Goal: Transaction & Acquisition: Purchase product/service

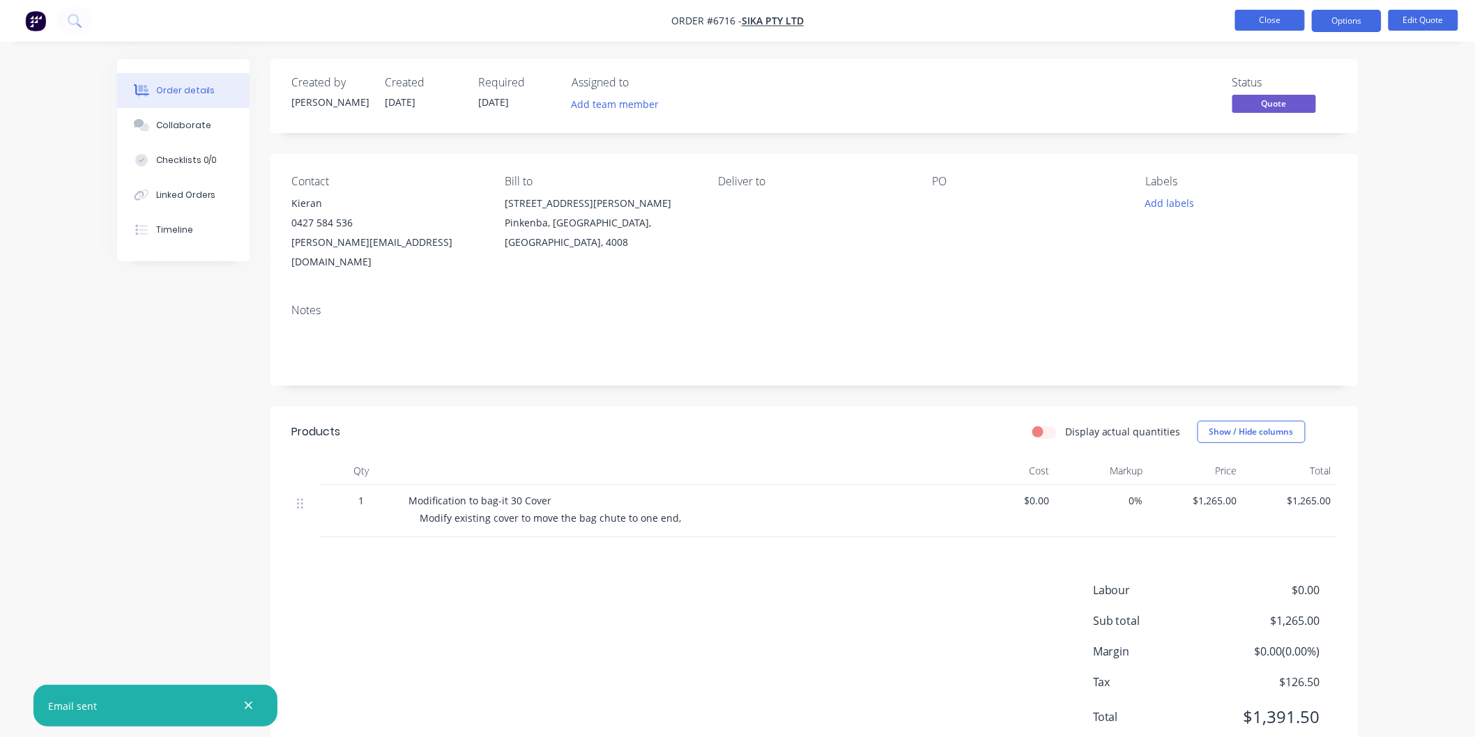
click at [1266, 15] on button "Close" at bounding box center [1270, 20] width 70 height 21
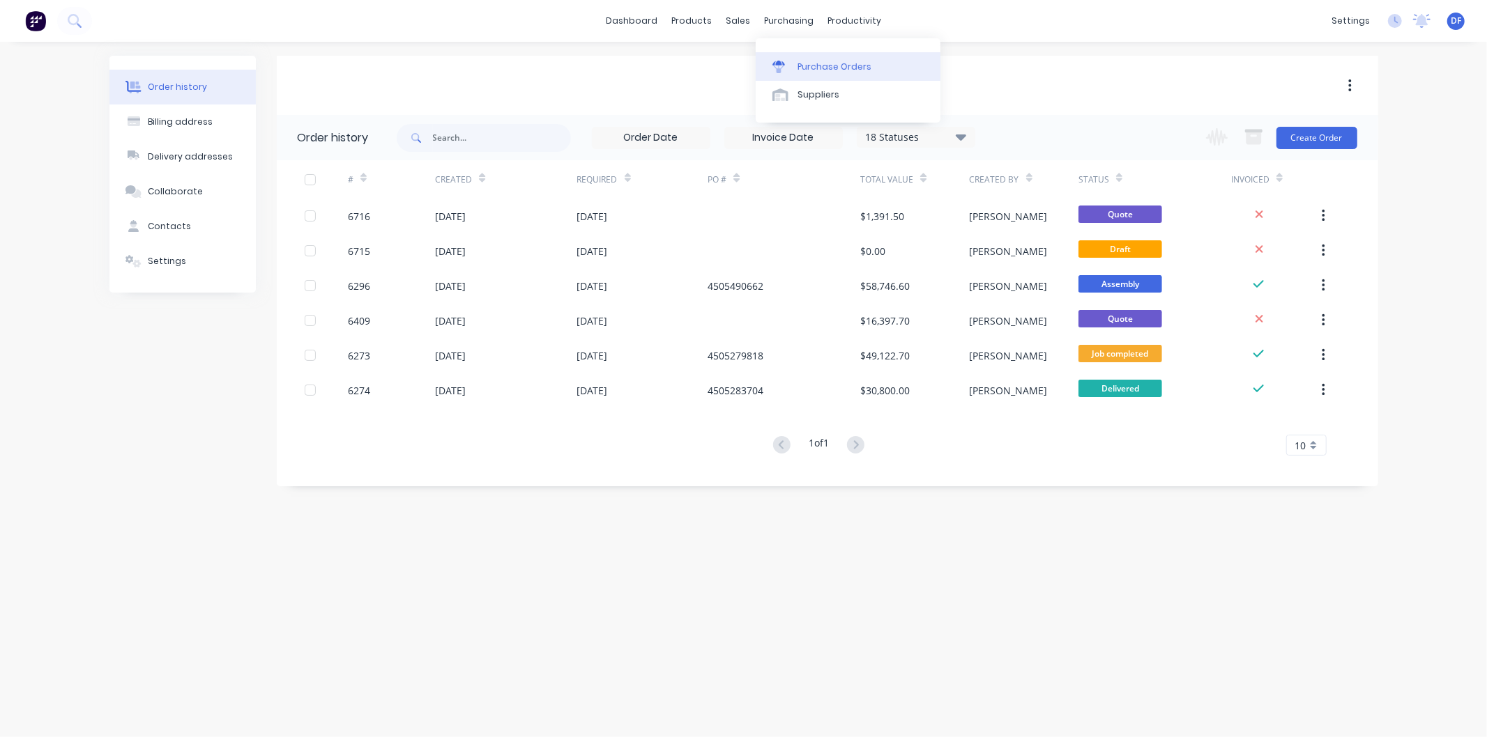
click at [804, 63] on div "Purchase Orders" at bounding box center [834, 67] width 74 height 13
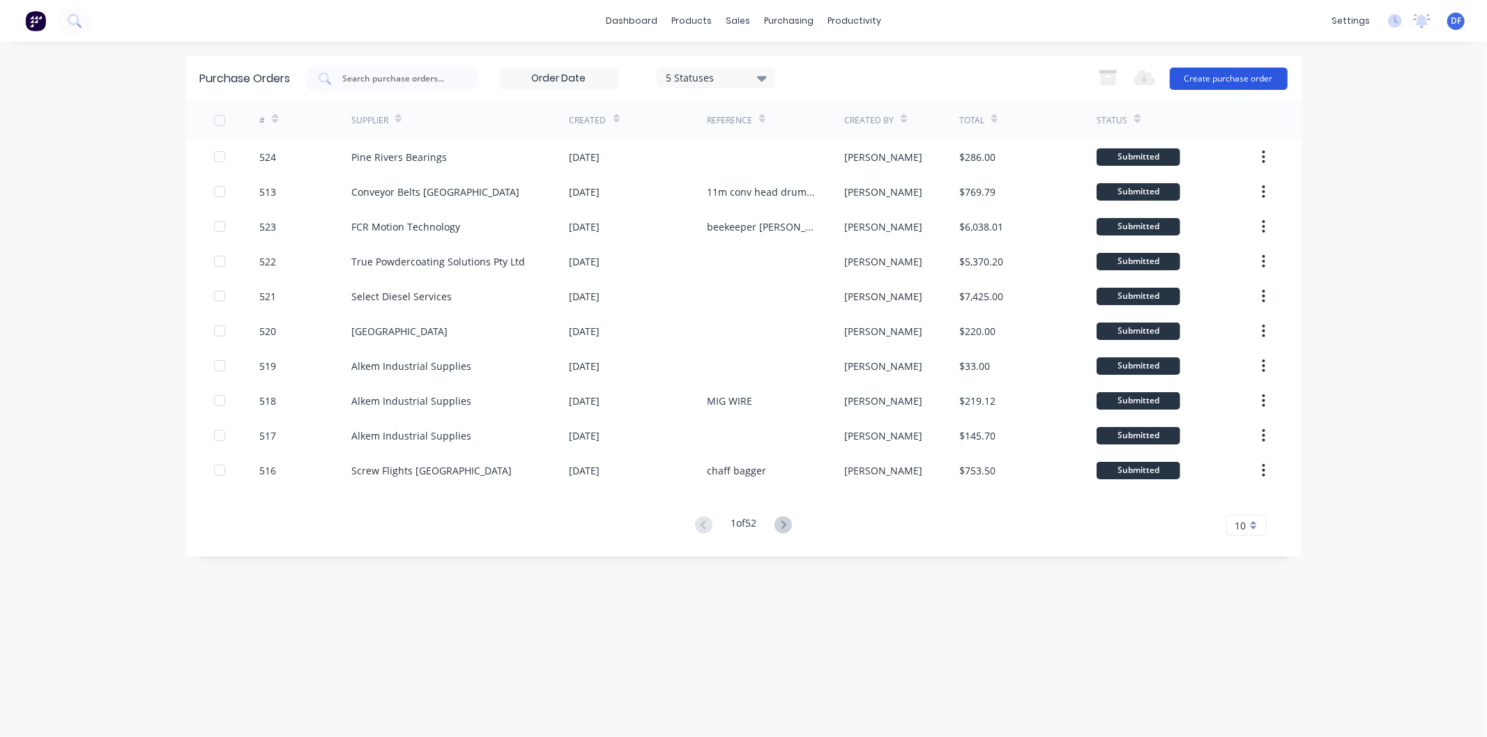
click at [1216, 70] on button "Create purchase order" at bounding box center [1228, 79] width 118 height 22
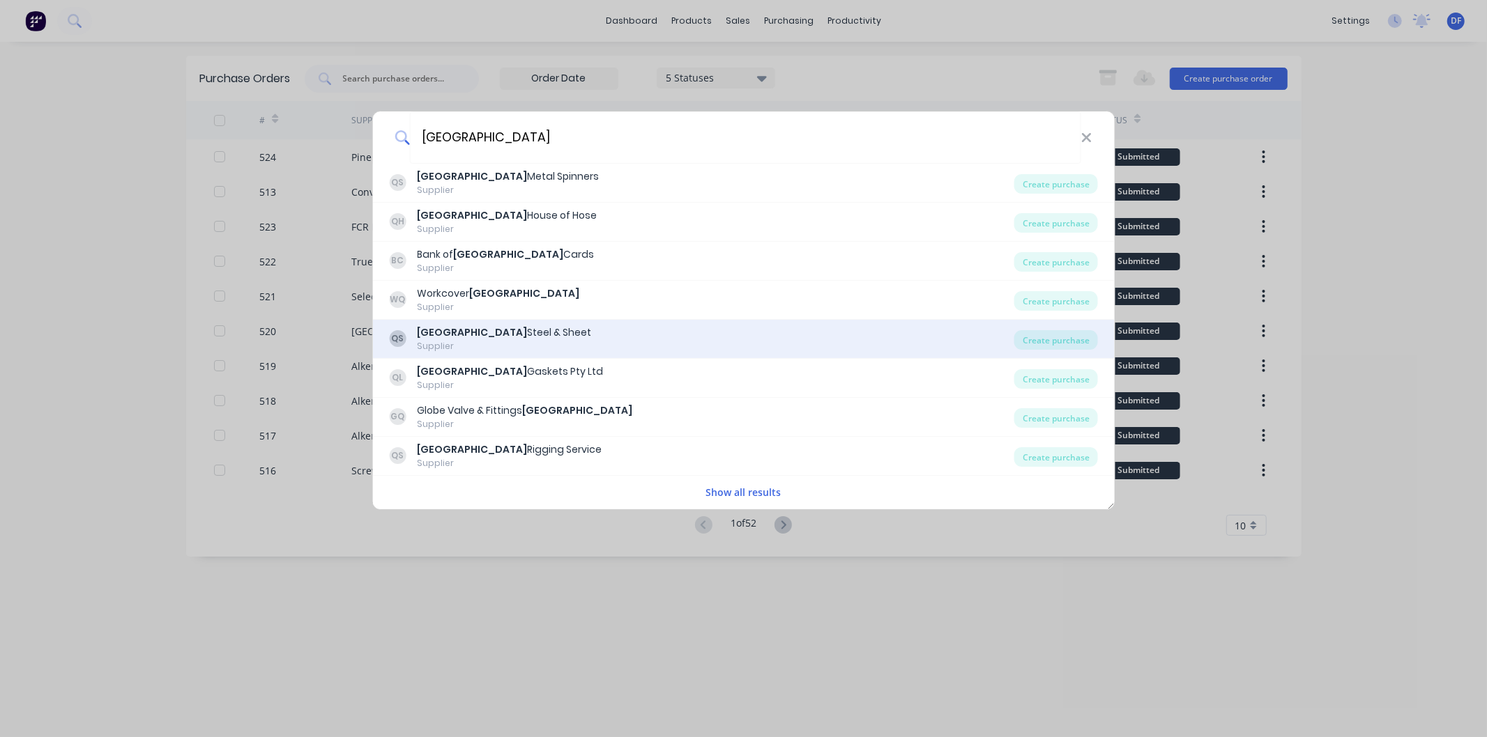
type input "[GEOGRAPHIC_DATA]"
click at [503, 331] on div "Queensland Steel & Sheet" at bounding box center [504, 332] width 174 height 15
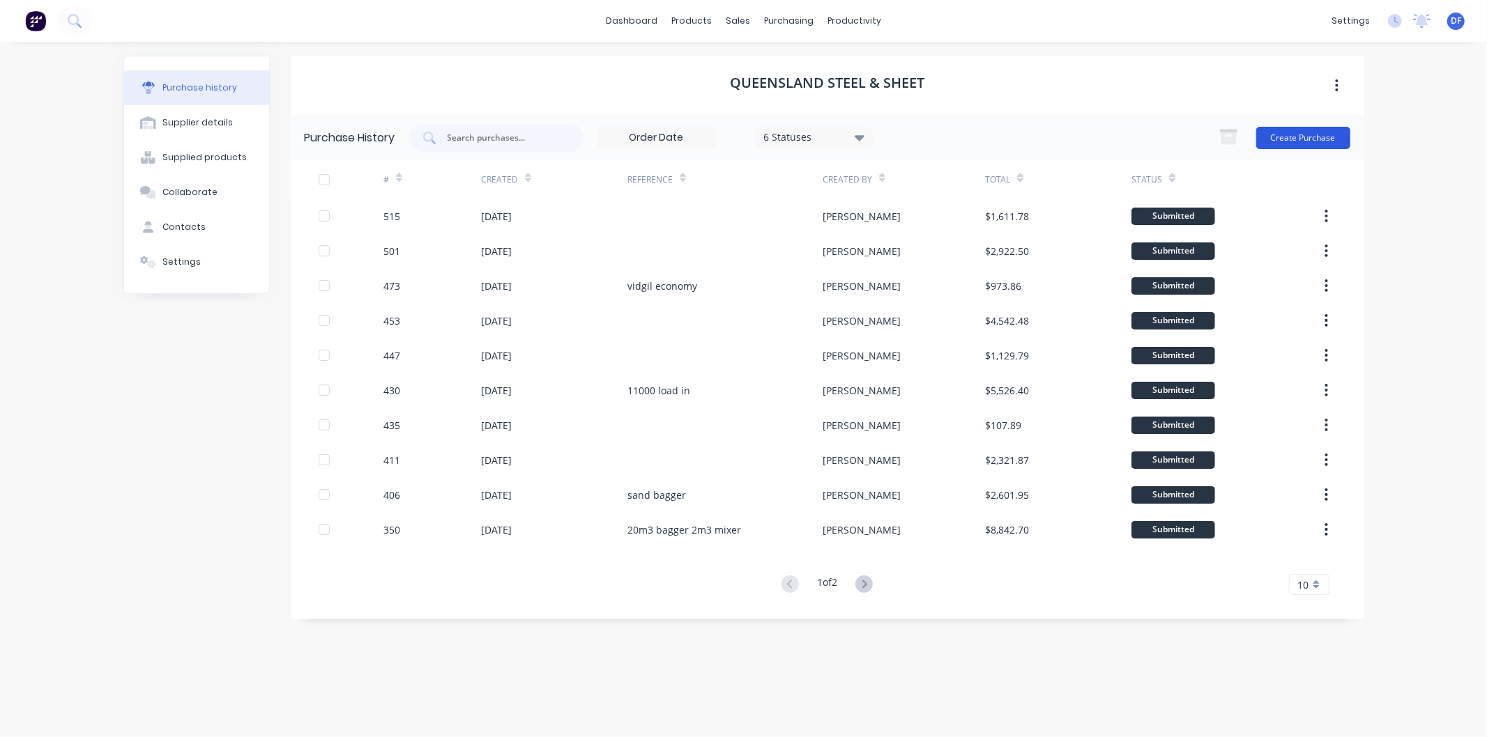
click at [1287, 132] on button "Create Purchase" at bounding box center [1303, 138] width 94 height 22
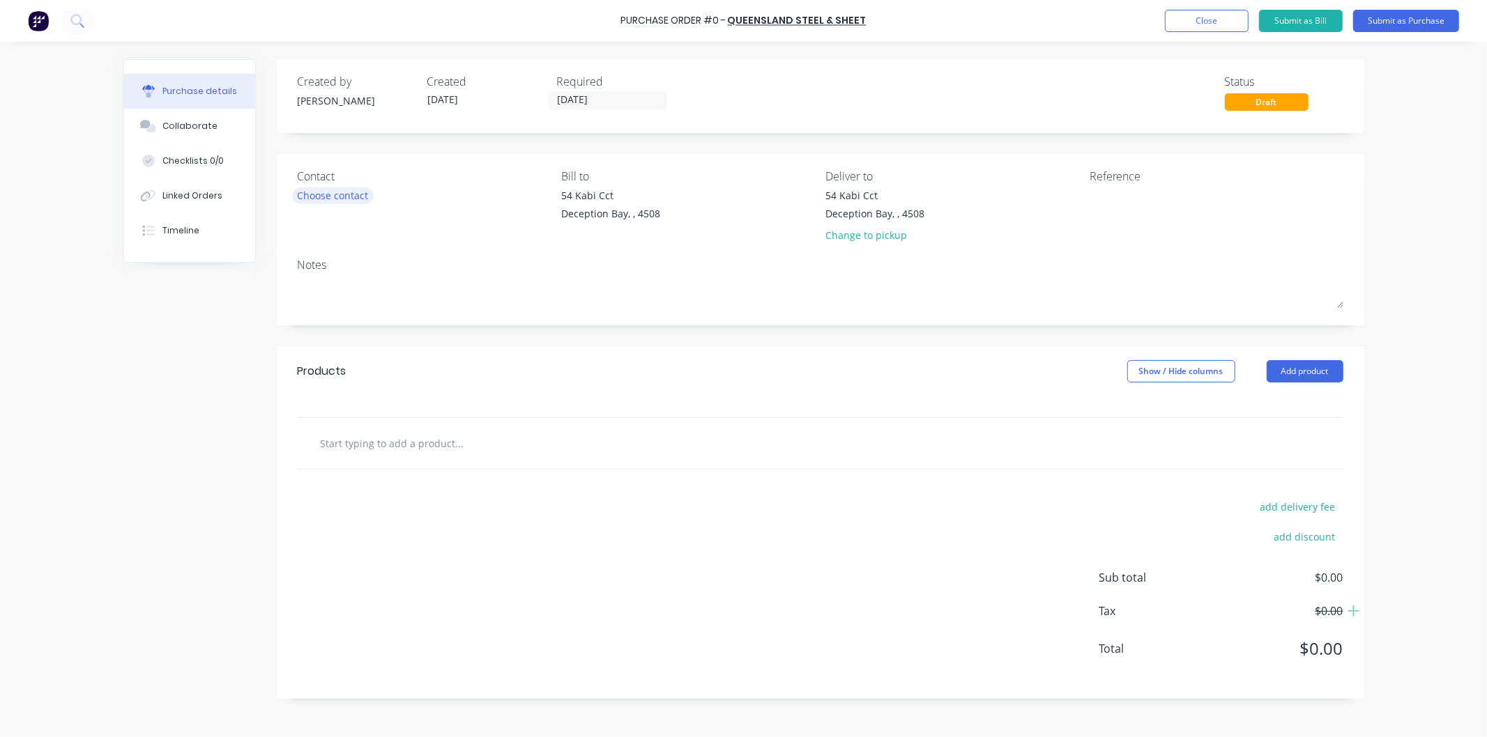
click at [351, 199] on div "Choose contact" at bounding box center [333, 195] width 71 height 15
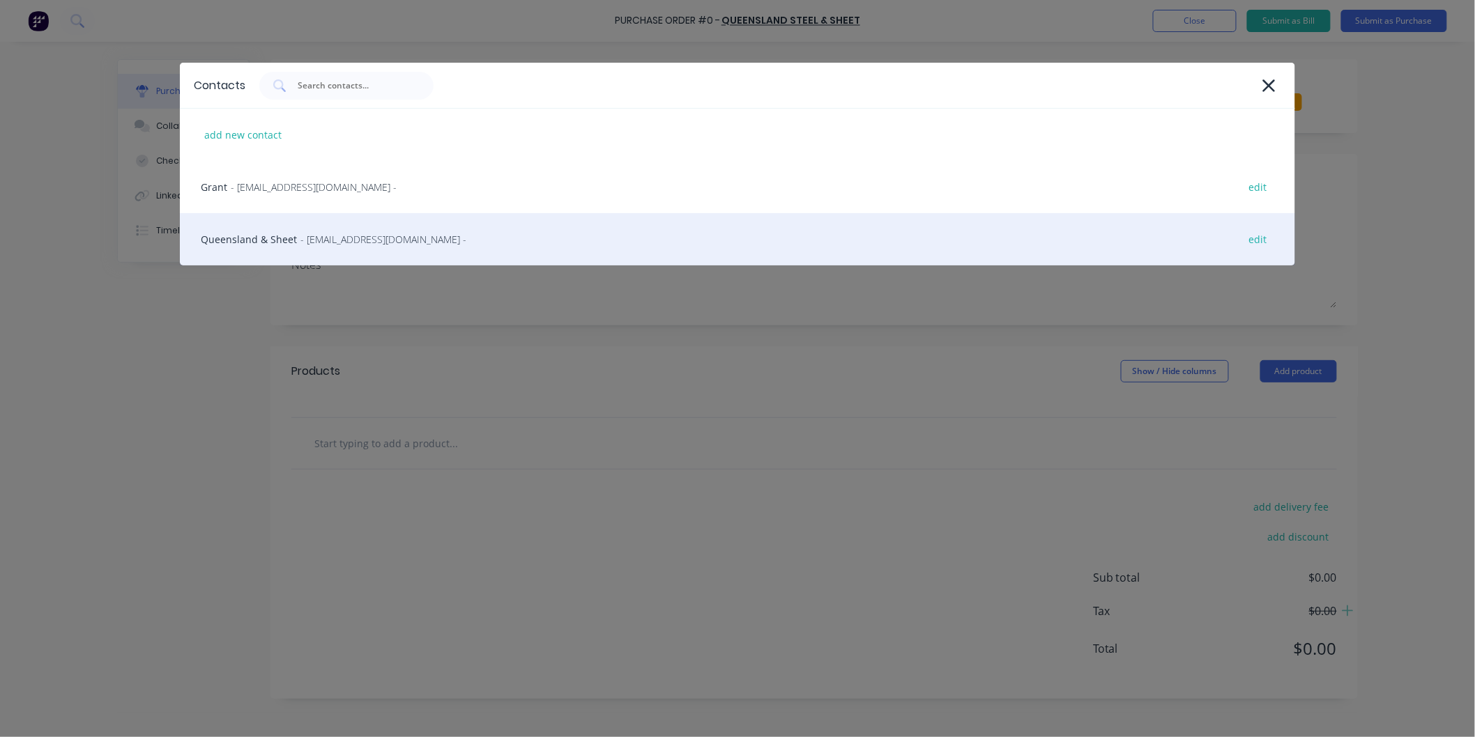
click at [300, 238] on span "- [EMAIL_ADDRESS][DOMAIN_NAME] -" at bounding box center [383, 239] width 166 height 15
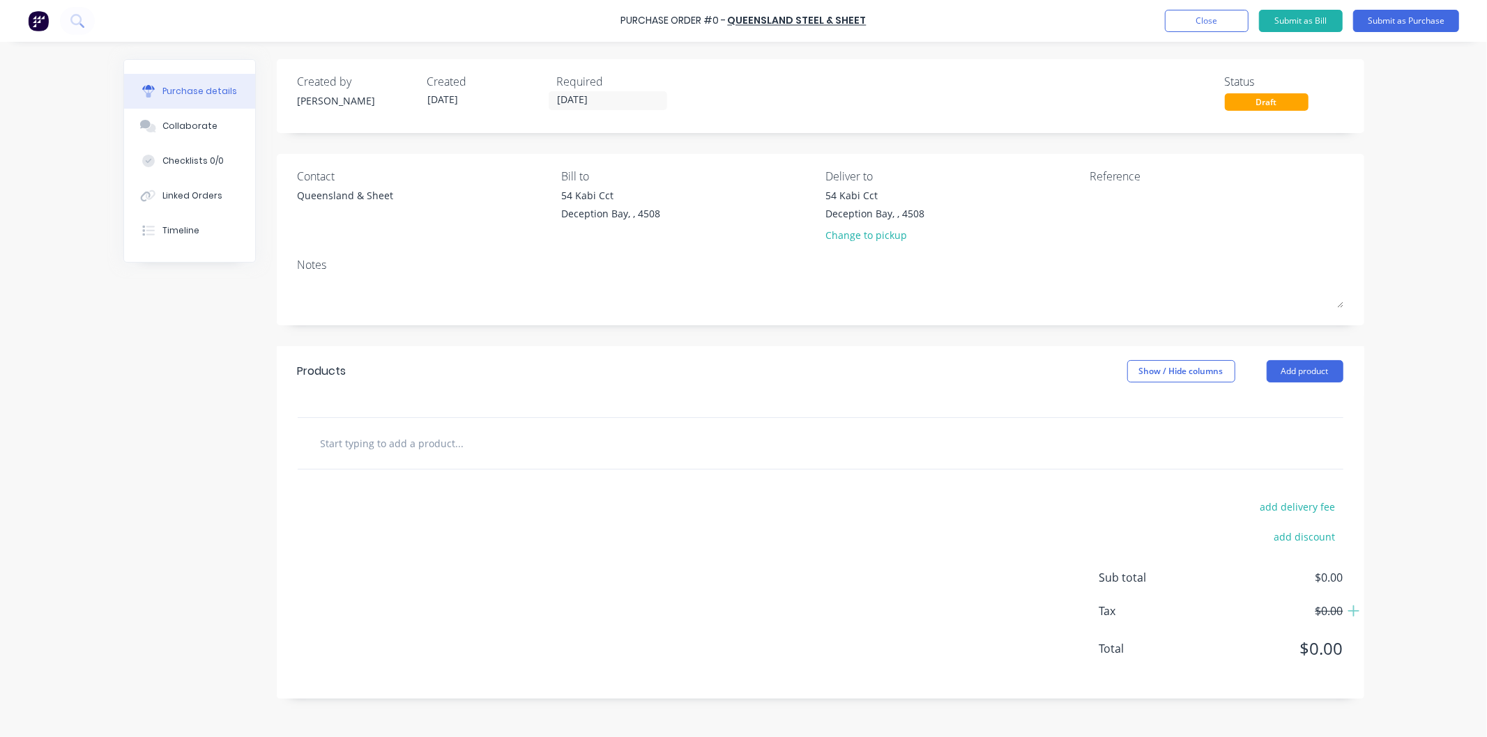
click at [412, 438] on input "text" at bounding box center [459, 443] width 279 height 28
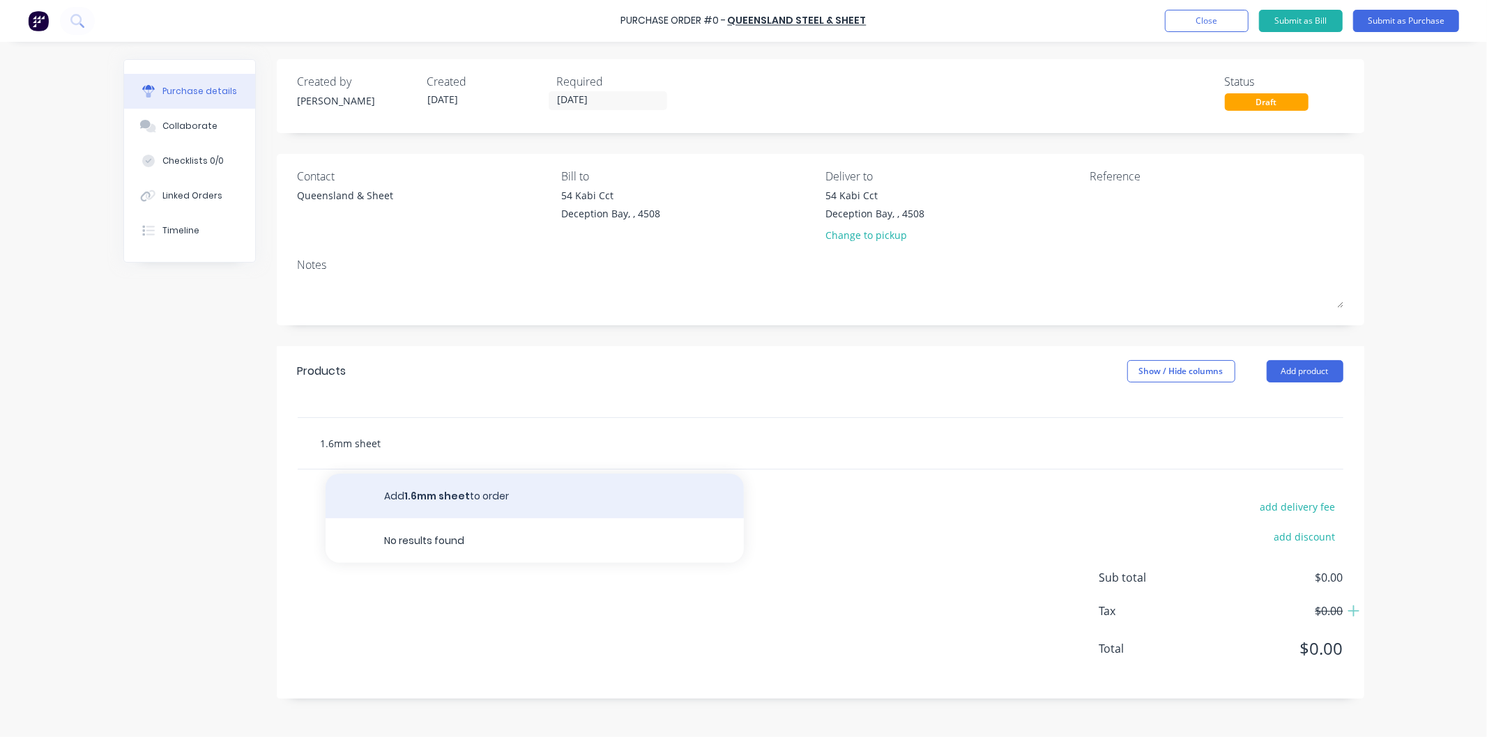
type input "1.6mm sheet"
click at [450, 496] on button "Add 1.6mm sheet to order" at bounding box center [534, 496] width 418 height 45
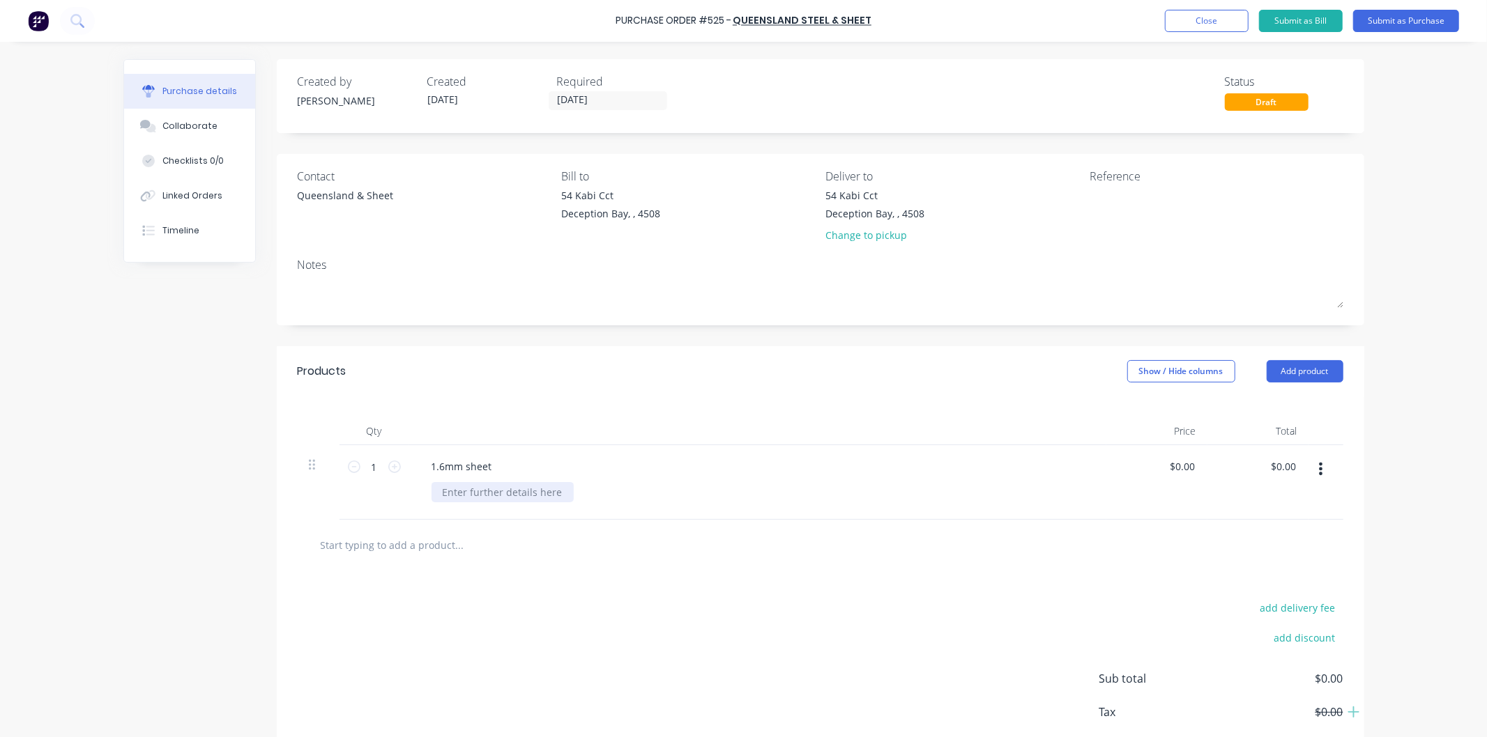
click at [446, 489] on div at bounding box center [502, 492] width 142 height 20
click at [1180, 468] on input "0.0000" at bounding box center [1181, 467] width 32 height 20
drag, startPoint x: 1192, startPoint y: 465, endPoint x: 1160, endPoint y: 468, distance: 32.2
click at [1165, 468] on div "$0.00 $0.00" at bounding box center [1184, 467] width 38 height 20
click at [1171, 468] on div "0 0" at bounding box center [1156, 482] width 101 height 75
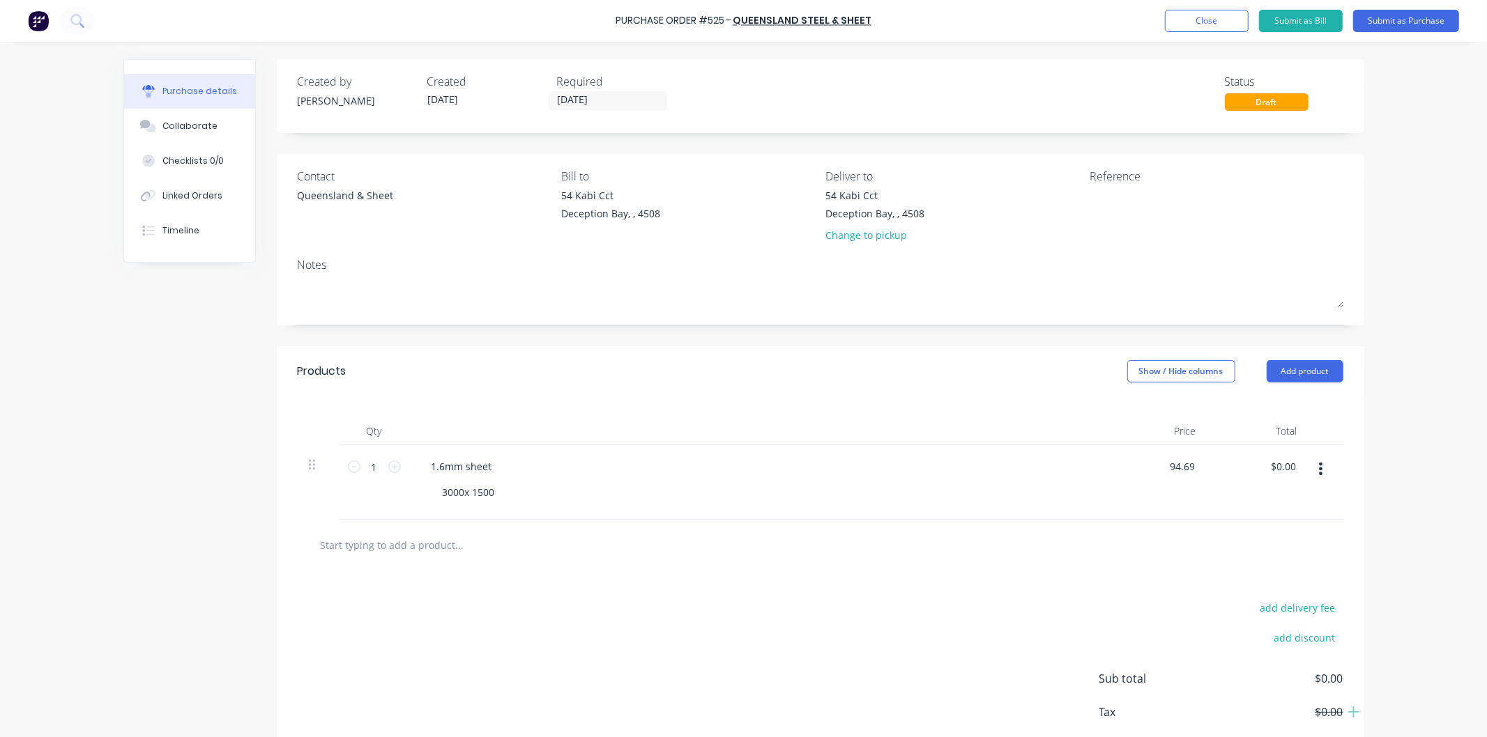
type input "$94.69"
click at [1087, 468] on div "1.6mm sheet" at bounding box center [757, 467] width 675 height 20
click at [451, 551] on input "text" at bounding box center [459, 545] width 279 height 28
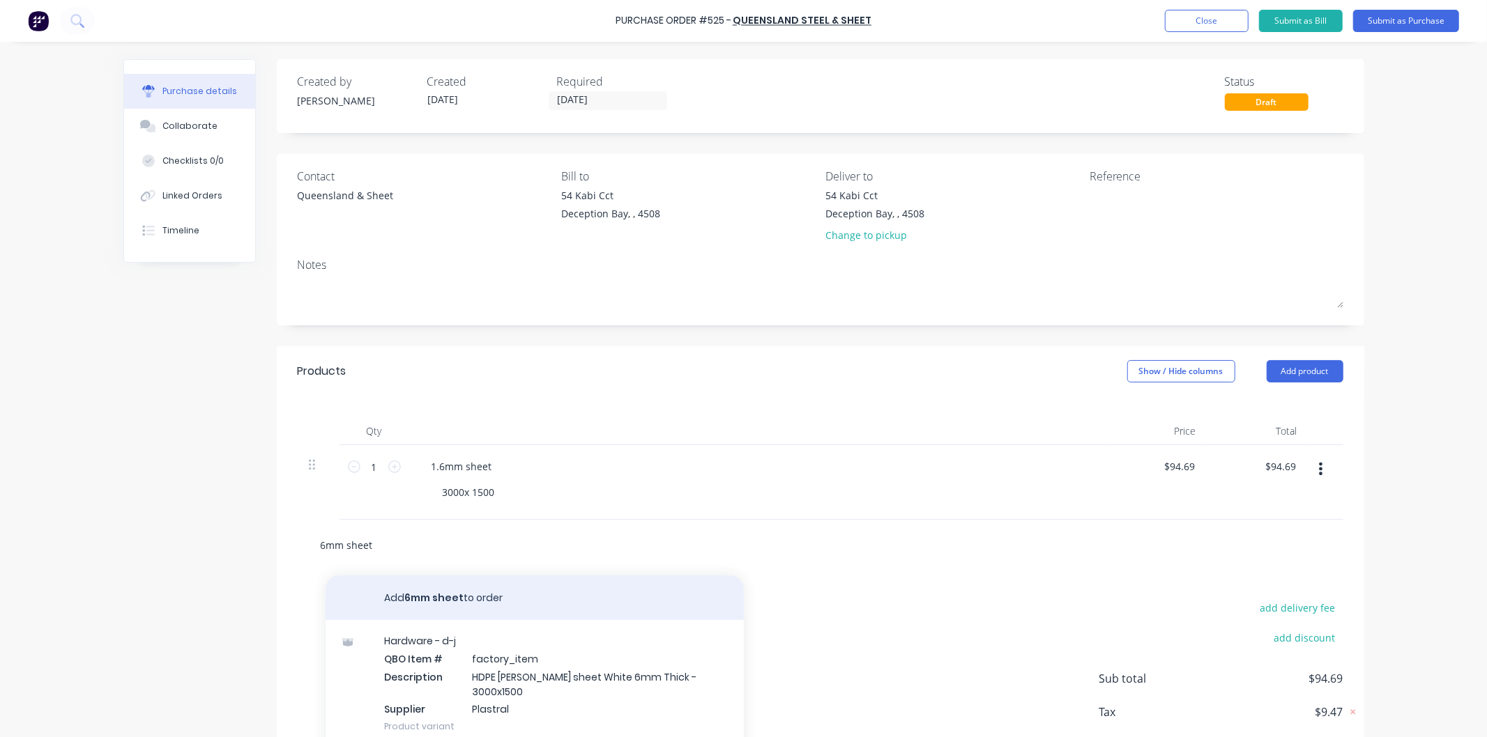
type input "6mm sheet"
click at [436, 593] on button "Add 6mm sheet to order" at bounding box center [534, 598] width 418 height 45
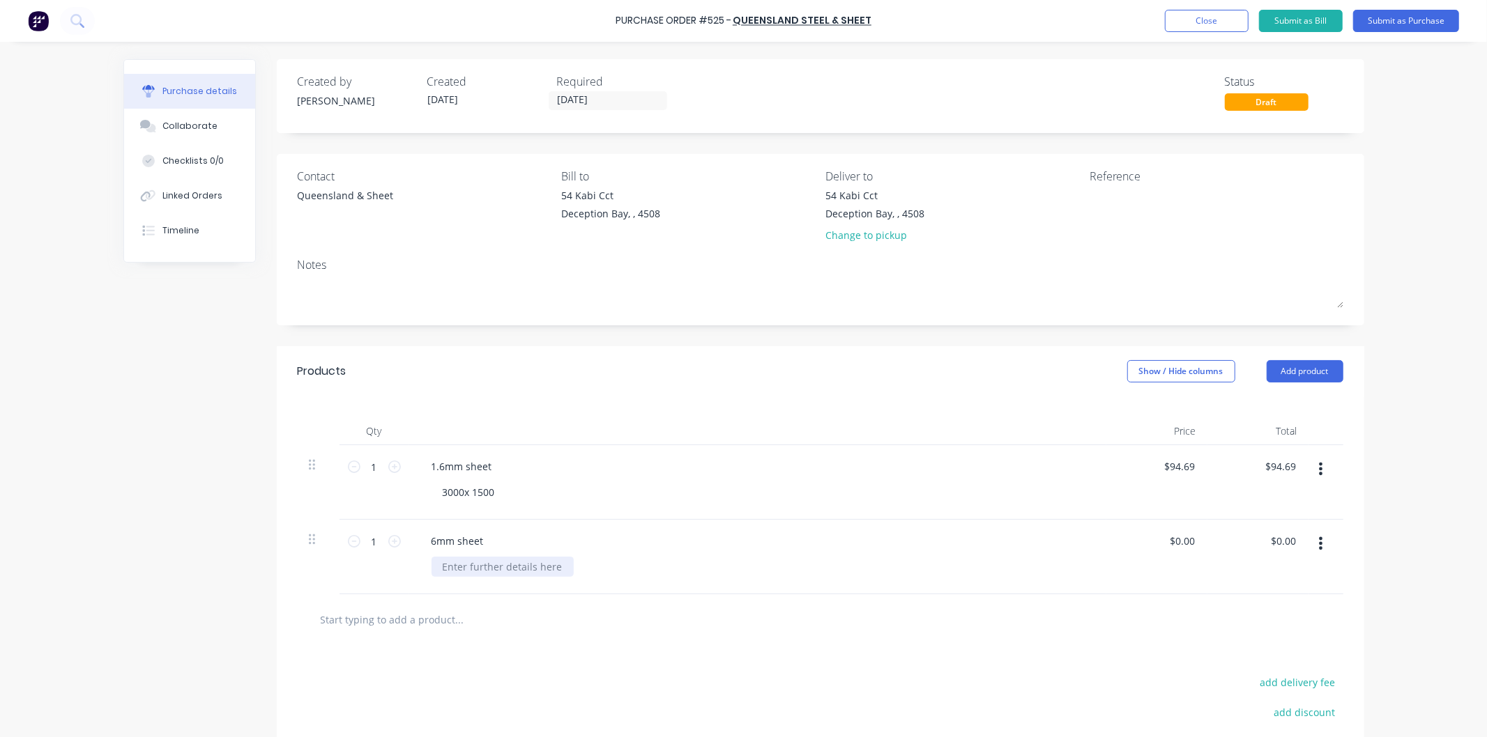
click at [471, 563] on div at bounding box center [502, 567] width 142 height 20
click at [1174, 542] on input "0.00" at bounding box center [1181, 541] width 32 height 20
click at [1180, 539] on input "0" at bounding box center [1188, 541] width 20 height 20
type input "$287.08"
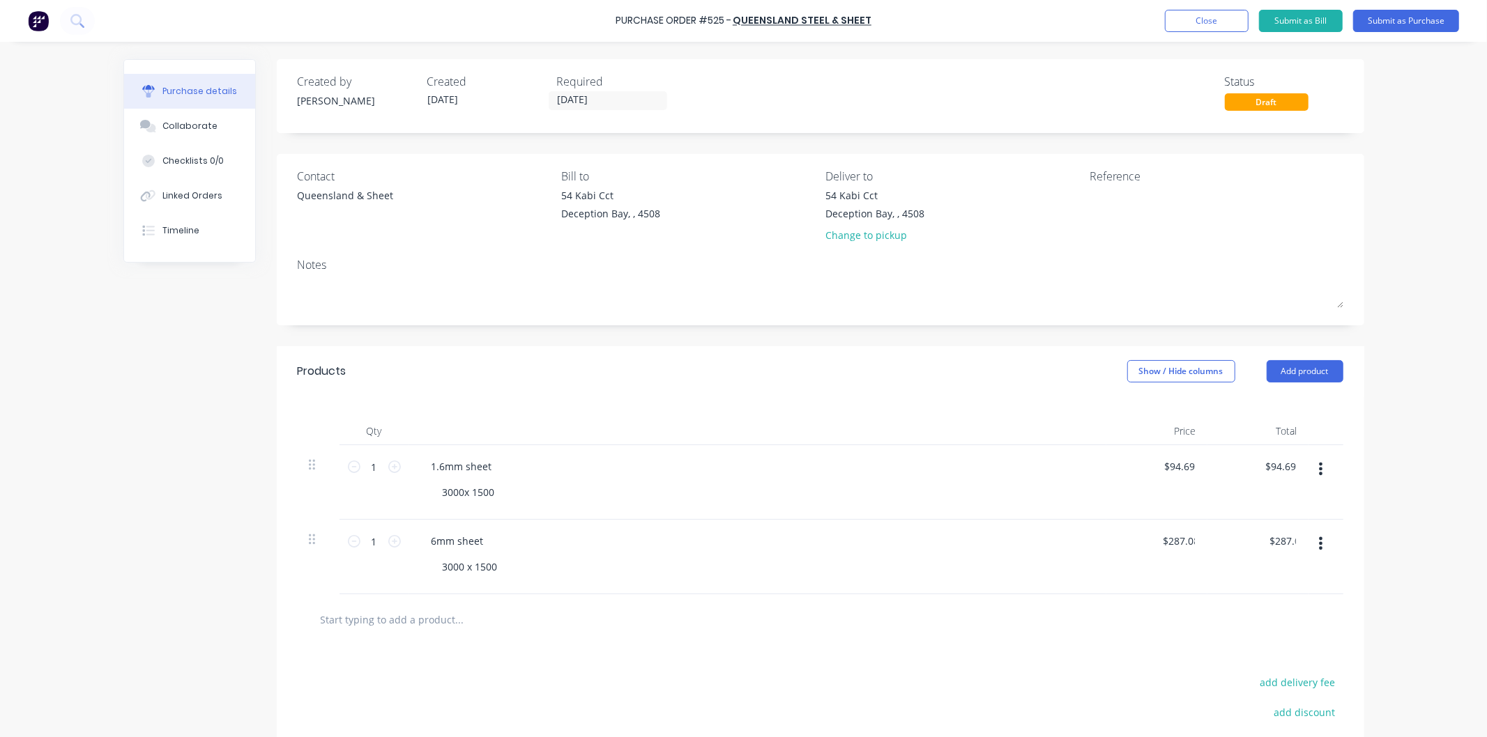
click at [1061, 556] on div "6mm sheet 3000 x 1500" at bounding box center [757, 557] width 697 height 75
click at [1412, 15] on button "Submit as Purchase" at bounding box center [1406, 21] width 106 height 22
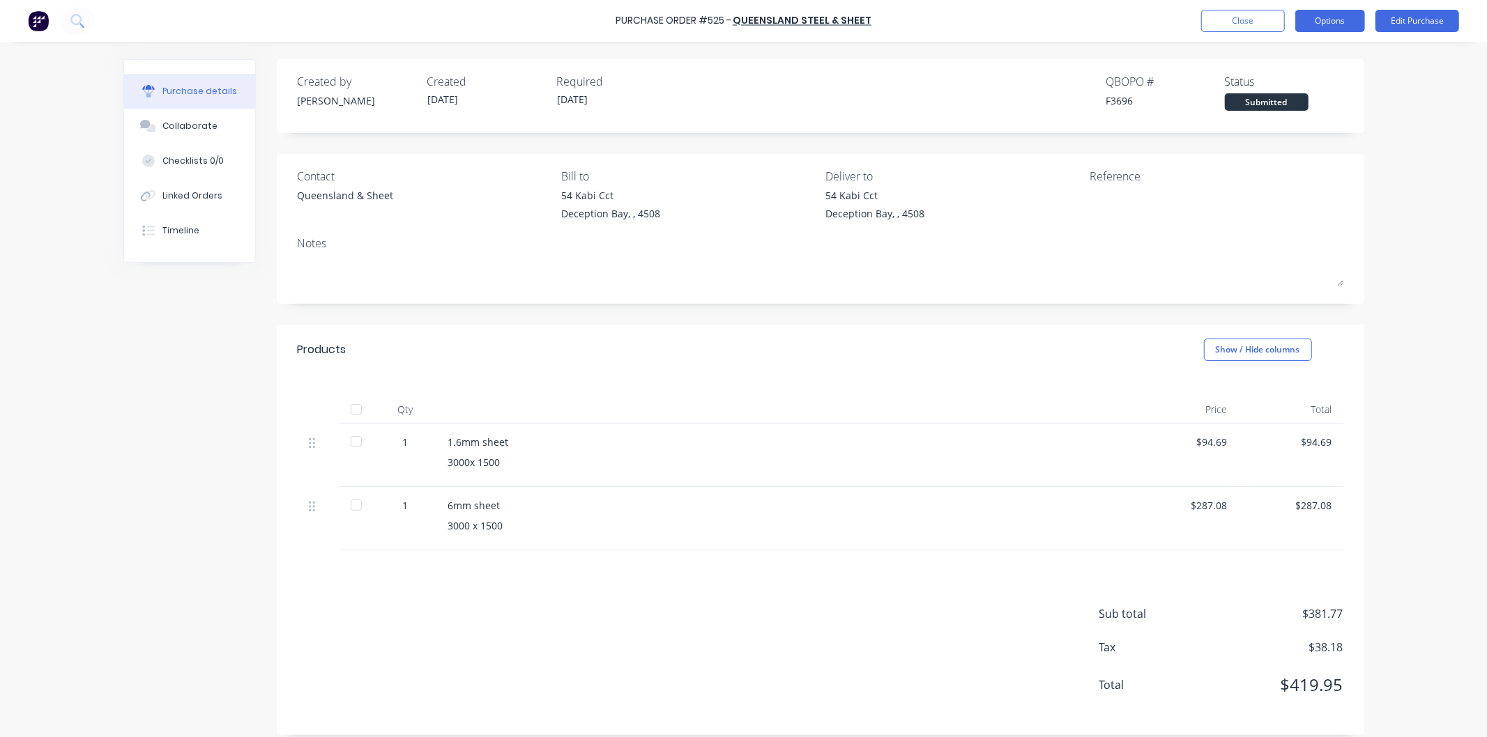
click at [1335, 28] on button "Options" at bounding box center [1330, 21] width 70 height 22
click at [1285, 54] on div "Print / Email" at bounding box center [1298, 57] width 107 height 20
click at [1271, 81] on div "With pricing" at bounding box center [1298, 85] width 107 height 20
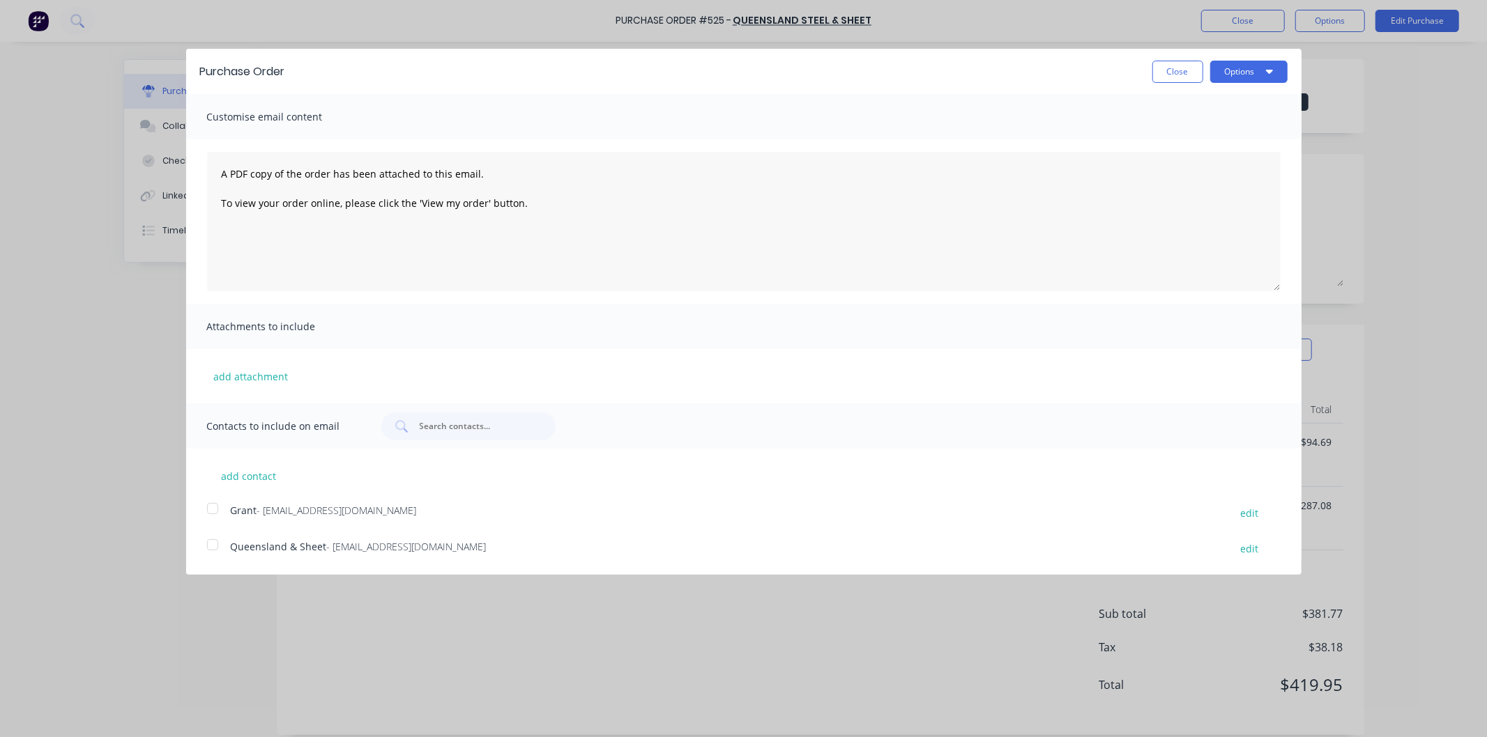
click at [210, 546] on div at bounding box center [213, 545] width 28 height 28
click at [1250, 70] on button "Options" at bounding box center [1248, 72] width 77 height 22
click at [1183, 137] on div "Email" at bounding box center [1220, 135] width 107 height 20
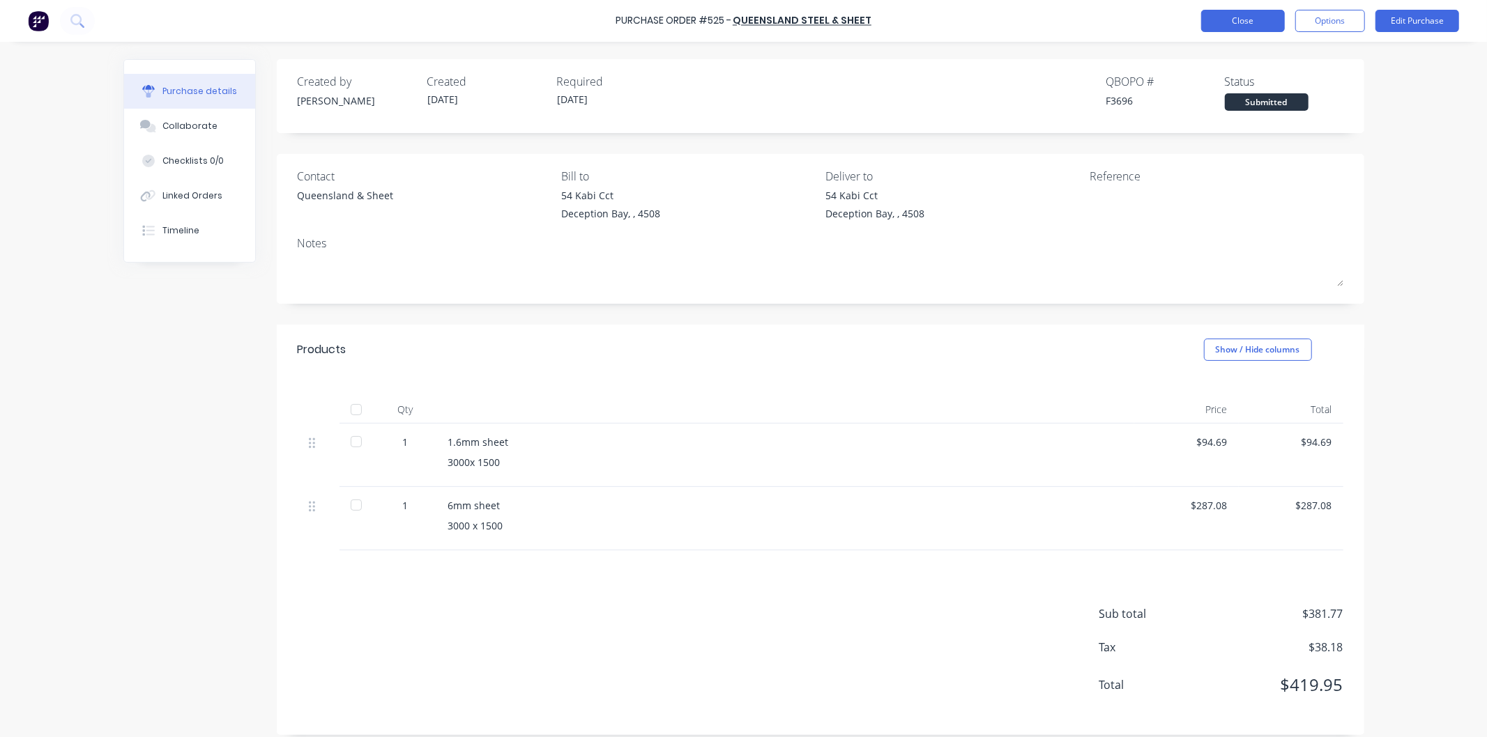
click at [1239, 10] on button "Close" at bounding box center [1243, 21] width 84 height 22
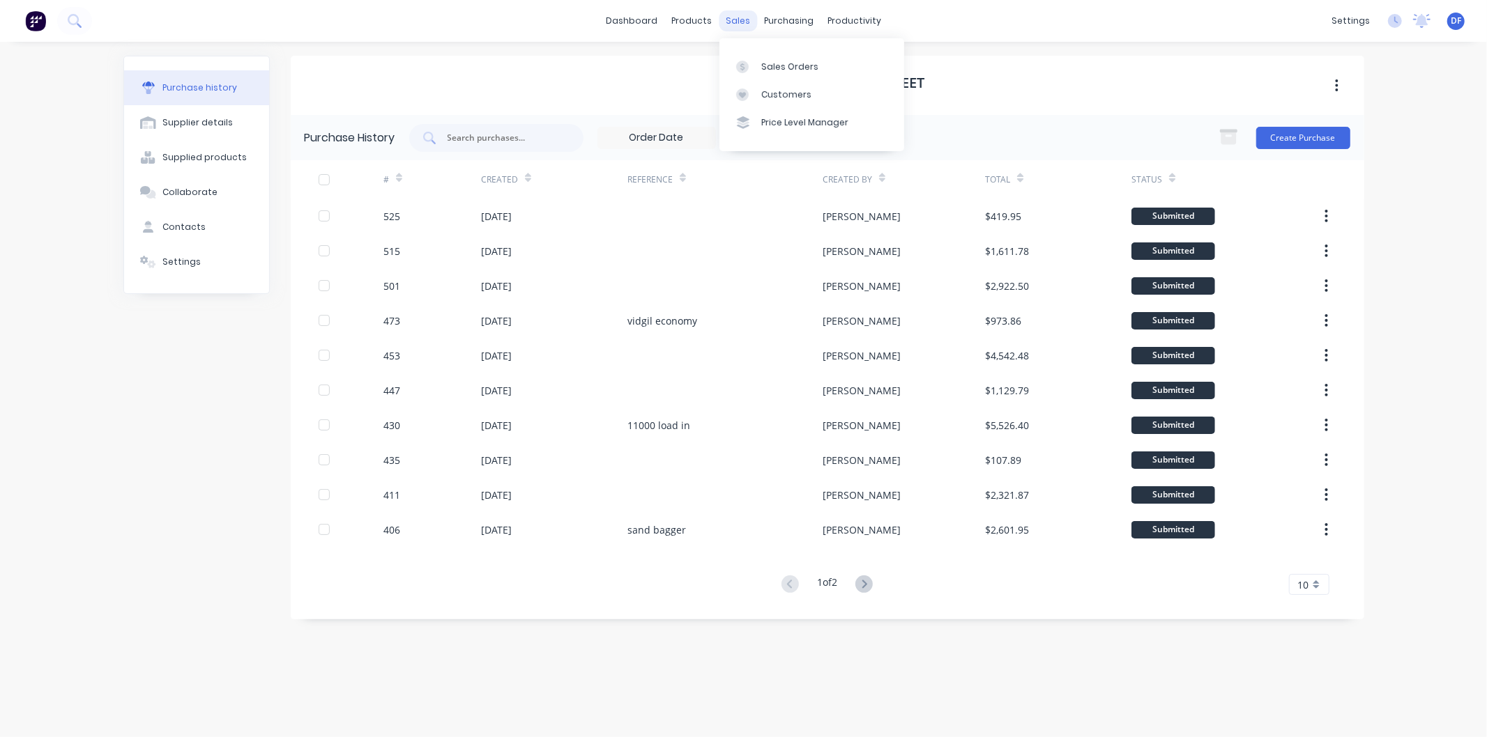
click at [730, 15] on div "sales" at bounding box center [738, 20] width 38 height 21
click at [788, 91] on div "Customers" at bounding box center [786, 95] width 50 height 13
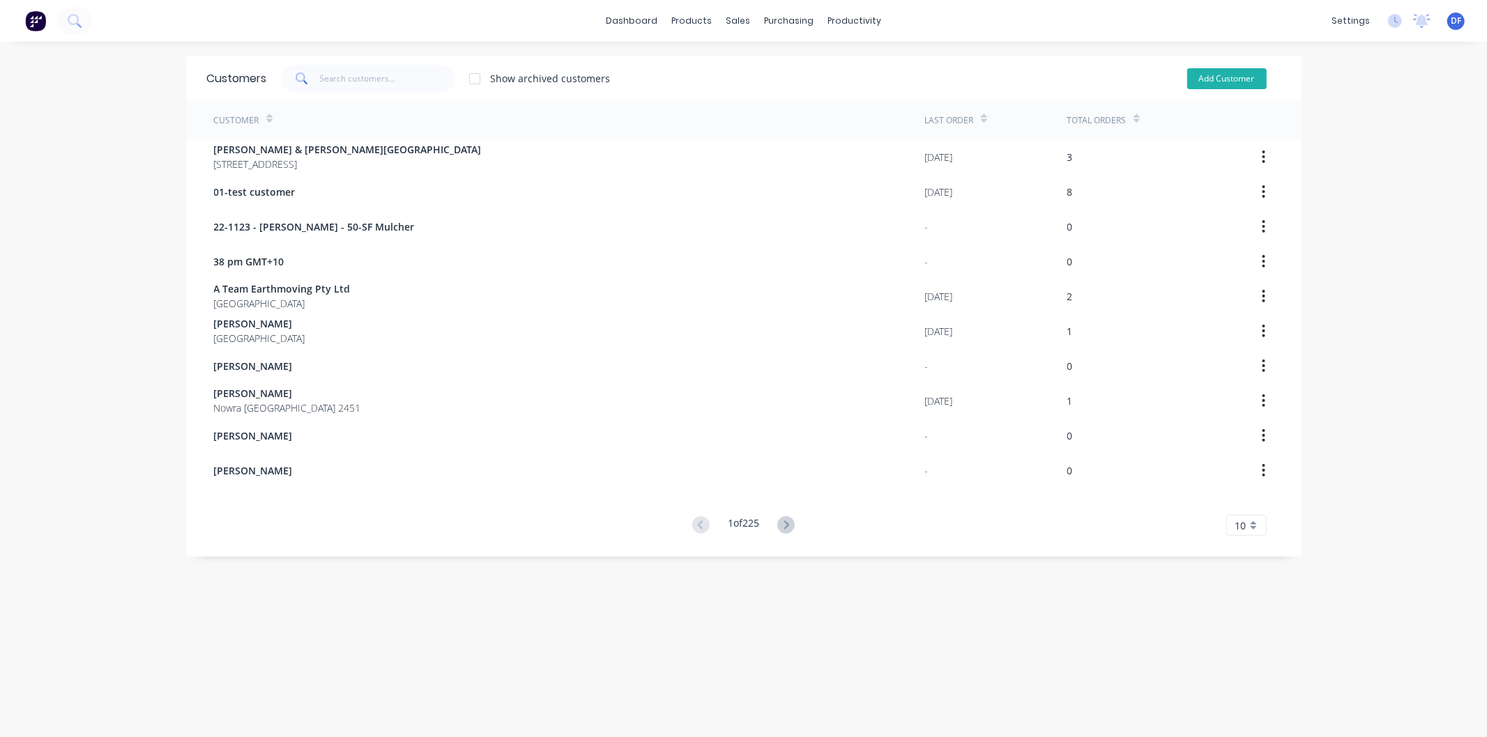
click at [1215, 75] on button "Add Customer" at bounding box center [1226, 78] width 79 height 21
select select "AU"
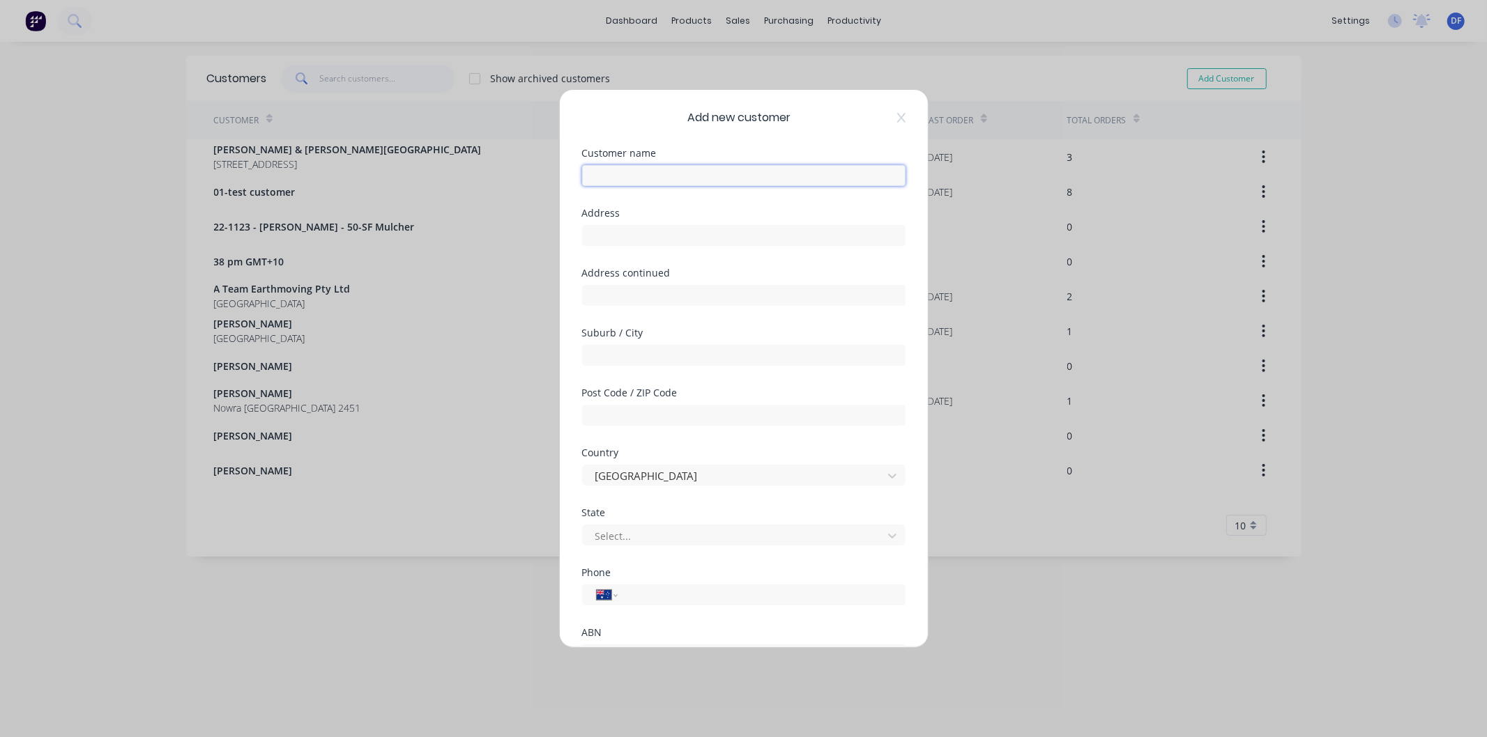
click at [626, 176] on input "text" at bounding box center [743, 175] width 323 height 21
type input "[PERSON_NAME]"
click at [633, 597] on input "tel" at bounding box center [758, 596] width 263 height 16
paste input "0418 398 576"
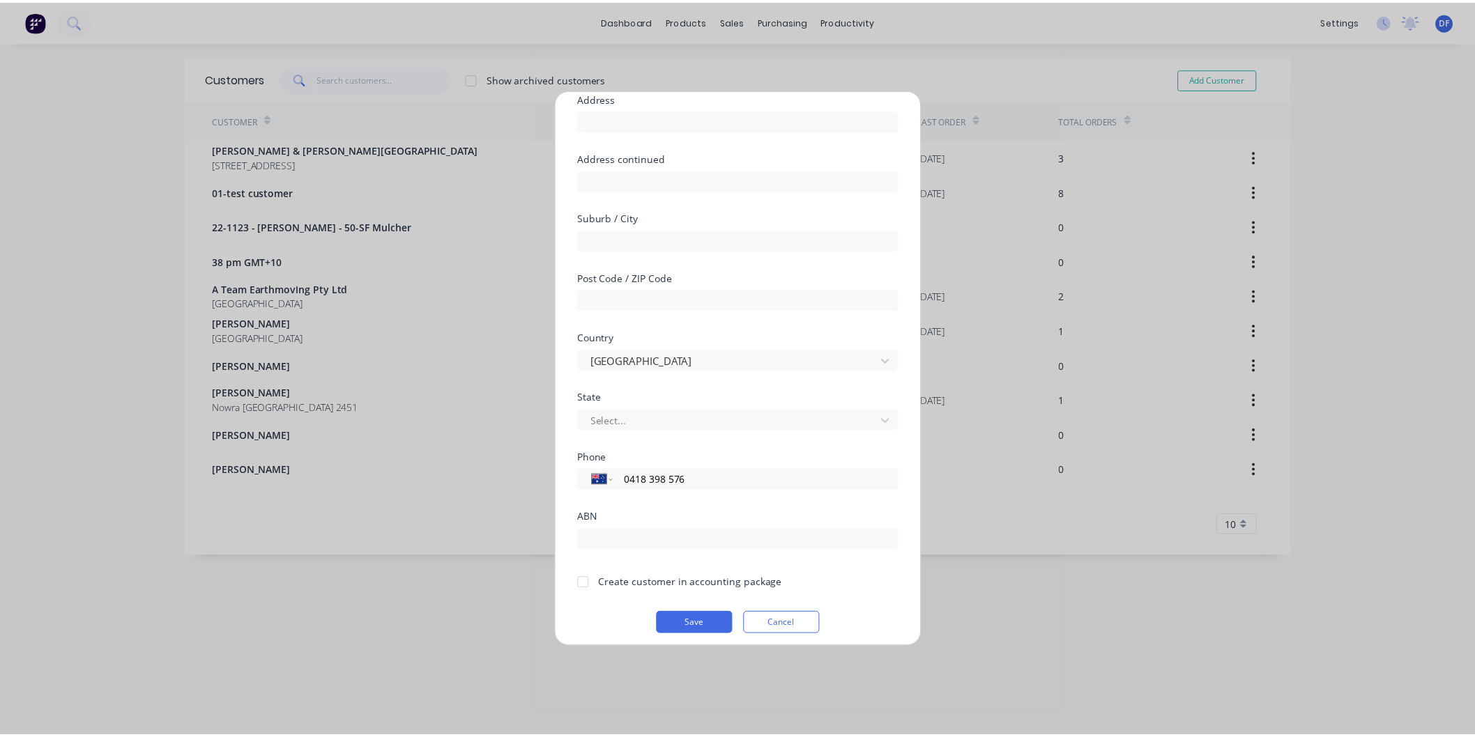
scroll to position [122, 0]
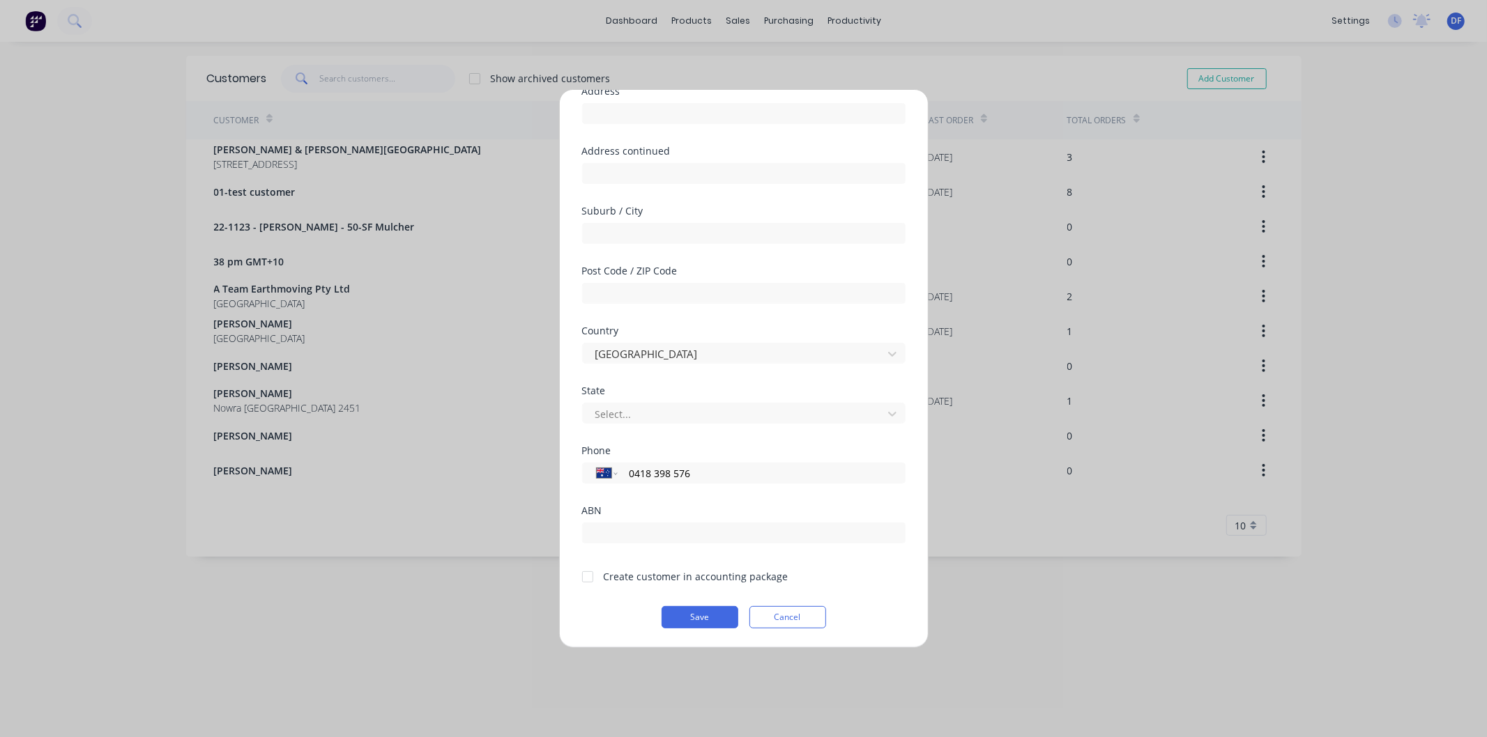
type input "0418 398 576"
click at [588, 575] on div at bounding box center [588, 577] width 28 height 28
click at [684, 615] on button "Save" at bounding box center [699, 617] width 77 height 22
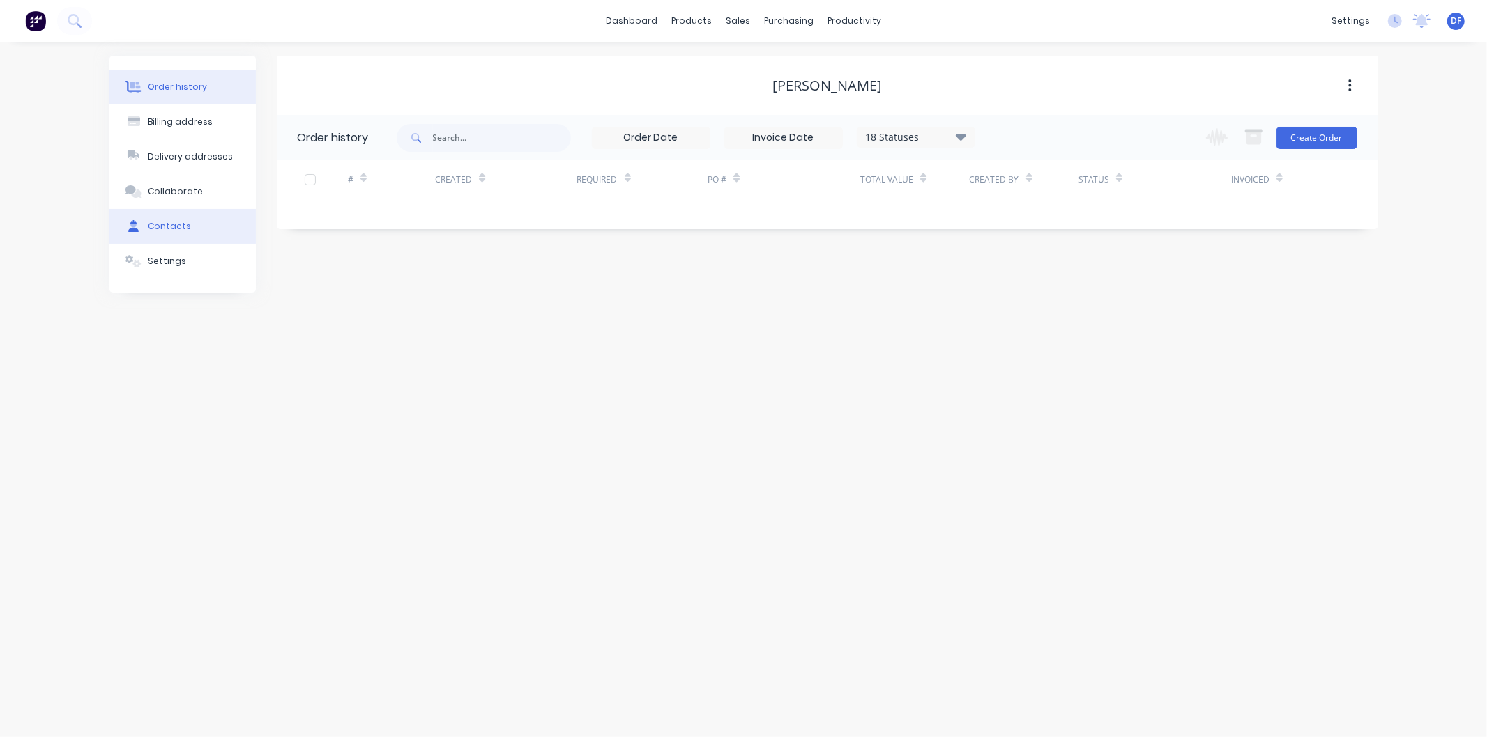
click at [167, 221] on div "Contacts" at bounding box center [169, 226] width 43 height 13
click at [1335, 135] on button "Add contact" at bounding box center [1335, 137] width 64 height 21
select select "AU"
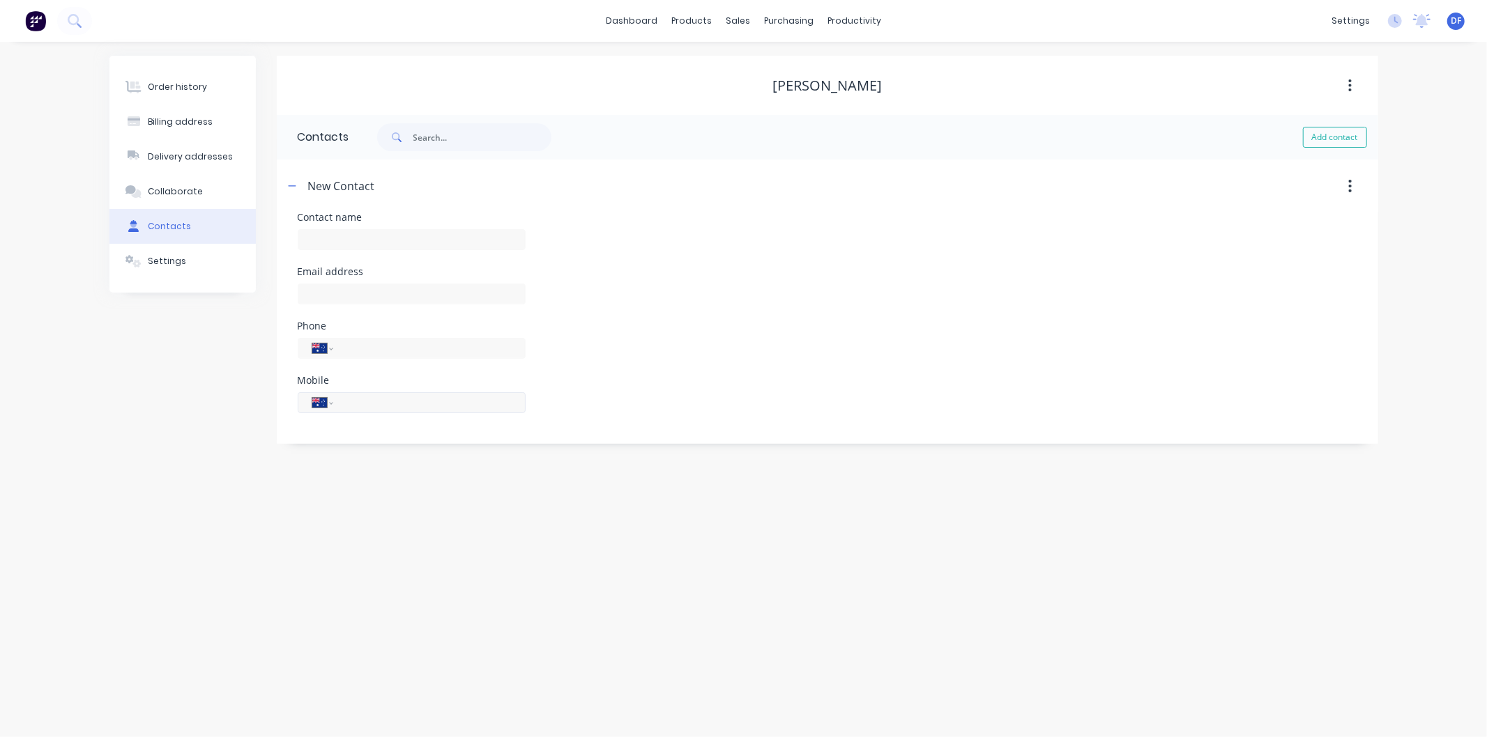
click at [360, 399] on input "tel" at bounding box center [426, 402] width 167 height 16
paste input "0418 398 576"
type input "0418 398 576"
click at [326, 291] on div at bounding box center [412, 300] width 228 height 41
click at [351, 238] on input "text" at bounding box center [412, 239] width 228 height 21
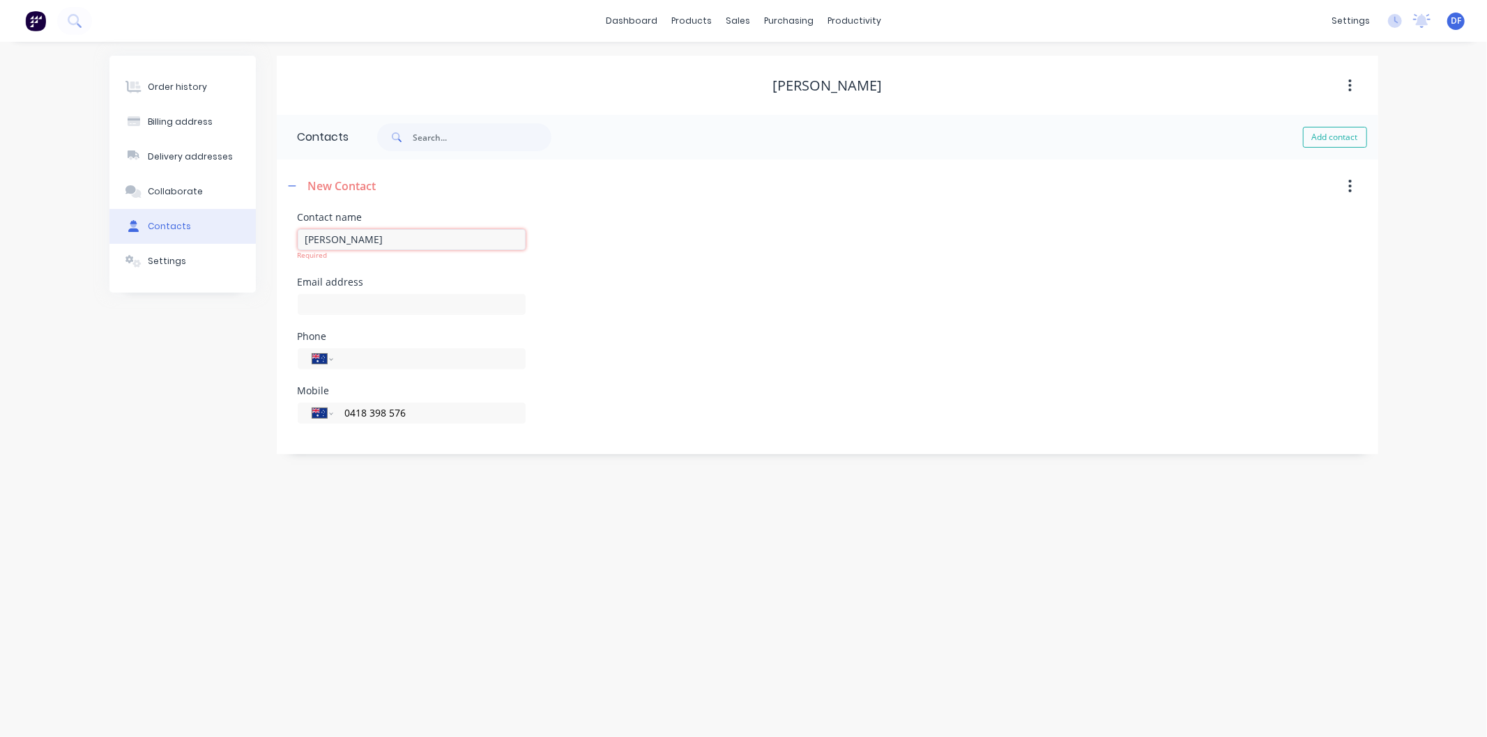
click at [354, 239] on input "[PERSON_NAME]" at bounding box center [412, 239] width 228 height 21
type input "[PERSON_NAME]"
click at [321, 303] on input "text" at bounding box center [412, 304] width 228 height 21
select select "AU"
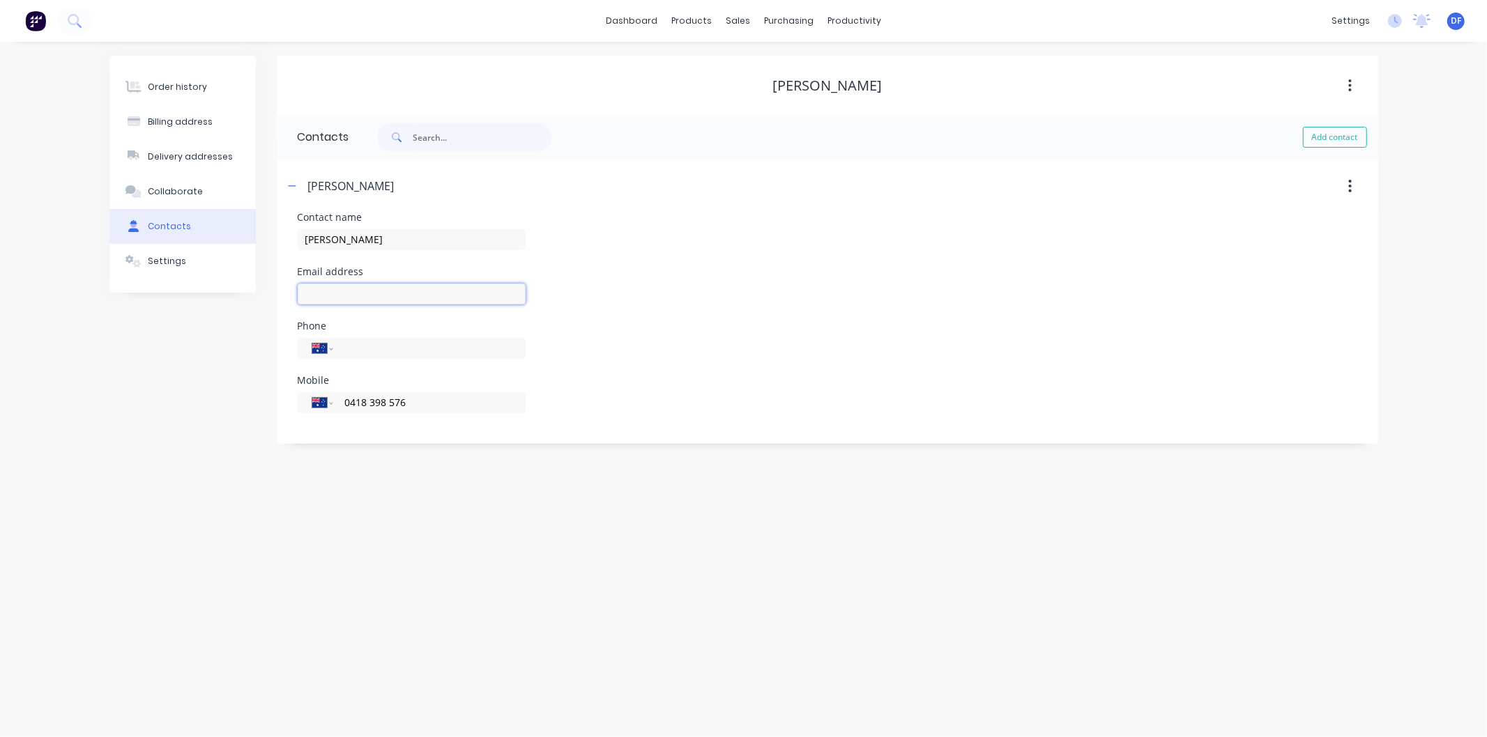
click at [312, 293] on input "text" at bounding box center [412, 294] width 228 height 21
paste input "[EMAIL_ADDRESS][DOMAIN_NAME]"
type input "[EMAIL_ADDRESS][DOMAIN_NAME]"
click at [526, 399] on div "Mobile International [GEOGRAPHIC_DATA] [GEOGRAPHIC_DATA] [GEOGRAPHIC_DATA] [GEO…" at bounding box center [827, 403] width 1059 height 54
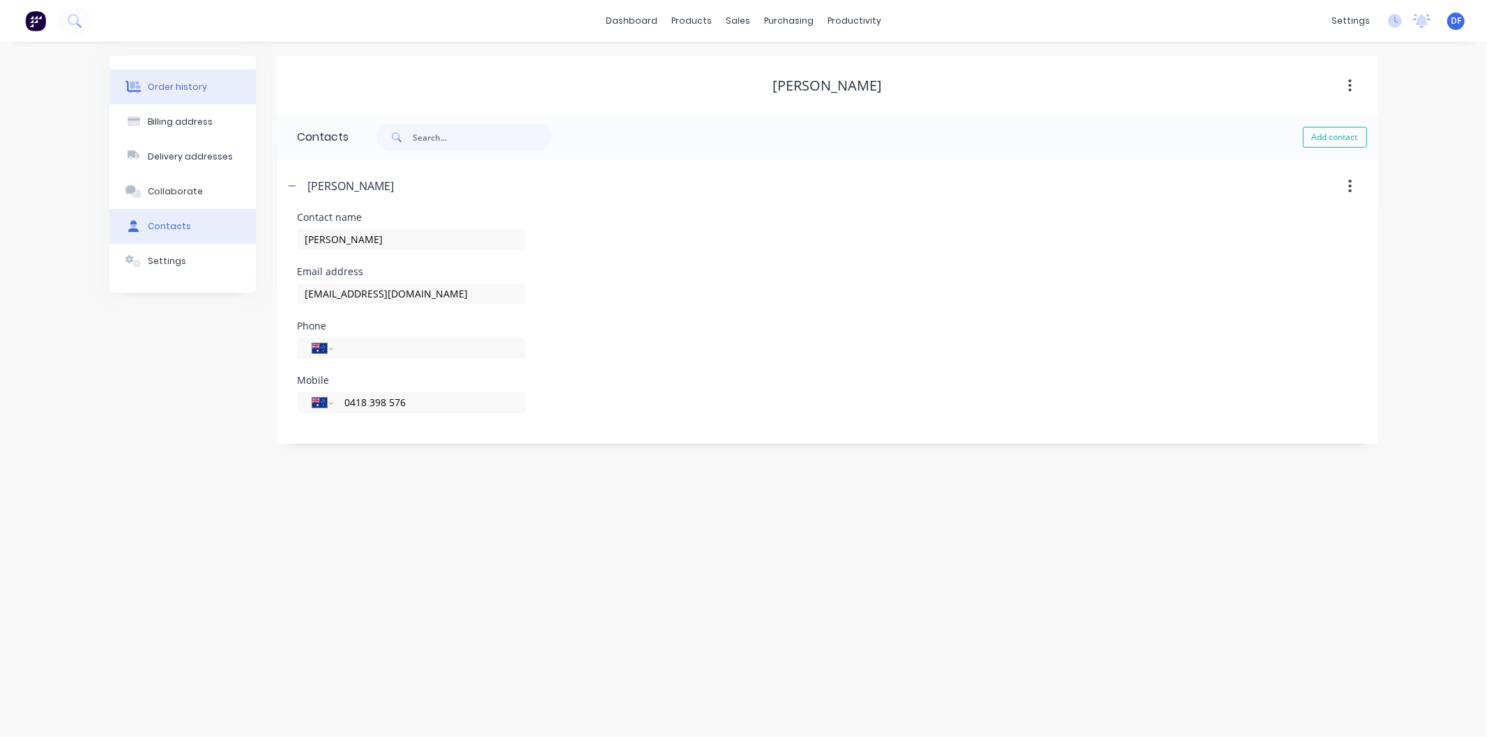
click at [185, 84] on div "Order history" at bounding box center [177, 87] width 59 height 13
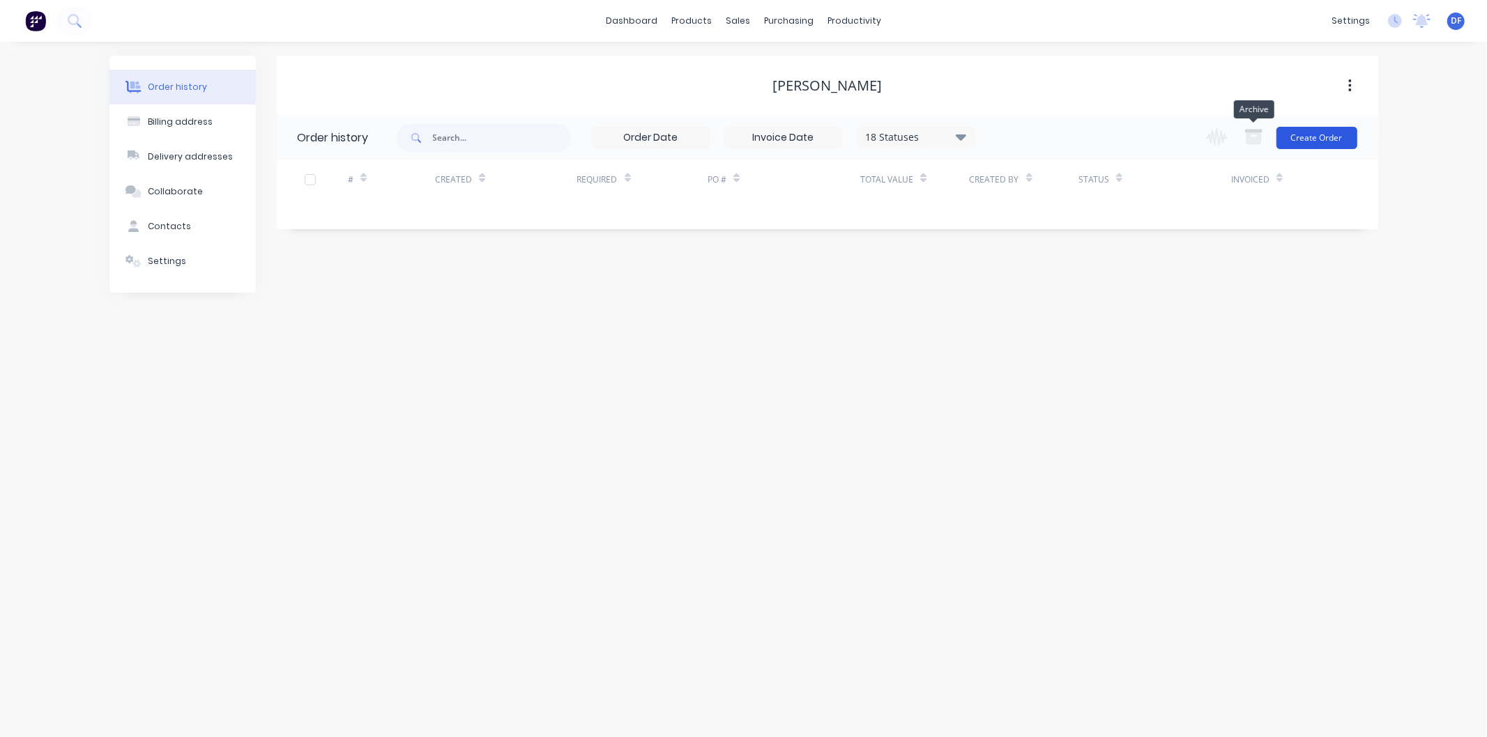
click at [1307, 141] on button "Create Order" at bounding box center [1316, 138] width 81 height 22
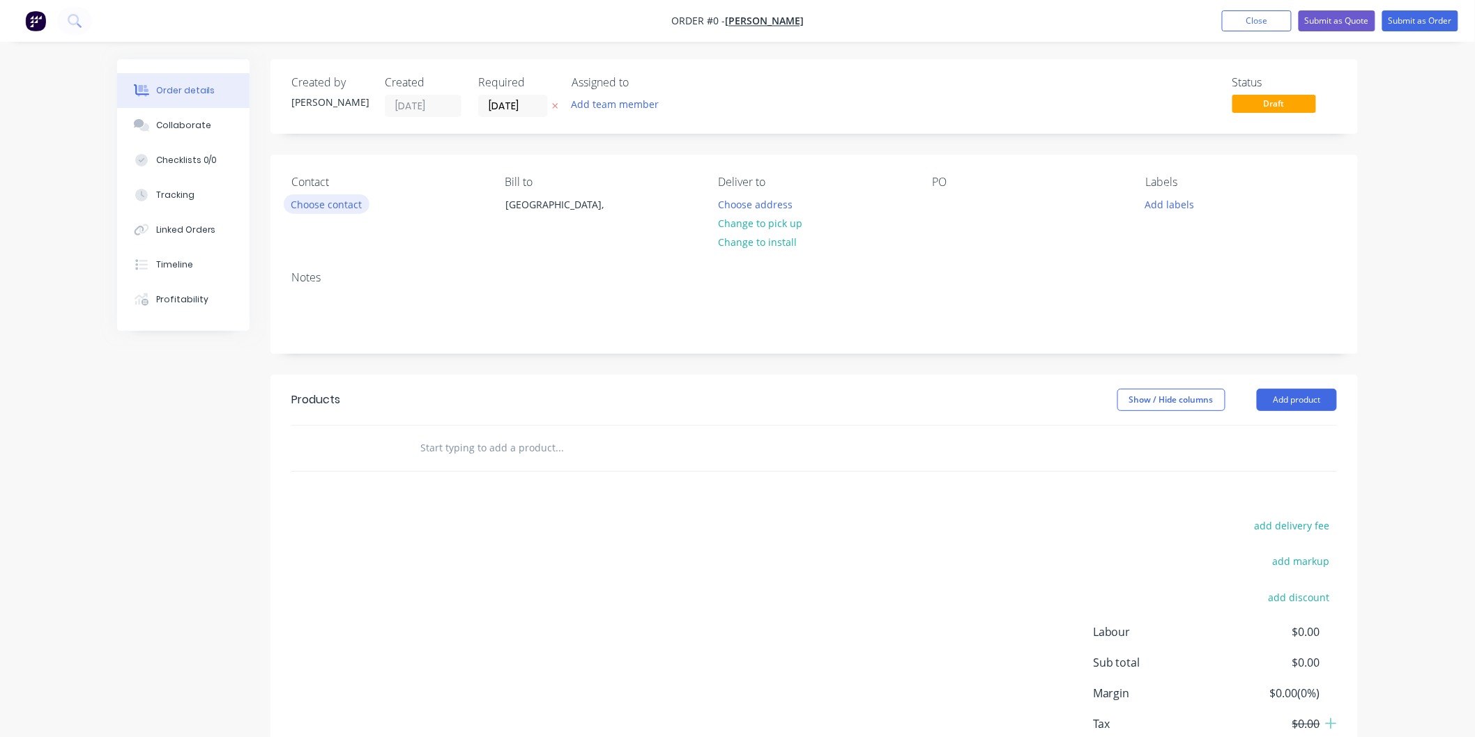
click at [319, 203] on button "Choose contact" at bounding box center [327, 203] width 86 height 19
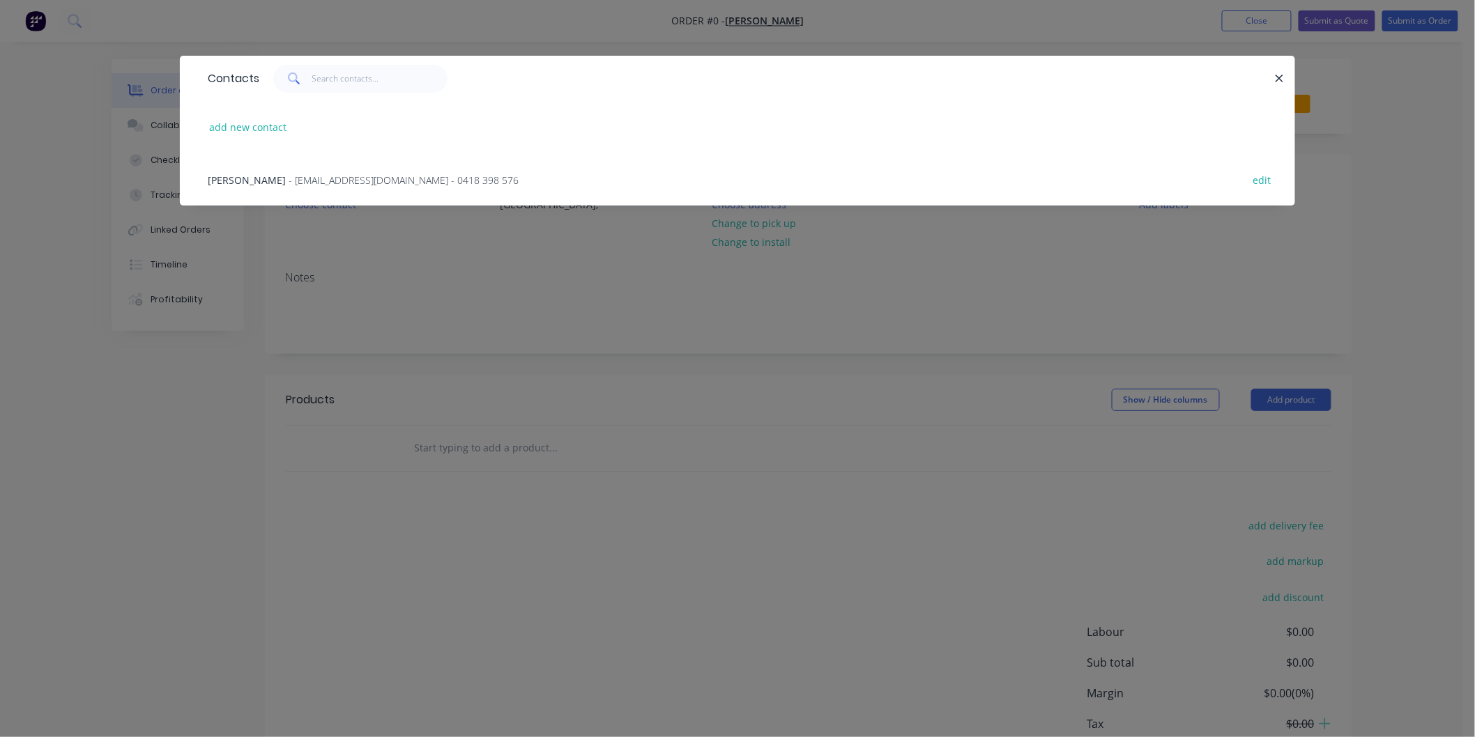
click at [330, 182] on span "- [EMAIL_ADDRESS][DOMAIN_NAME] - 0418 398 576" at bounding box center [404, 180] width 230 height 13
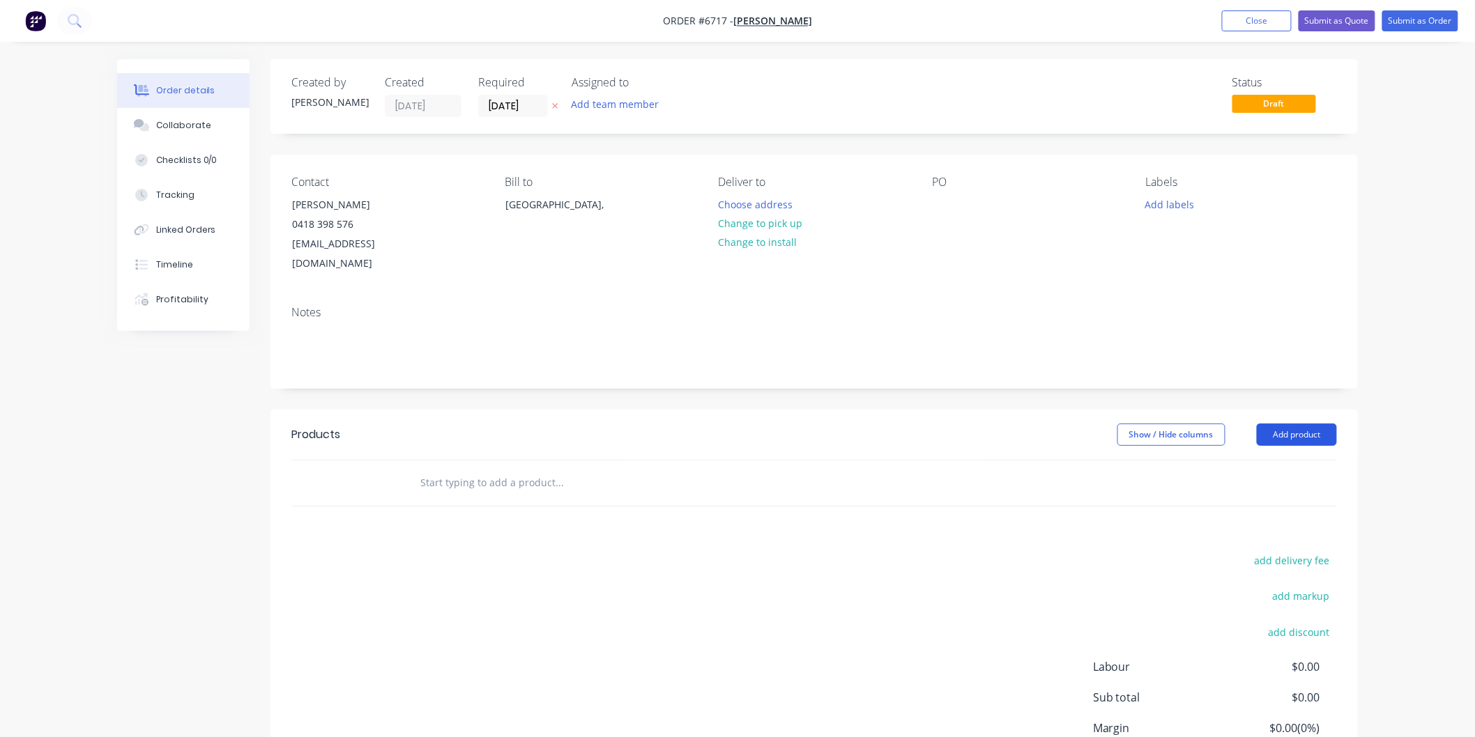
click at [1298, 424] on button "Add product" at bounding box center [1297, 435] width 80 height 22
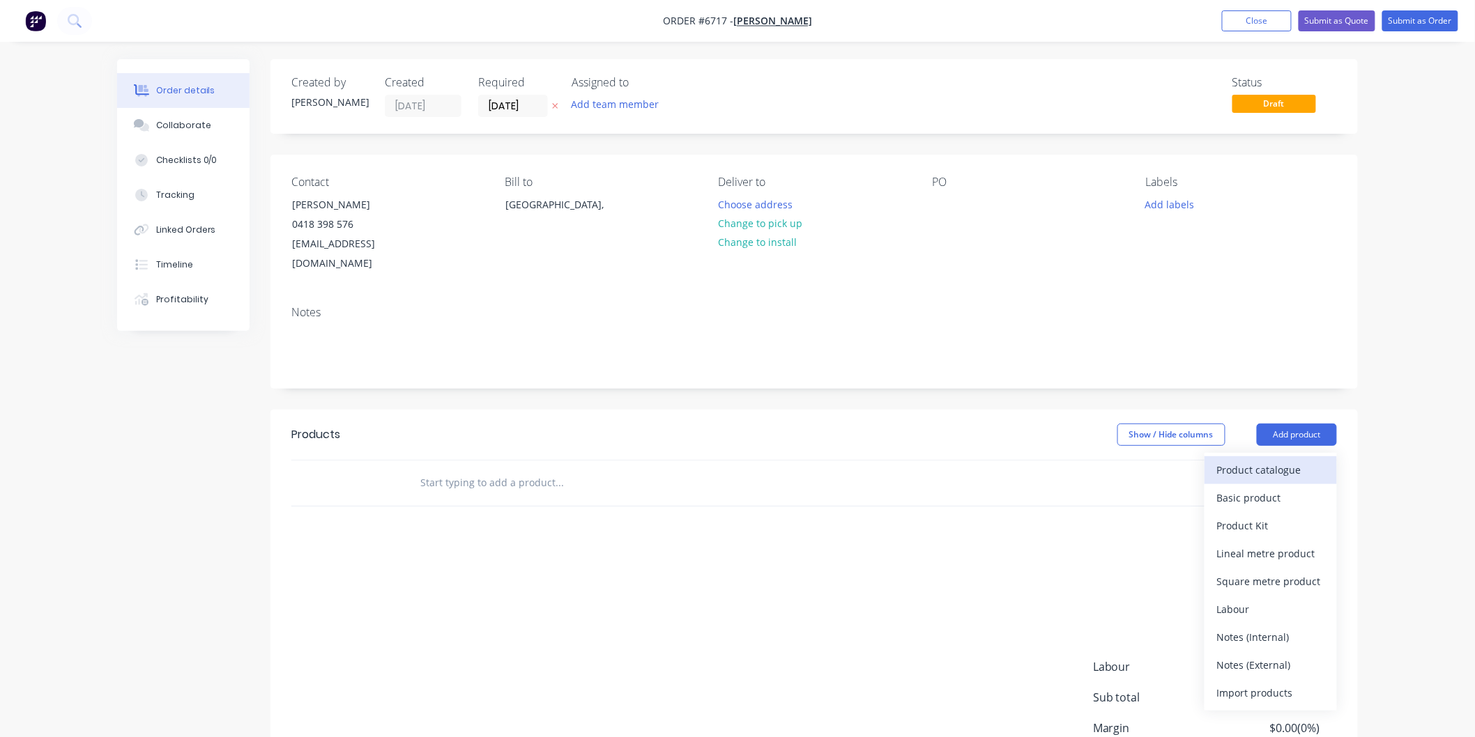
click at [1237, 460] on div "Product catalogue" at bounding box center [1270, 470] width 107 height 20
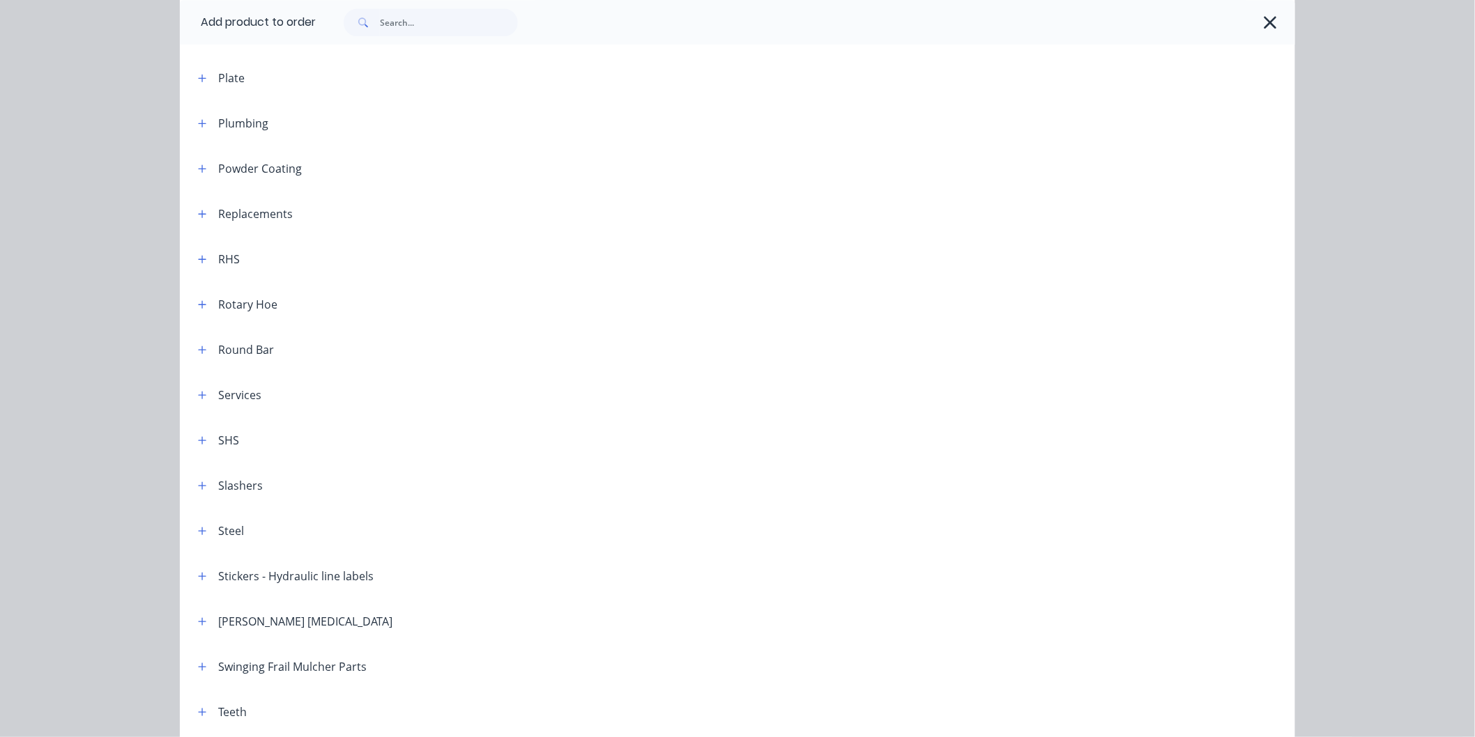
scroll to position [1471, 0]
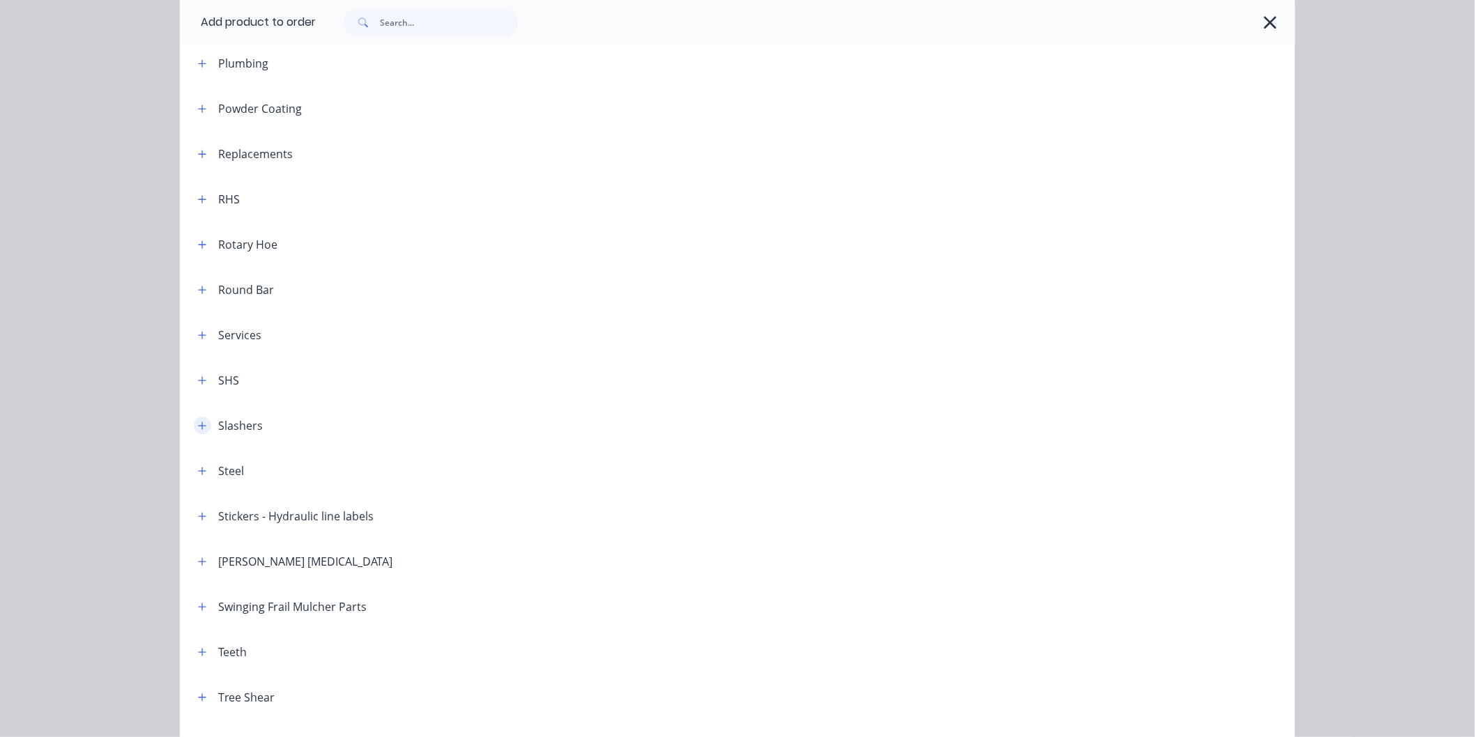
click at [199, 422] on icon "button" at bounding box center [202, 426] width 8 height 10
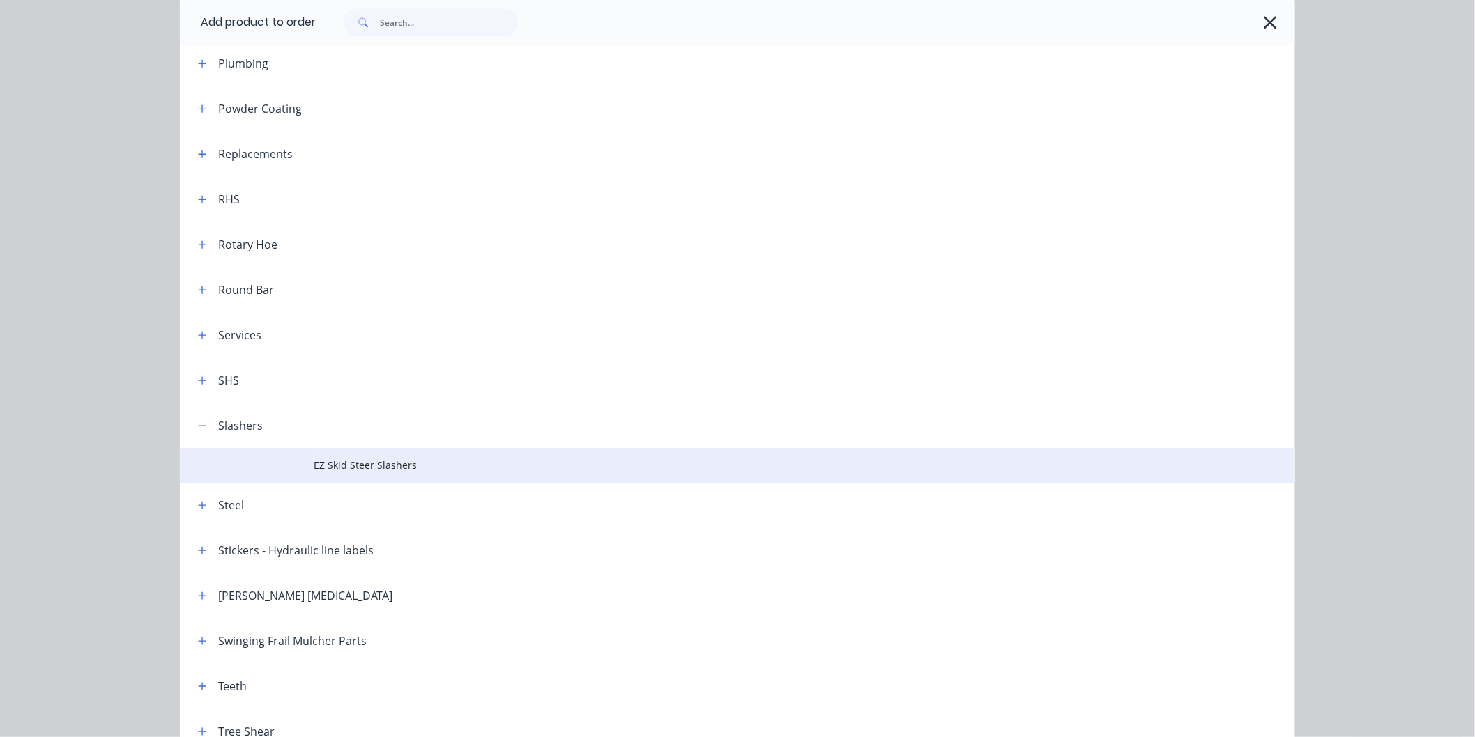
click at [357, 468] on span "EZ Skid Steer Slashers" at bounding box center [706, 465] width 785 height 15
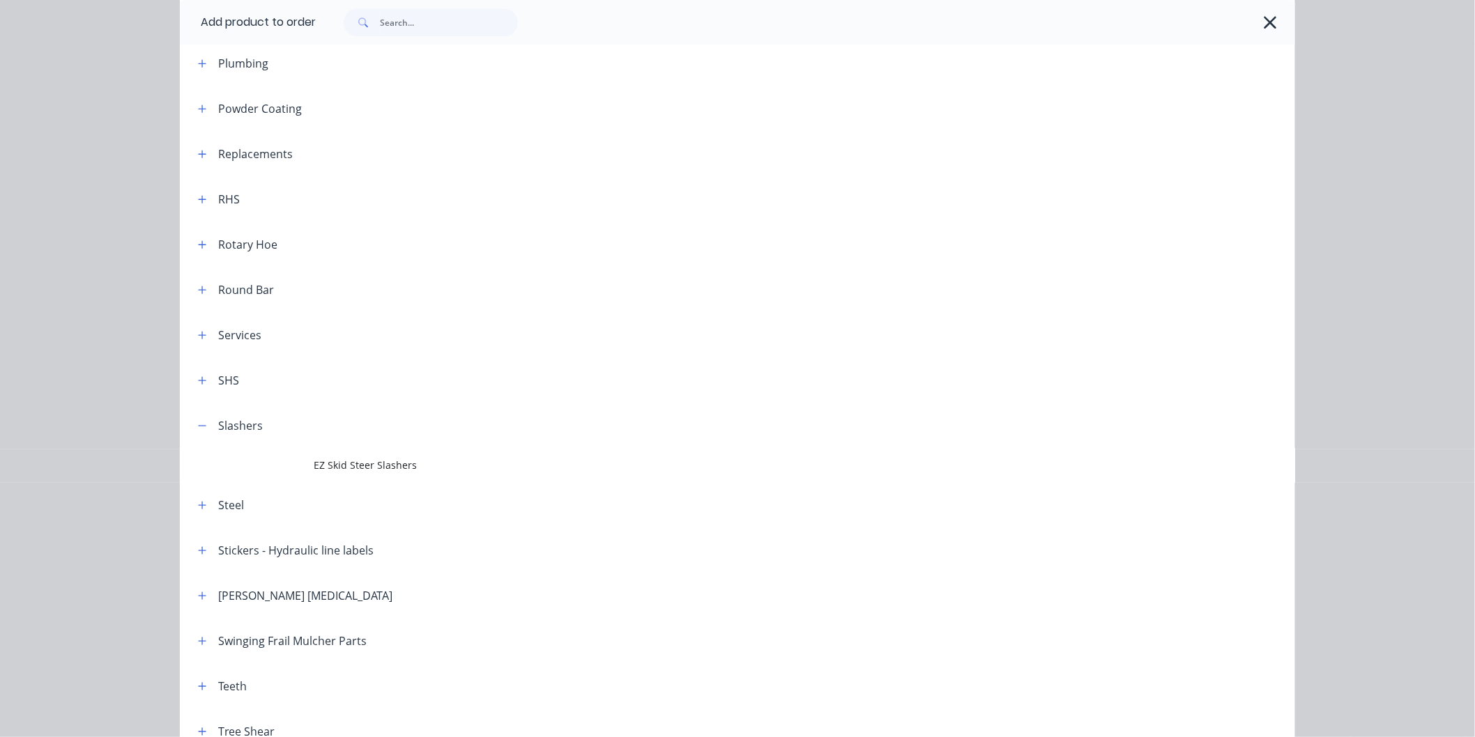
scroll to position [0, 0]
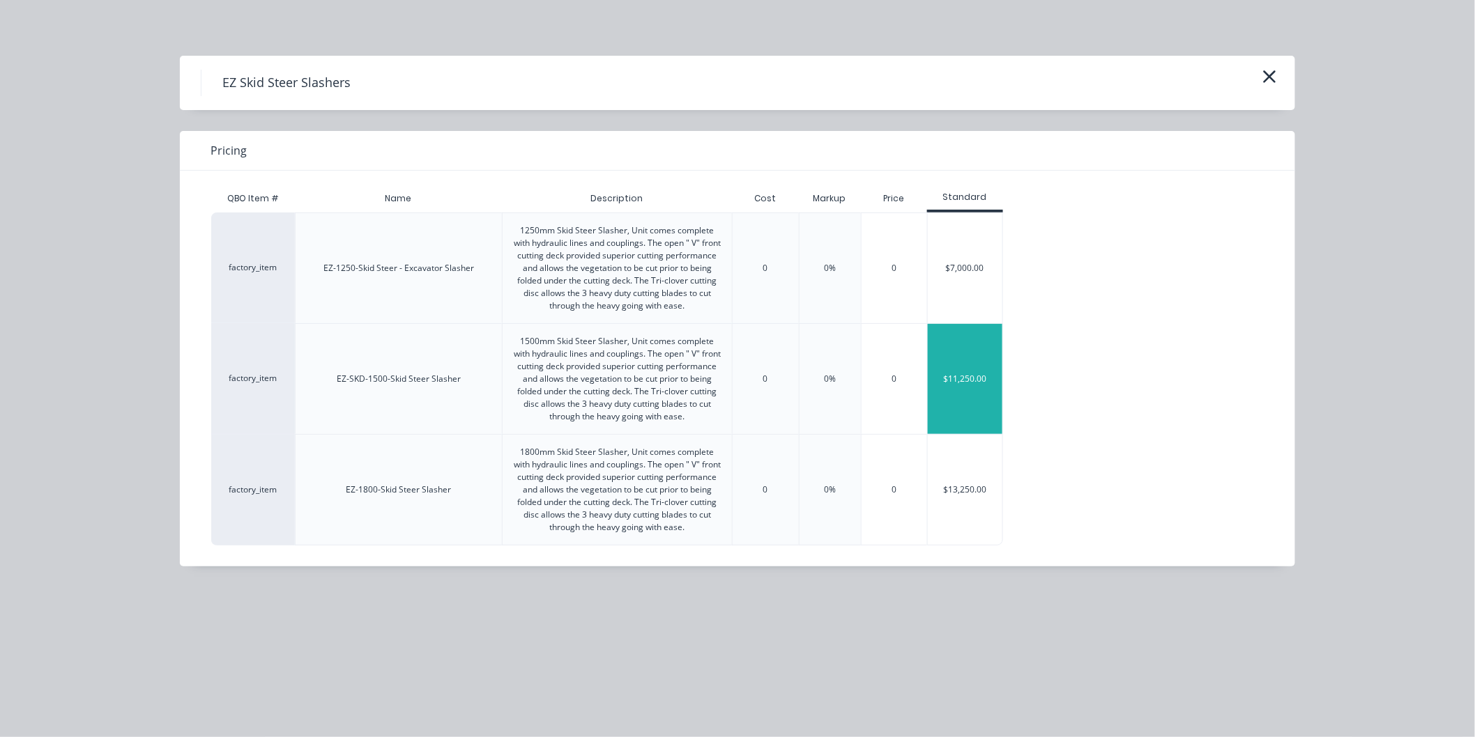
click at [971, 377] on div "$11,250.00" at bounding box center [965, 379] width 75 height 110
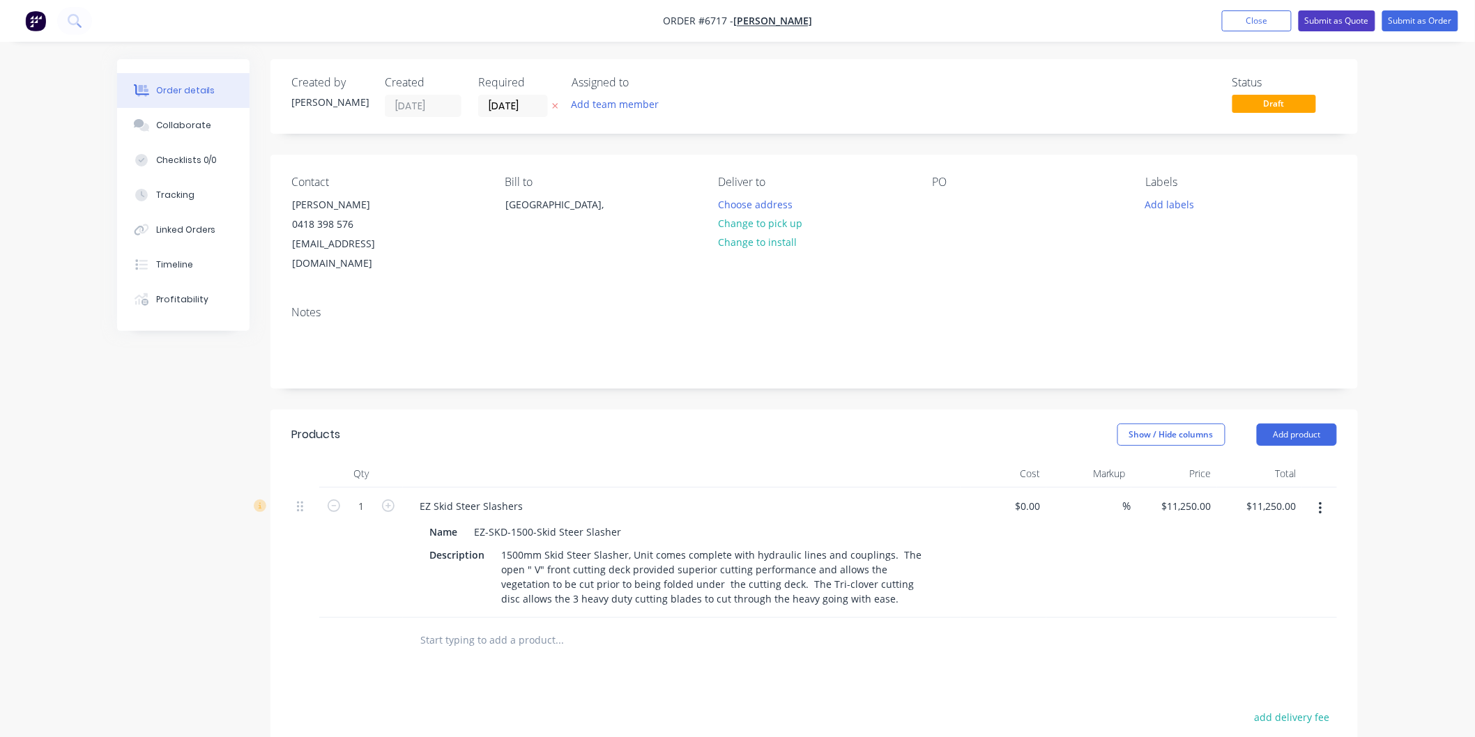
click at [1344, 19] on button "Submit as Quote" at bounding box center [1336, 20] width 77 height 21
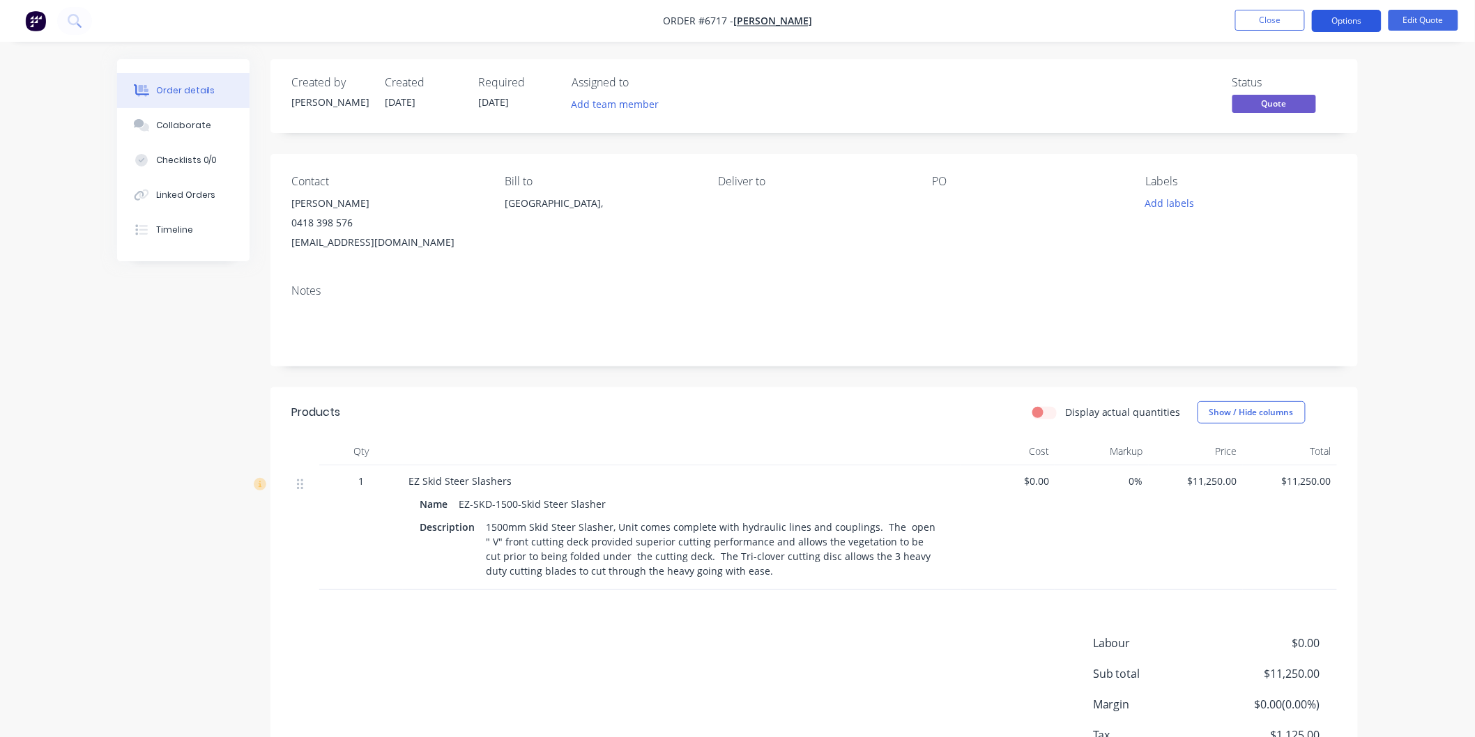
click at [1333, 21] on button "Options" at bounding box center [1347, 21] width 70 height 22
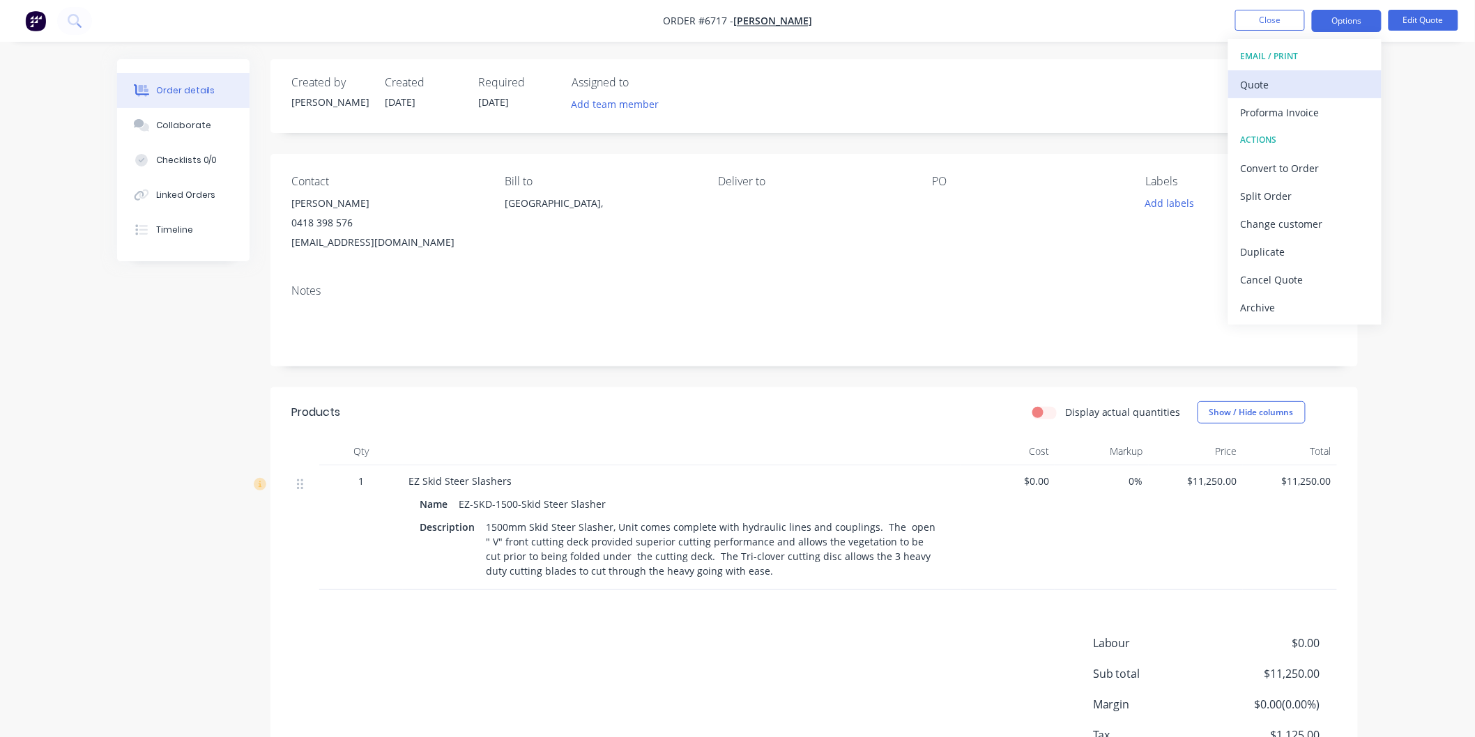
click at [1262, 79] on div "Quote" at bounding box center [1305, 85] width 128 height 20
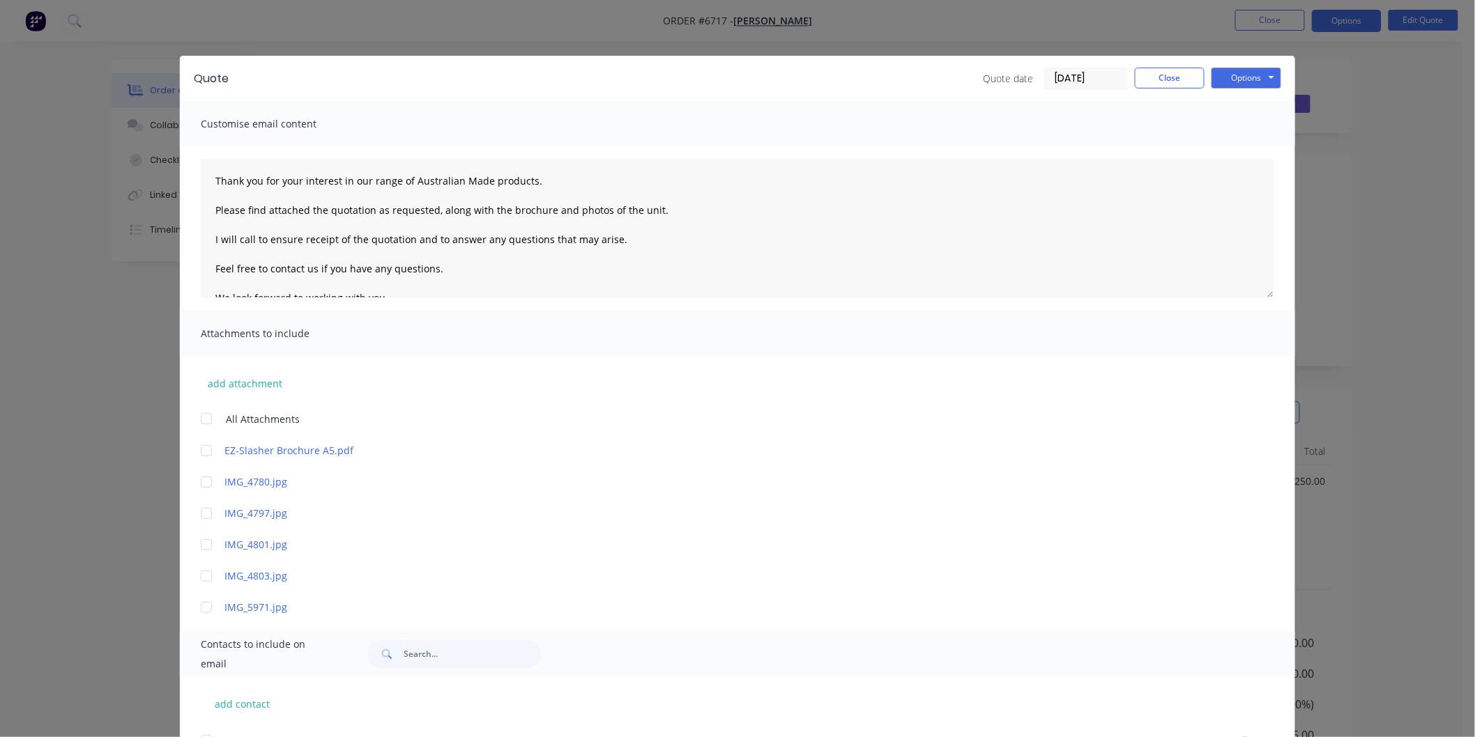
click at [199, 419] on div at bounding box center [206, 419] width 28 height 28
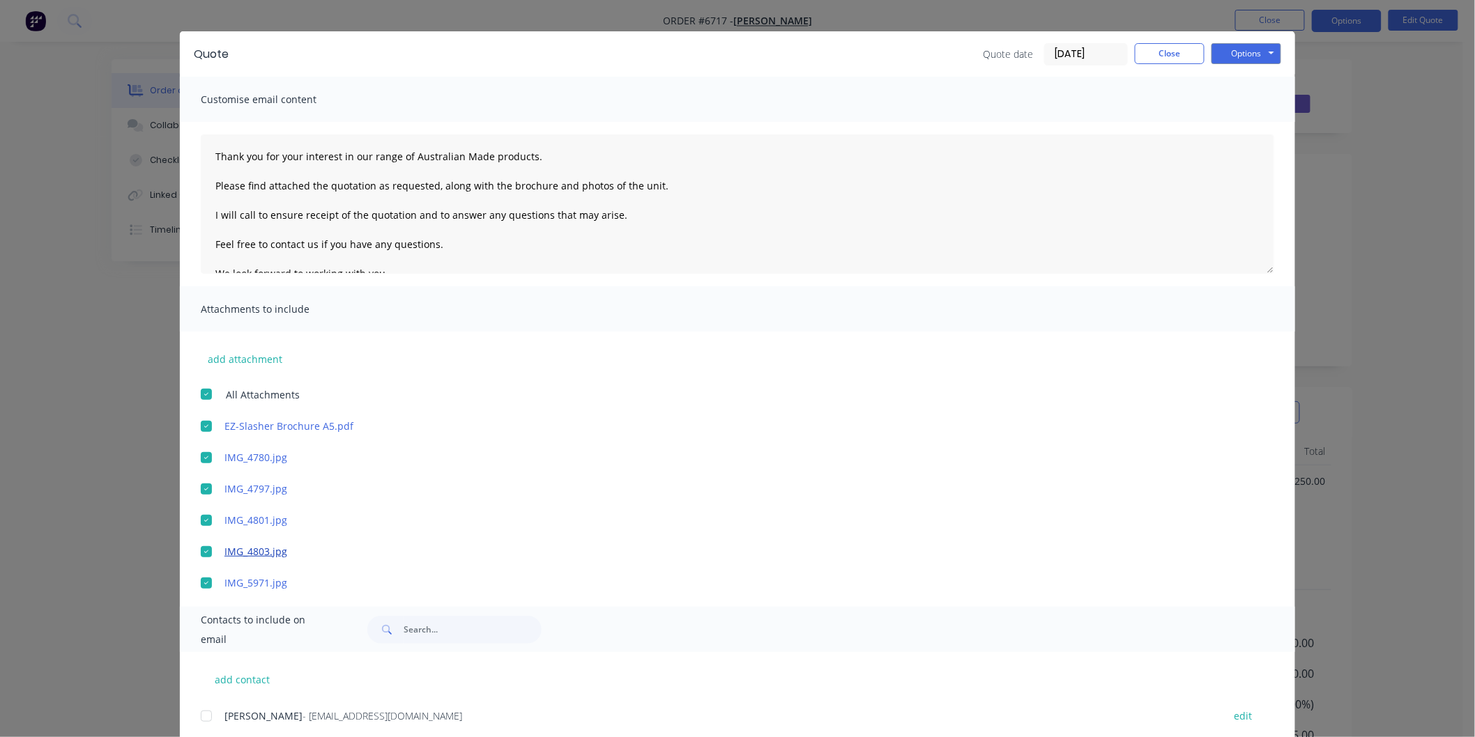
scroll to position [65, 0]
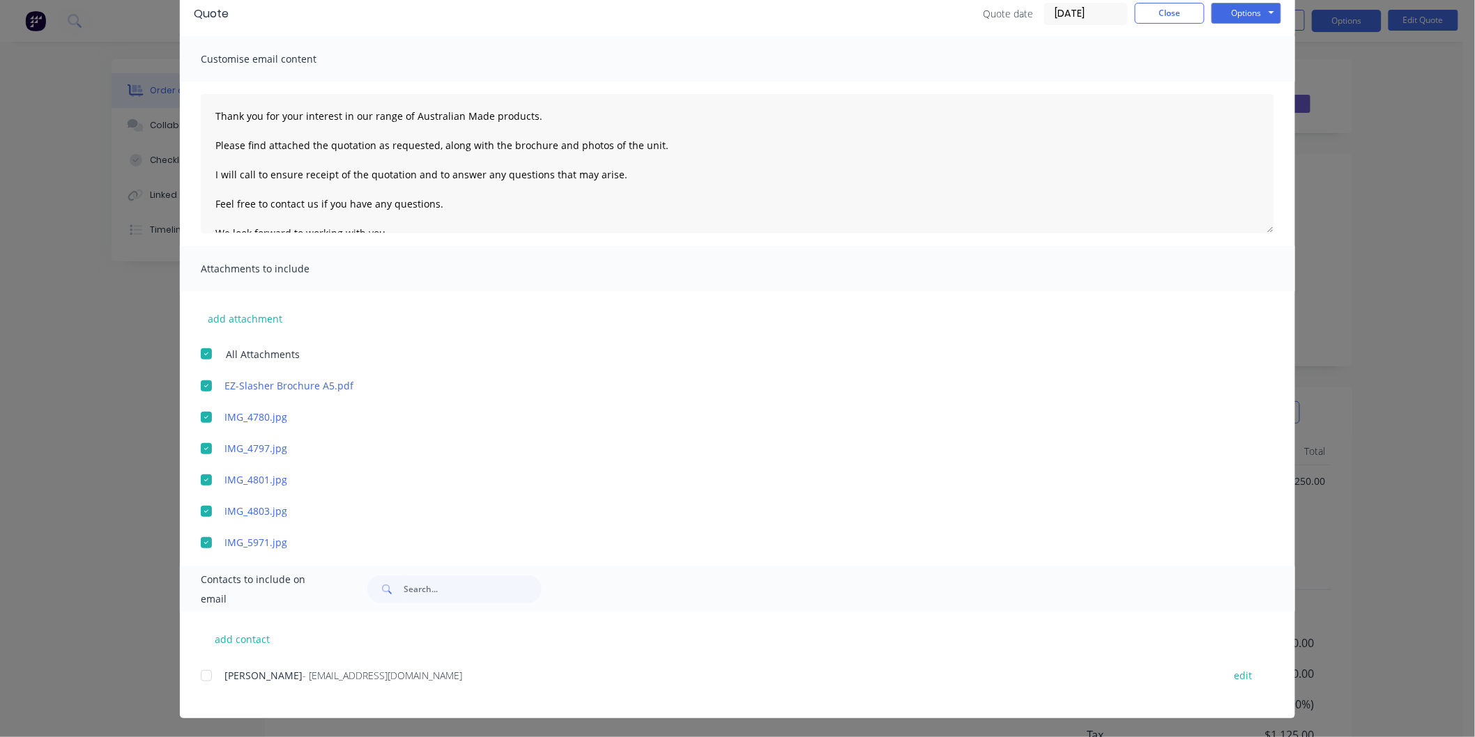
click at [200, 670] on div at bounding box center [206, 676] width 28 height 28
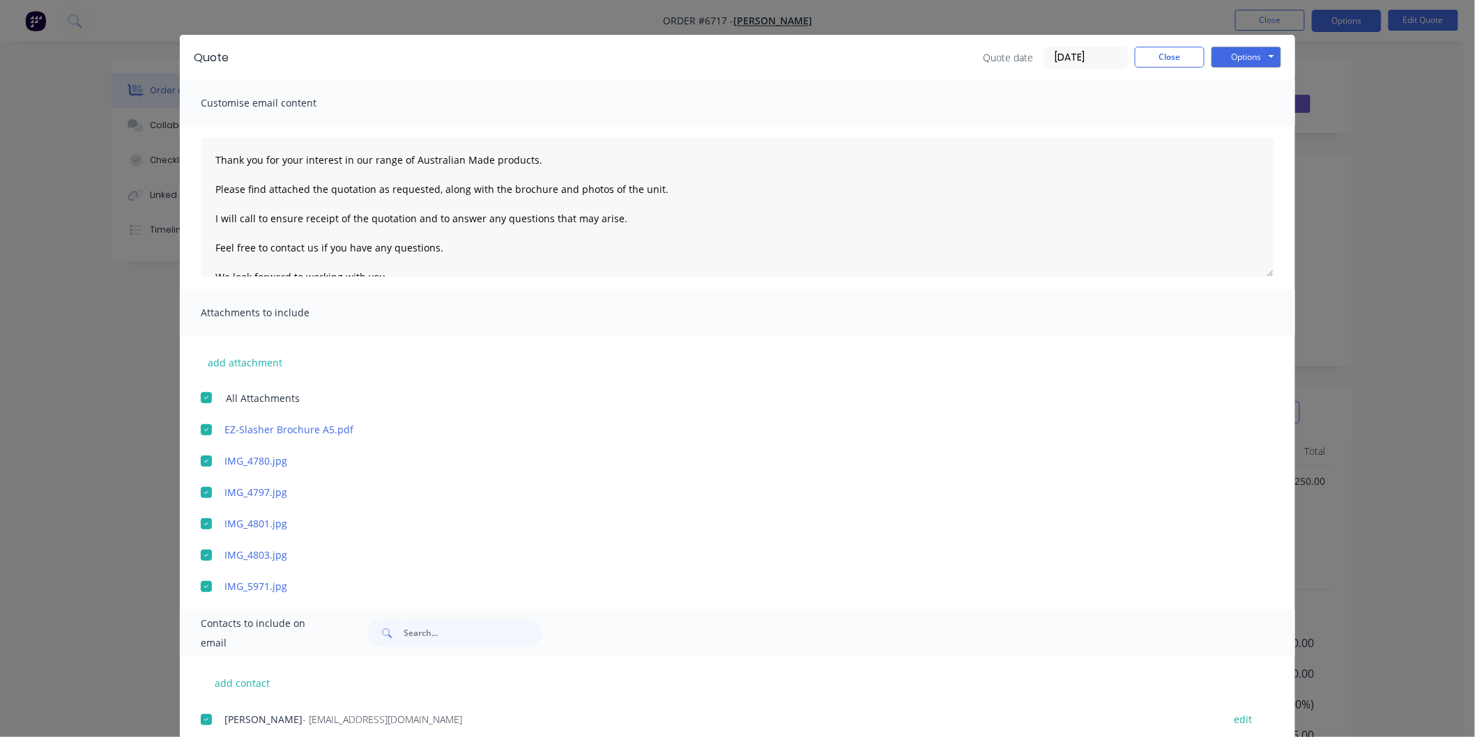
scroll to position [0, 0]
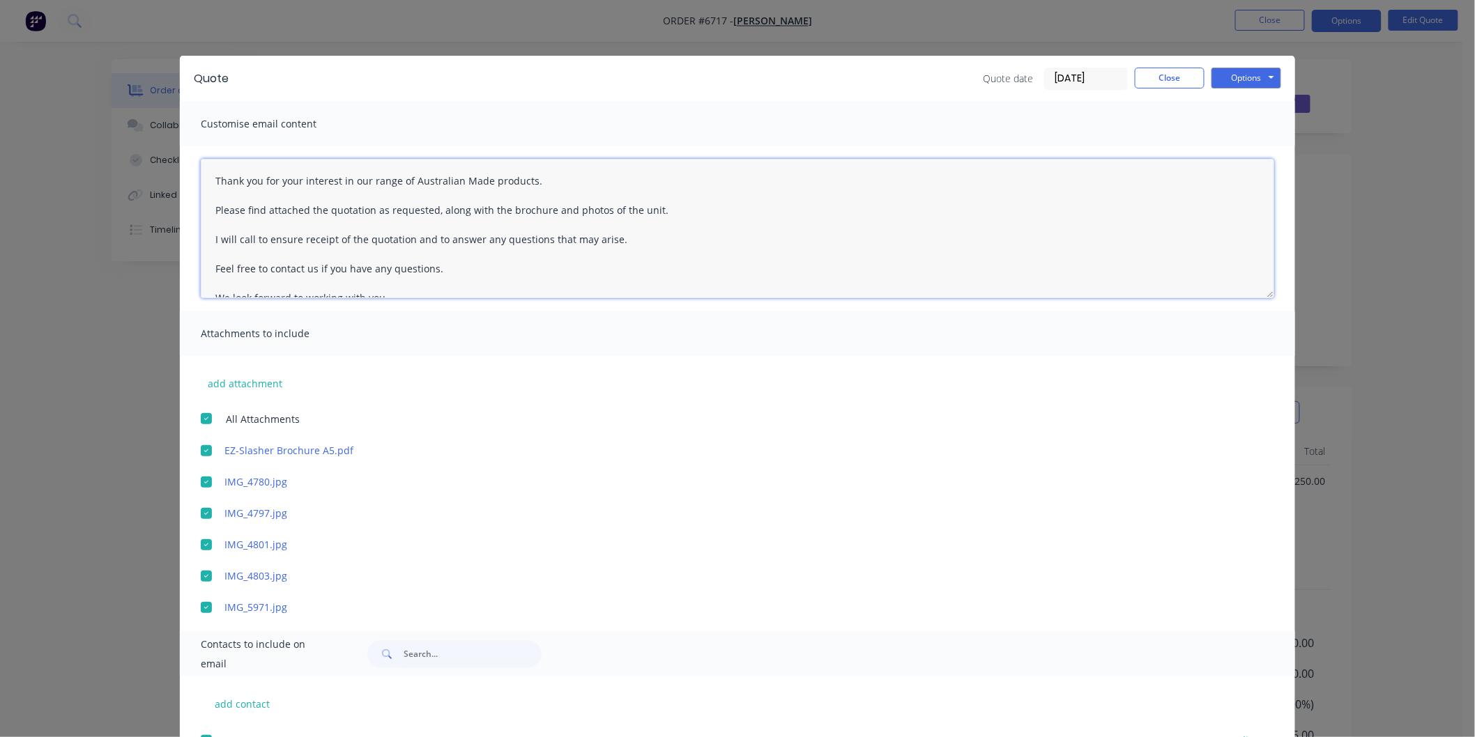
click at [204, 175] on textarea "Thank you for your interest in our range of Australian Made products. Please fi…" at bounding box center [737, 228] width 1073 height 139
click at [224, 186] on textarea "Thank you for your interest in our range of Australian Made products. Please fi…" at bounding box center [737, 228] width 1073 height 139
type textarea "[PERSON_NAME] Thank you for your interest in our range of Australian Made produ…"
click at [1232, 74] on button "Options" at bounding box center [1246, 78] width 70 height 21
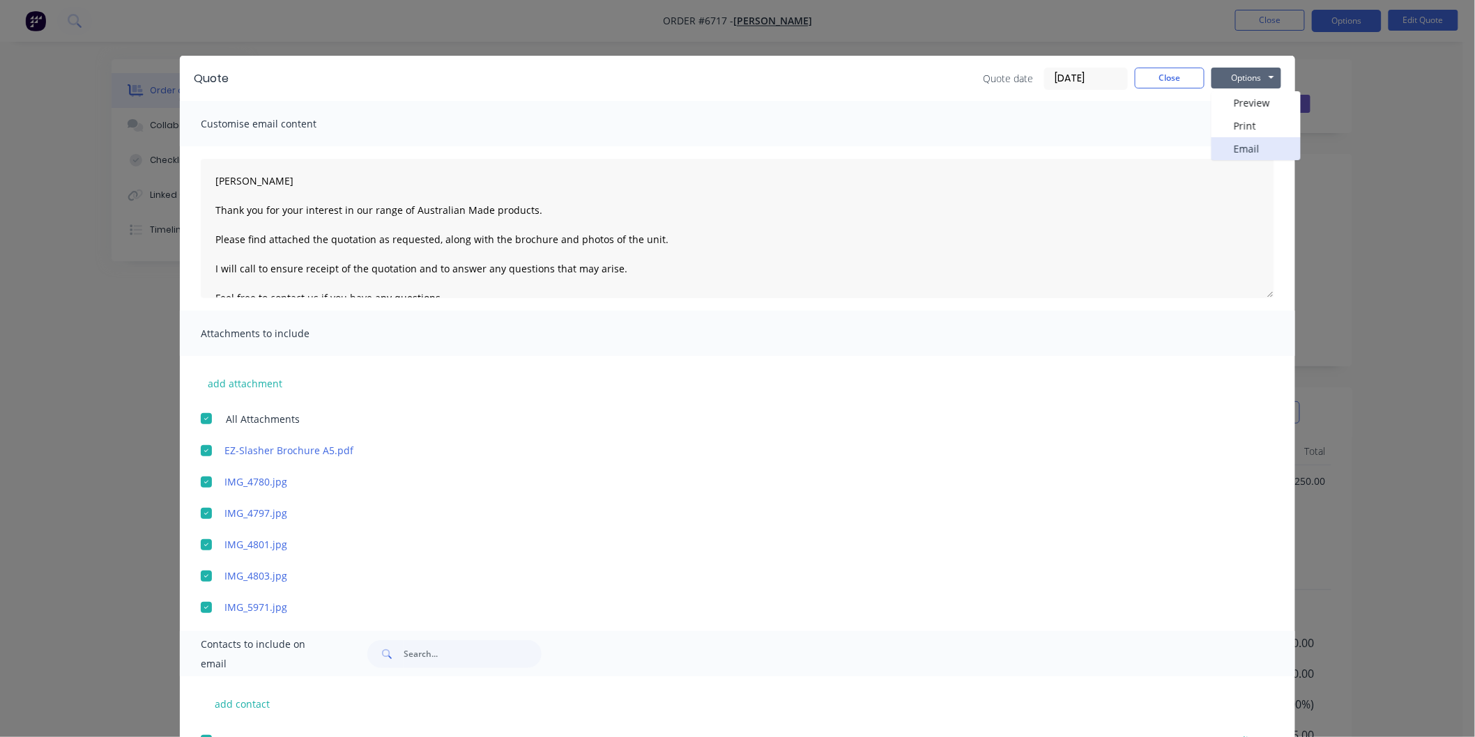
click at [1251, 149] on button "Email" at bounding box center [1255, 148] width 89 height 23
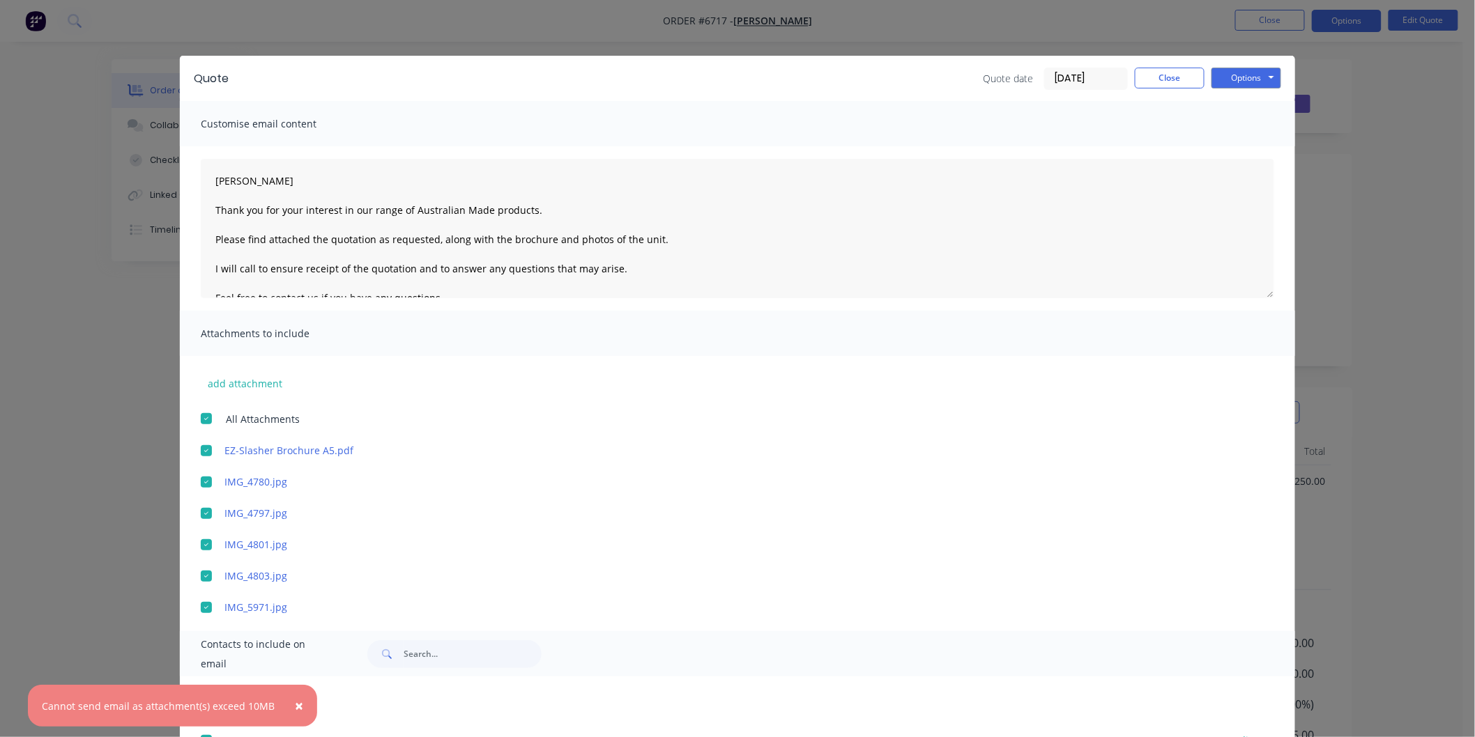
click at [199, 481] on div at bounding box center [206, 482] width 28 height 28
click at [199, 509] on div at bounding box center [206, 514] width 28 height 28
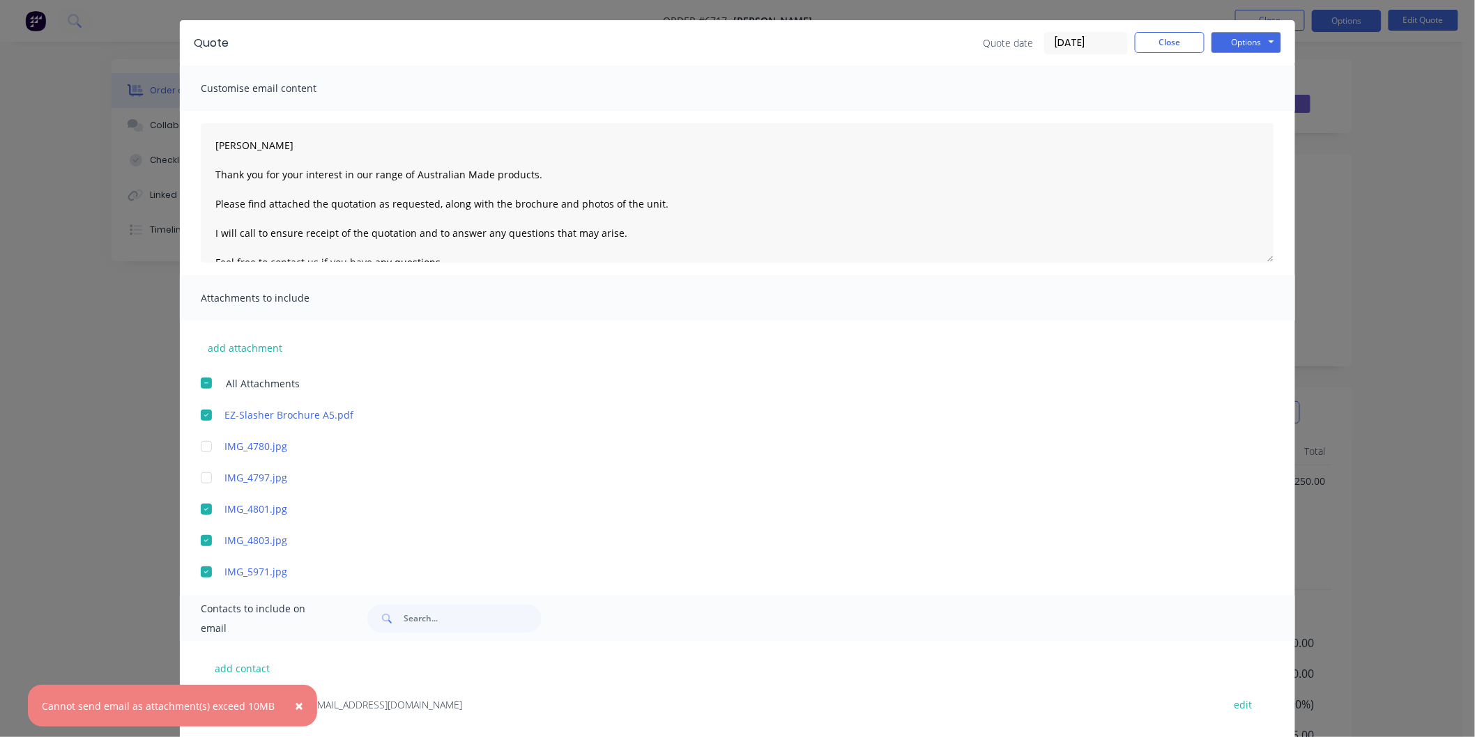
scroll to position [65, 0]
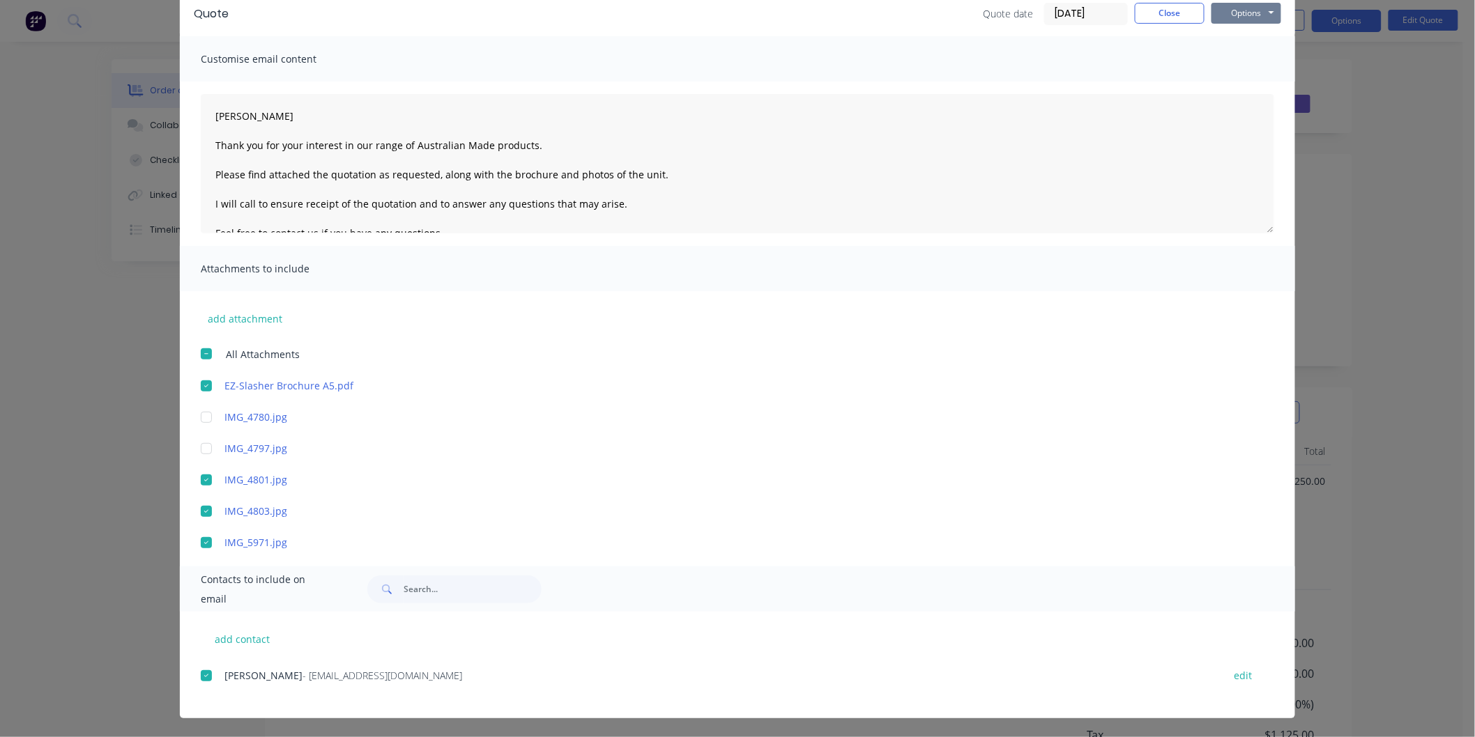
click at [1237, 11] on button "Options" at bounding box center [1246, 13] width 70 height 21
click at [1236, 85] on button "Email" at bounding box center [1255, 83] width 89 height 23
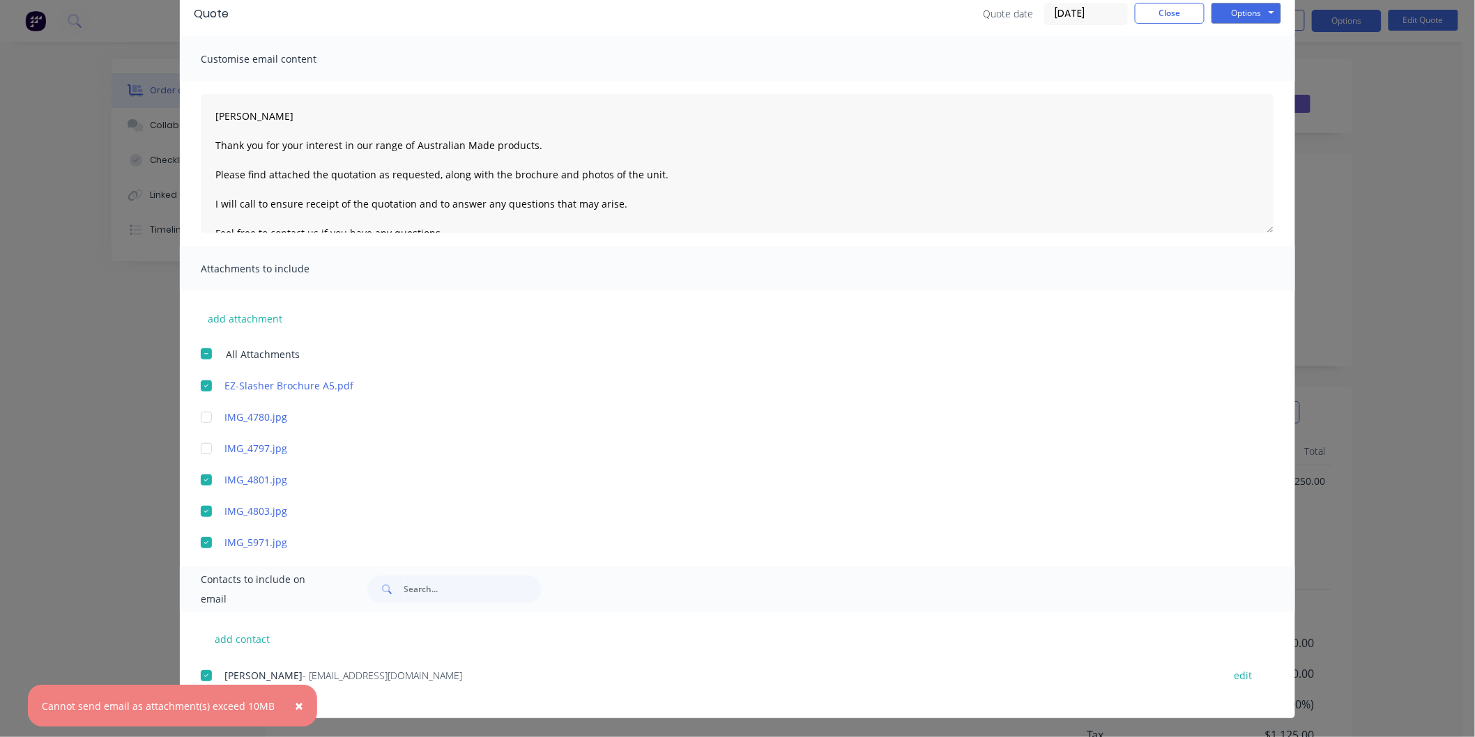
click at [201, 482] on div at bounding box center [206, 480] width 28 height 28
click at [1243, 8] on button "Options" at bounding box center [1246, 13] width 70 height 21
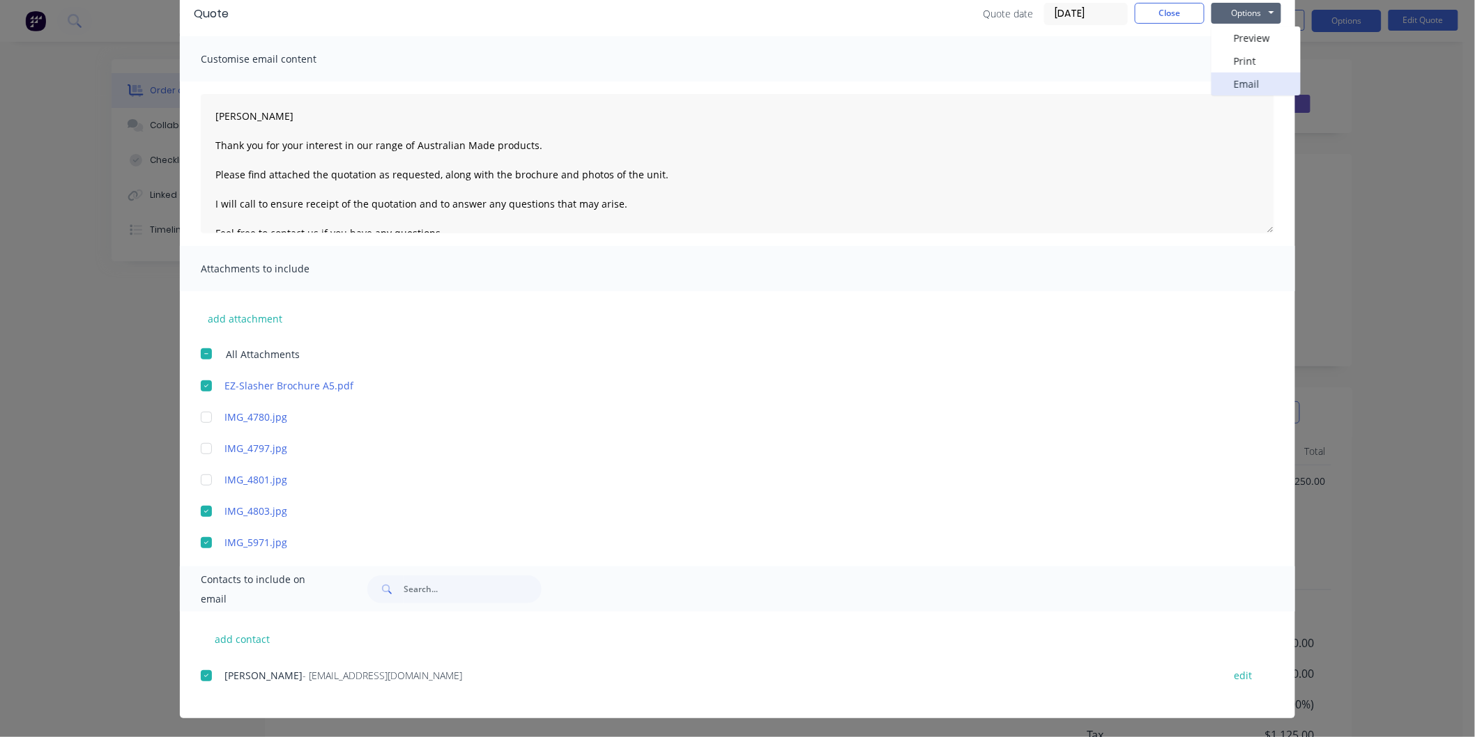
click at [1230, 77] on button "Email" at bounding box center [1255, 83] width 89 height 23
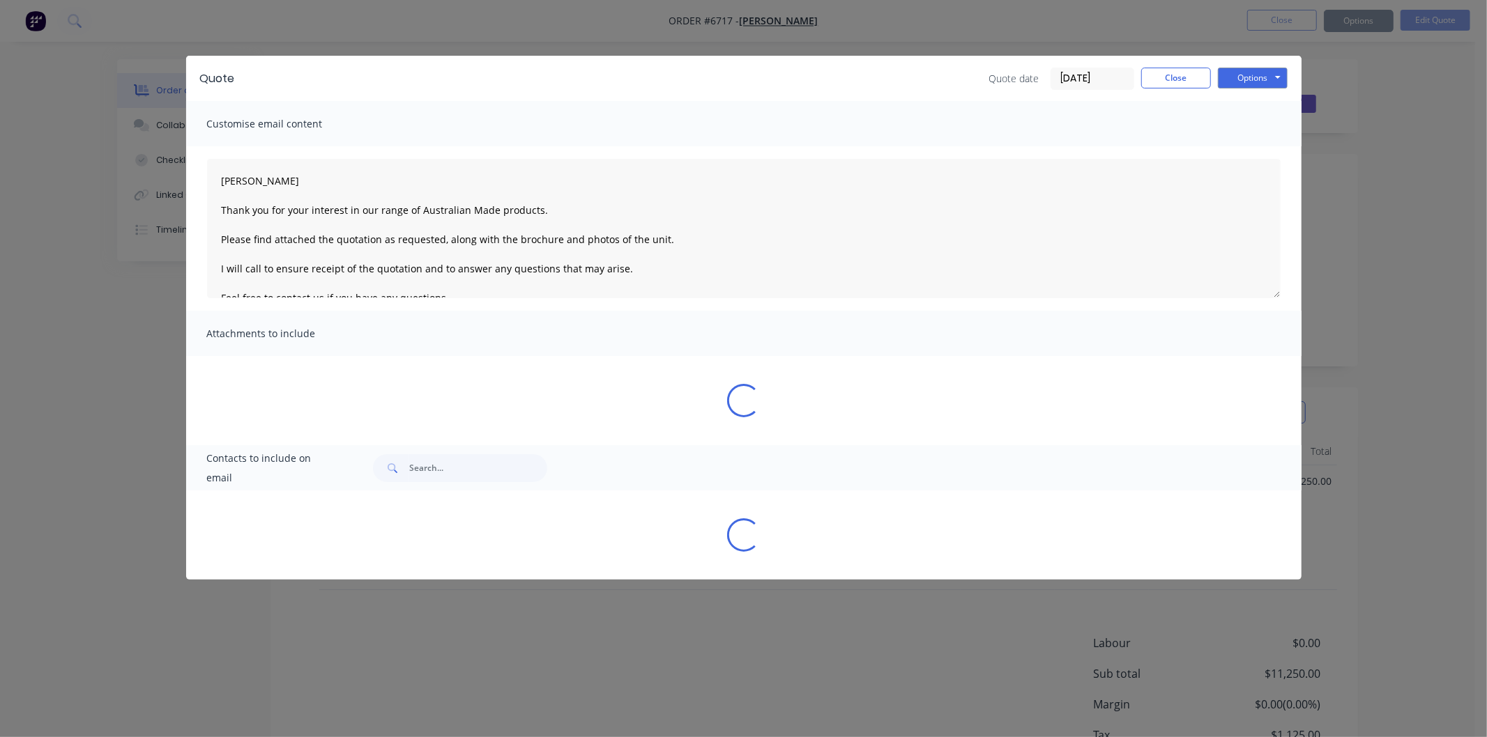
scroll to position [0, 0]
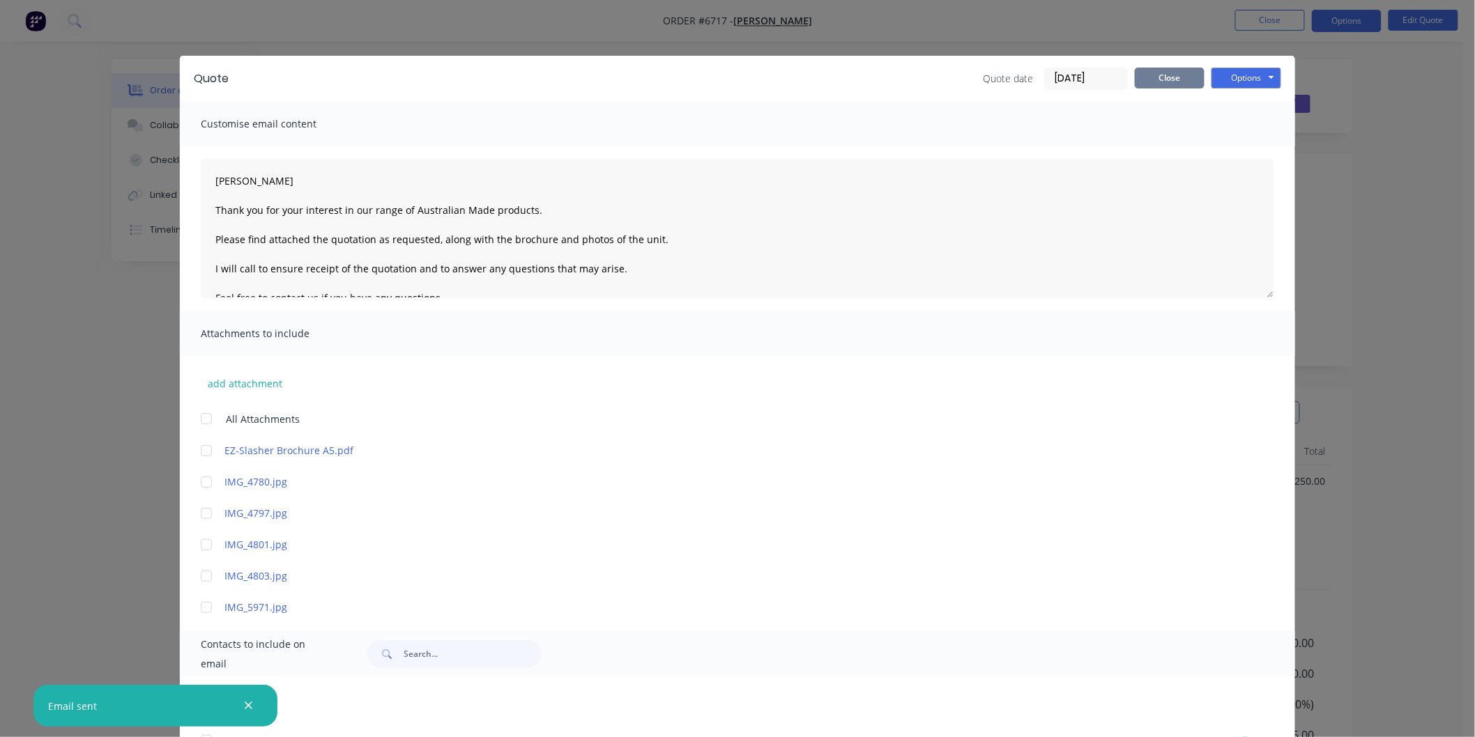
click at [1161, 75] on button "Close" at bounding box center [1170, 78] width 70 height 21
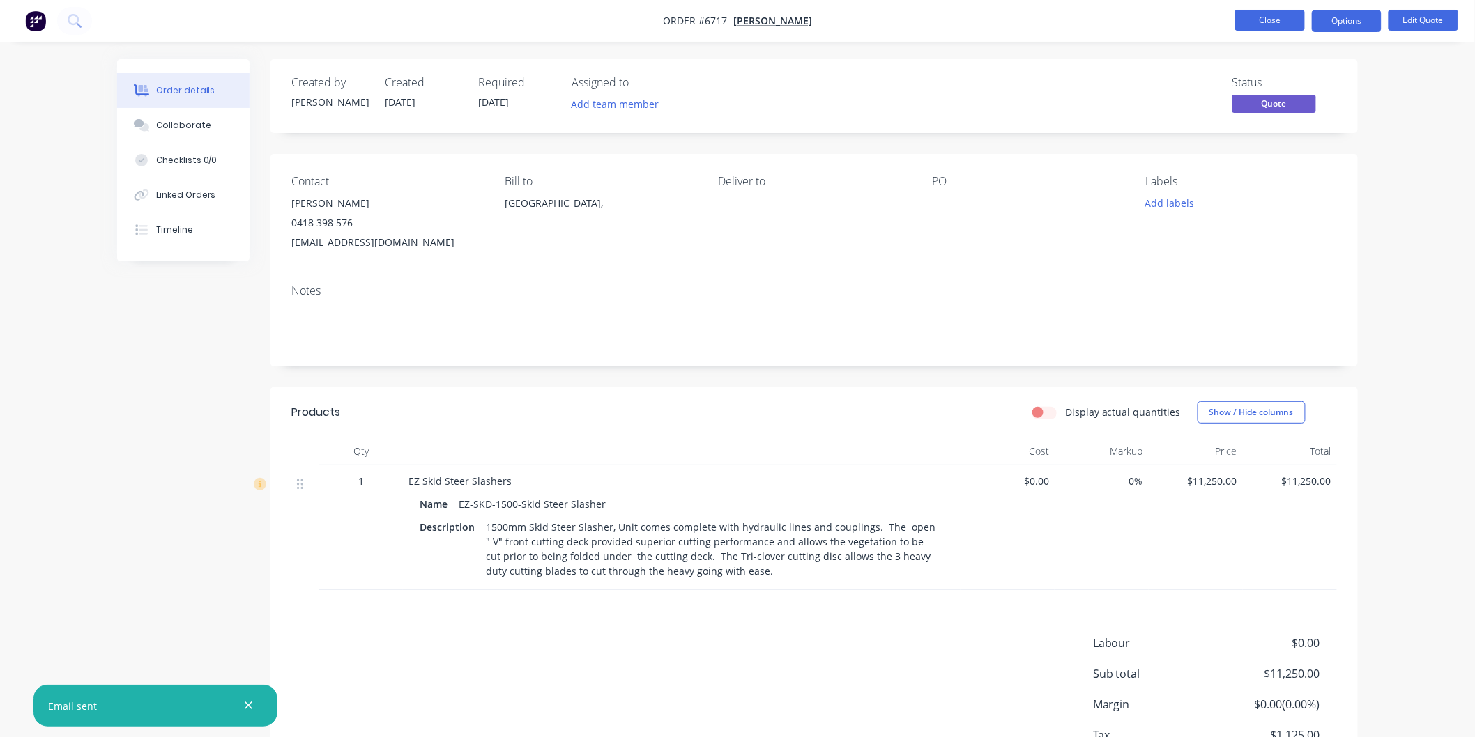
click at [1273, 21] on button "Close" at bounding box center [1270, 20] width 70 height 21
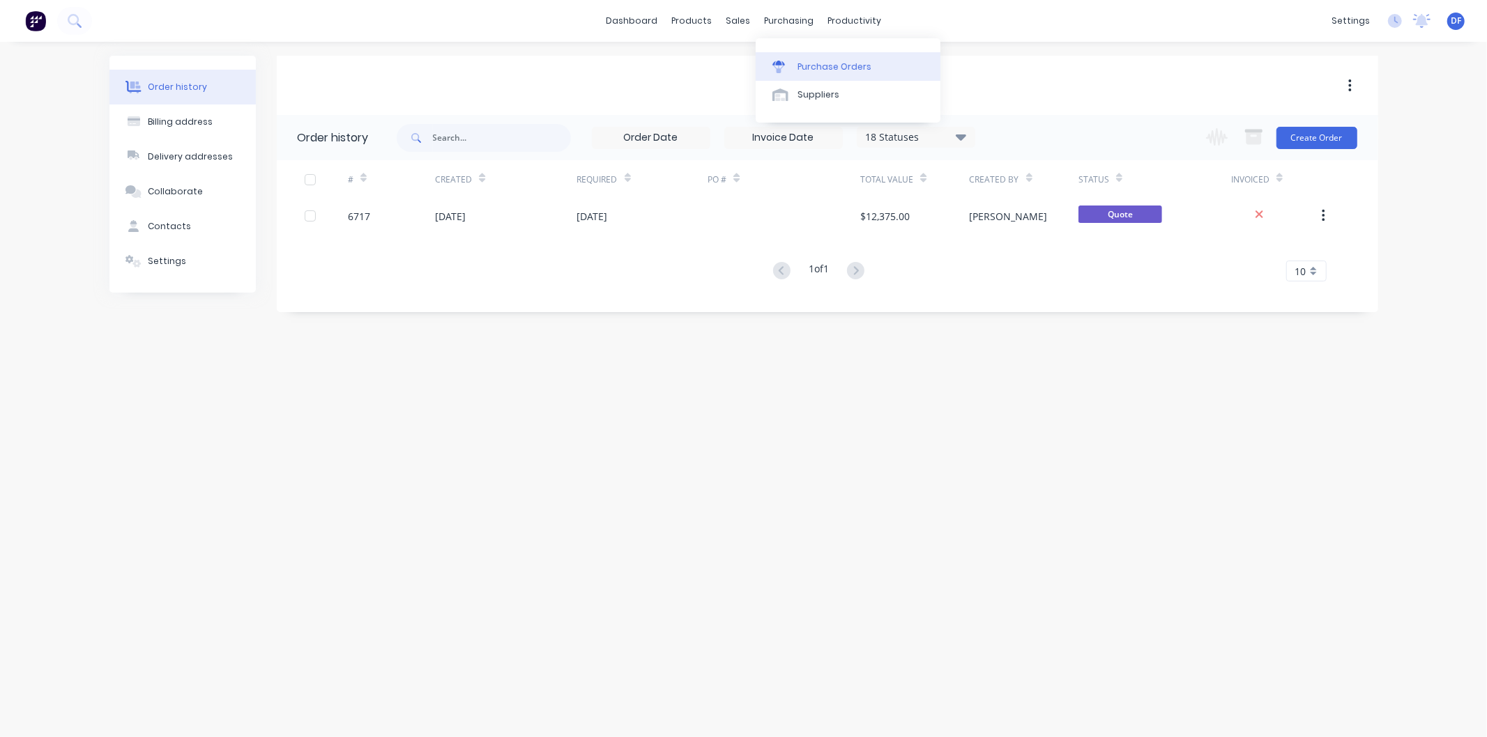
click at [822, 63] on div "Purchase Orders" at bounding box center [834, 67] width 74 height 13
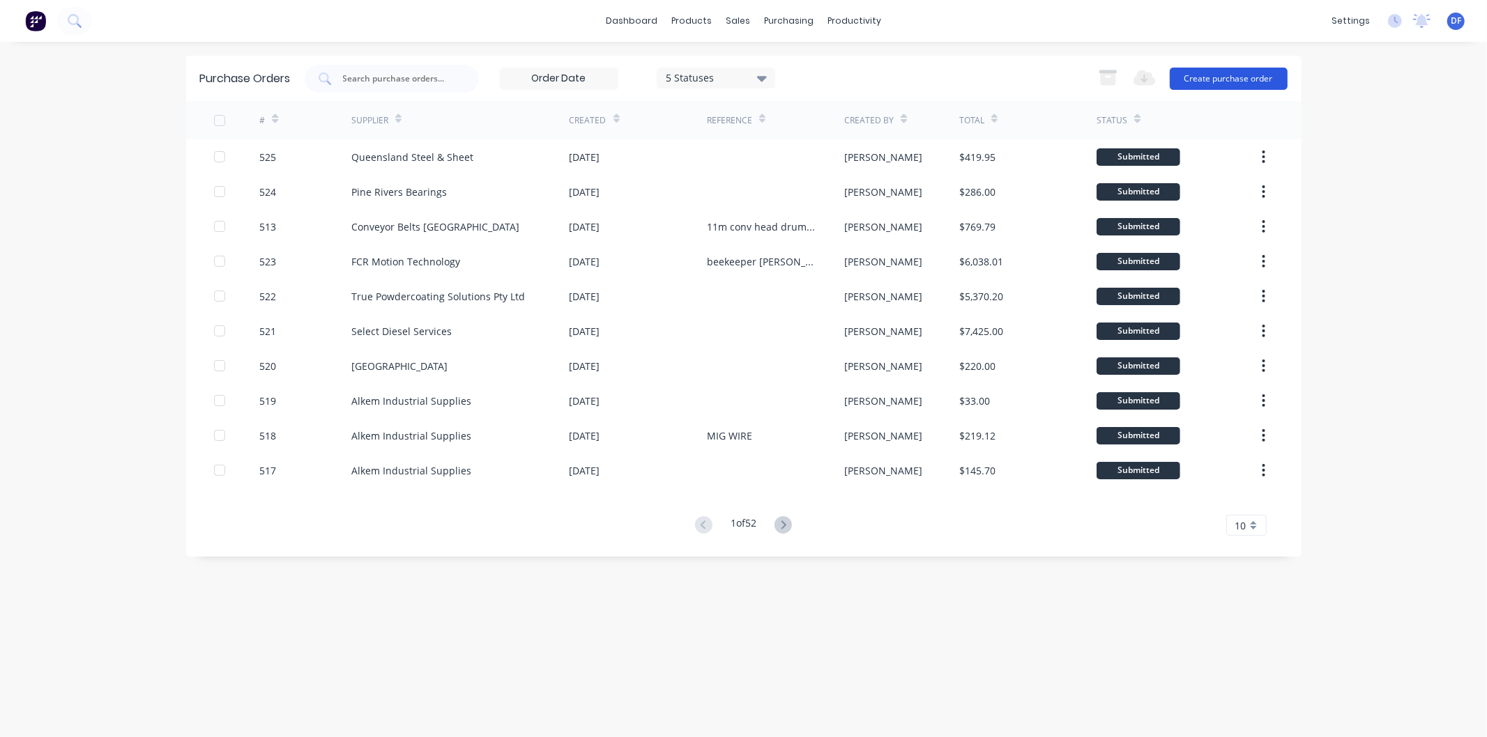
click at [1244, 75] on button "Create purchase order" at bounding box center [1228, 79] width 118 height 22
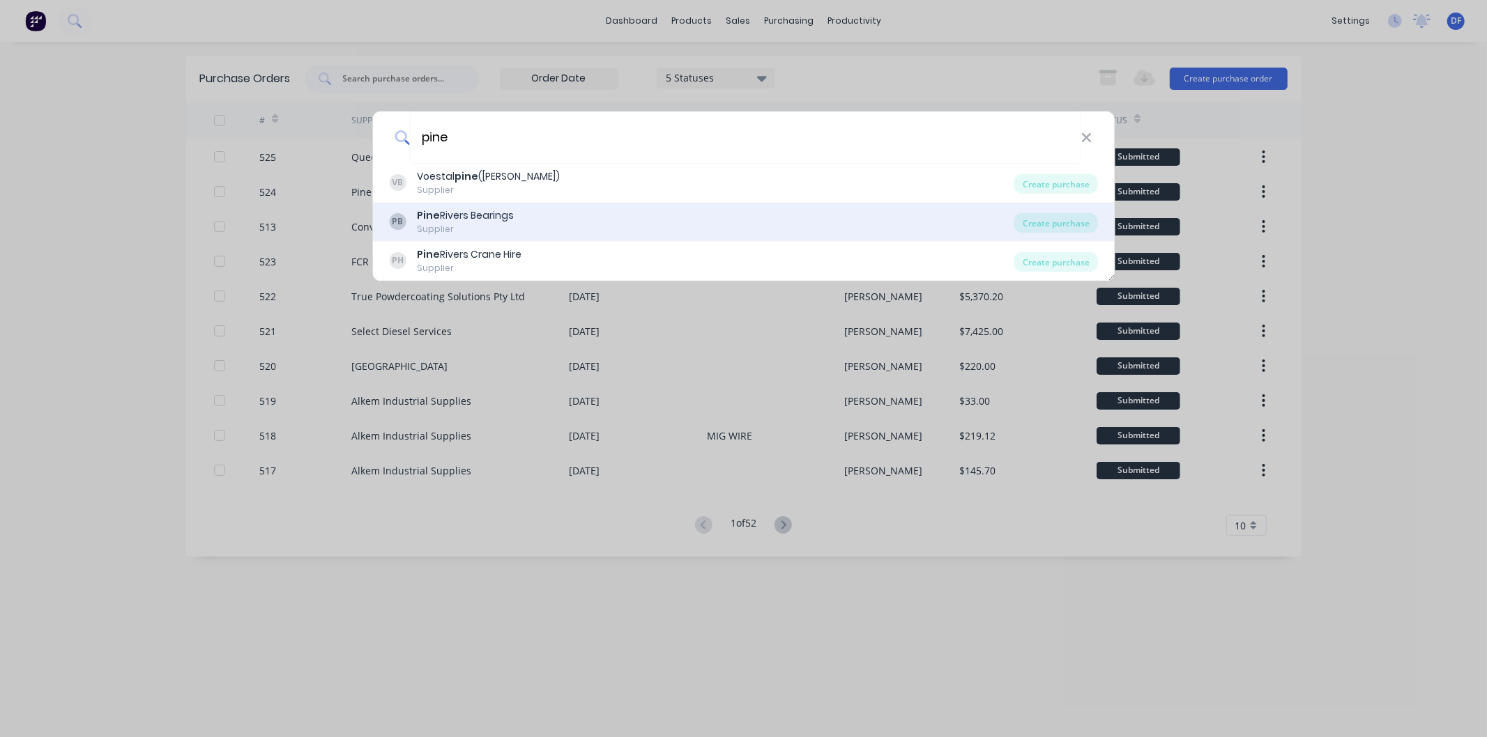
type input "pine"
click at [469, 210] on div "Pine Rivers Bearings" at bounding box center [465, 215] width 97 height 15
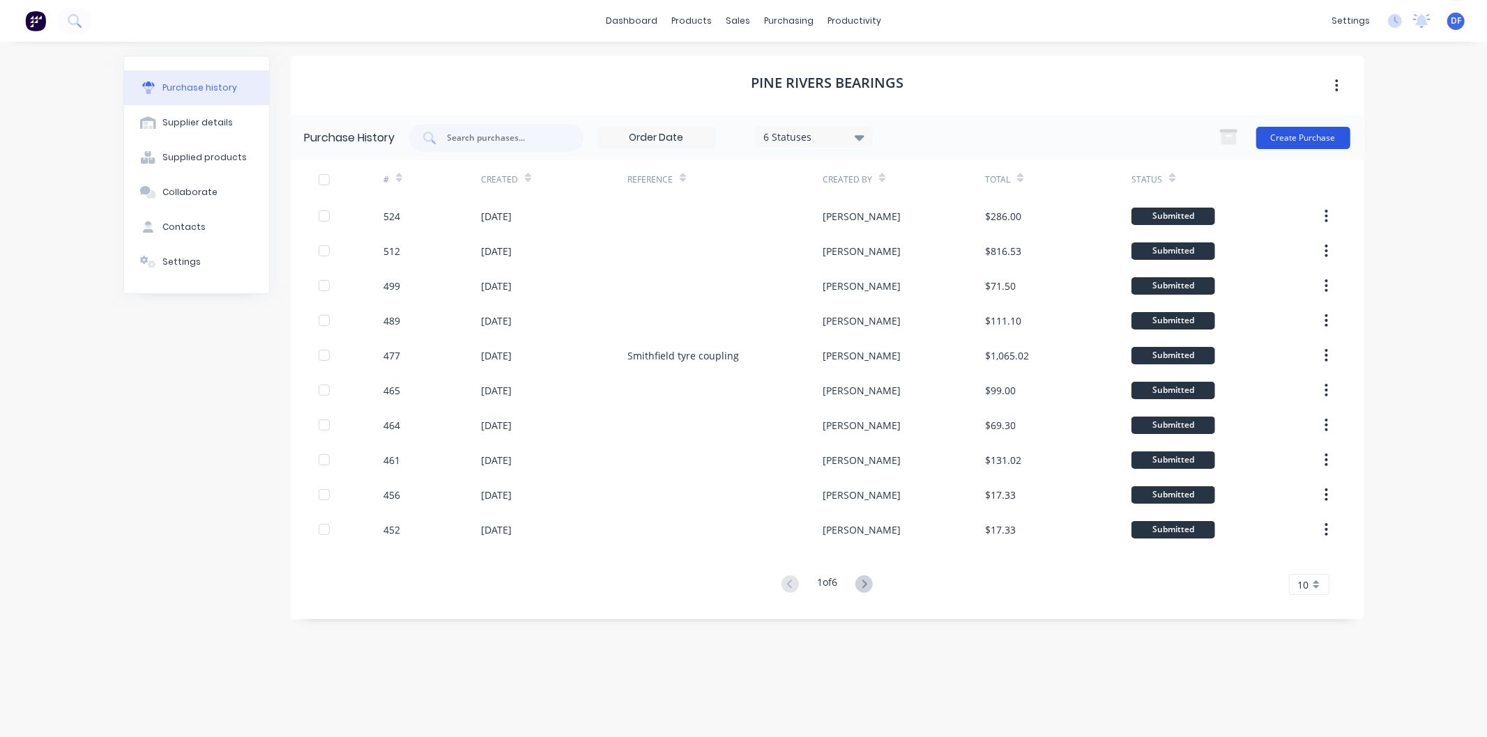
click at [1287, 135] on button "Create Purchase" at bounding box center [1303, 138] width 94 height 22
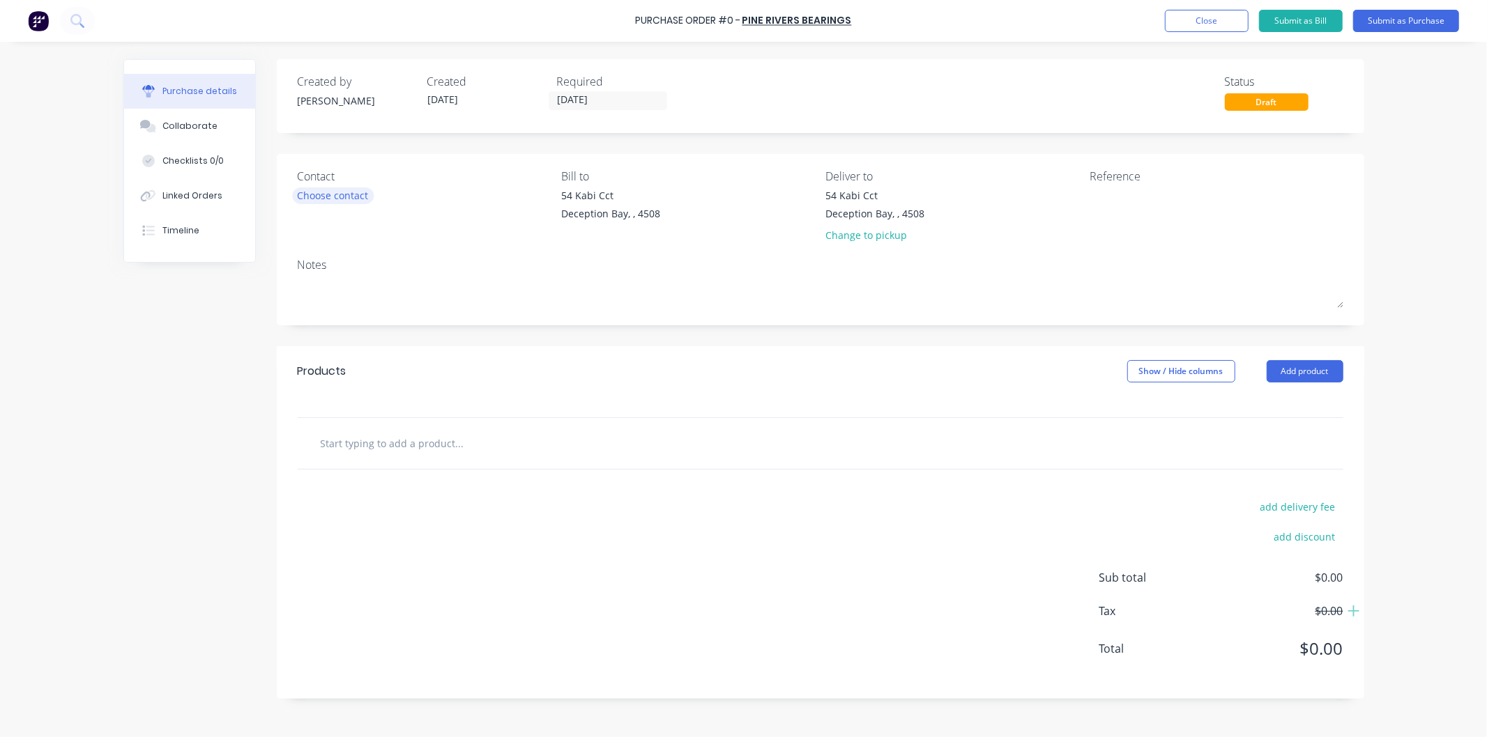
click at [344, 194] on div "Choose contact" at bounding box center [333, 195] width 71 height 15
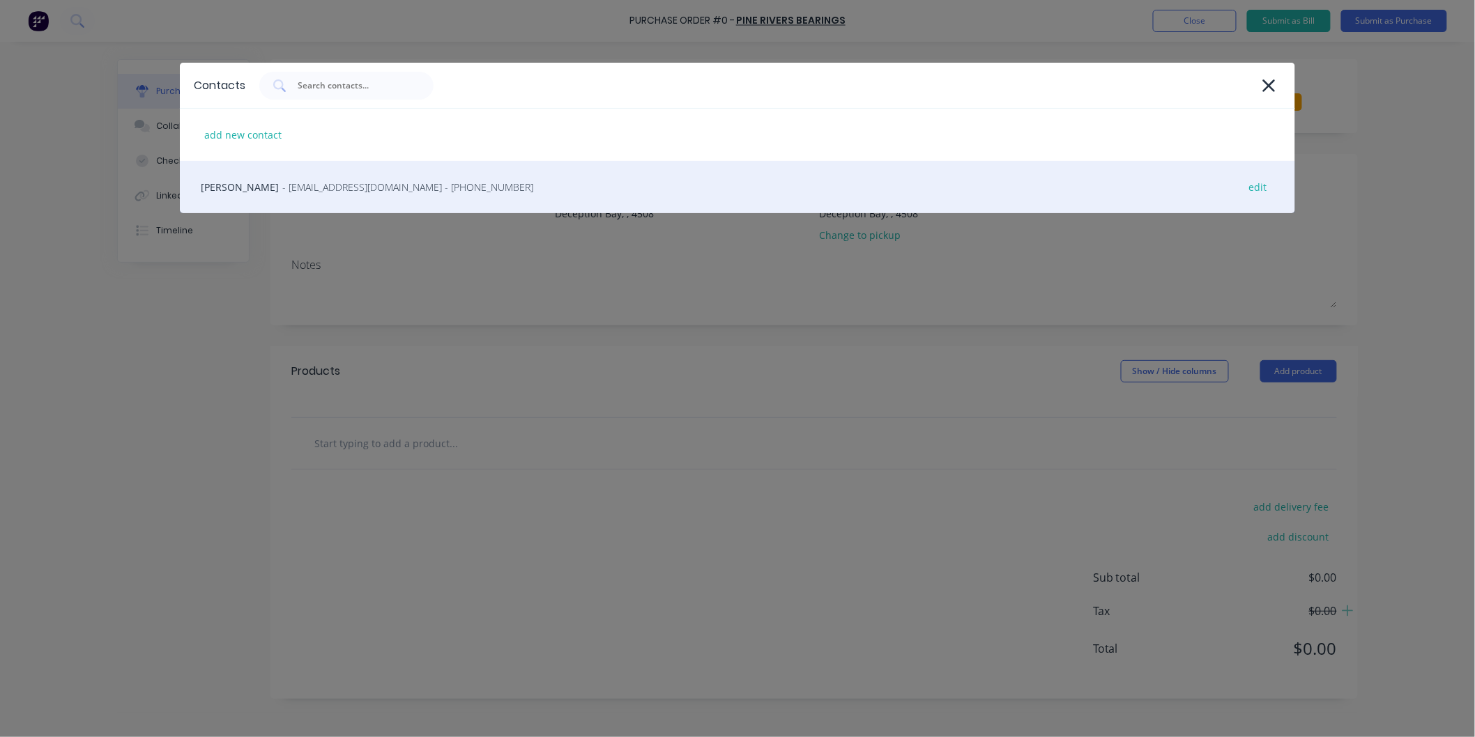
click at [321, 183] on span "- [EMAIL_ADDRESS][DOMAIN_NAME] - [PHONE_NUMBER]" at bounding box center [407, 187] width 251 height 15
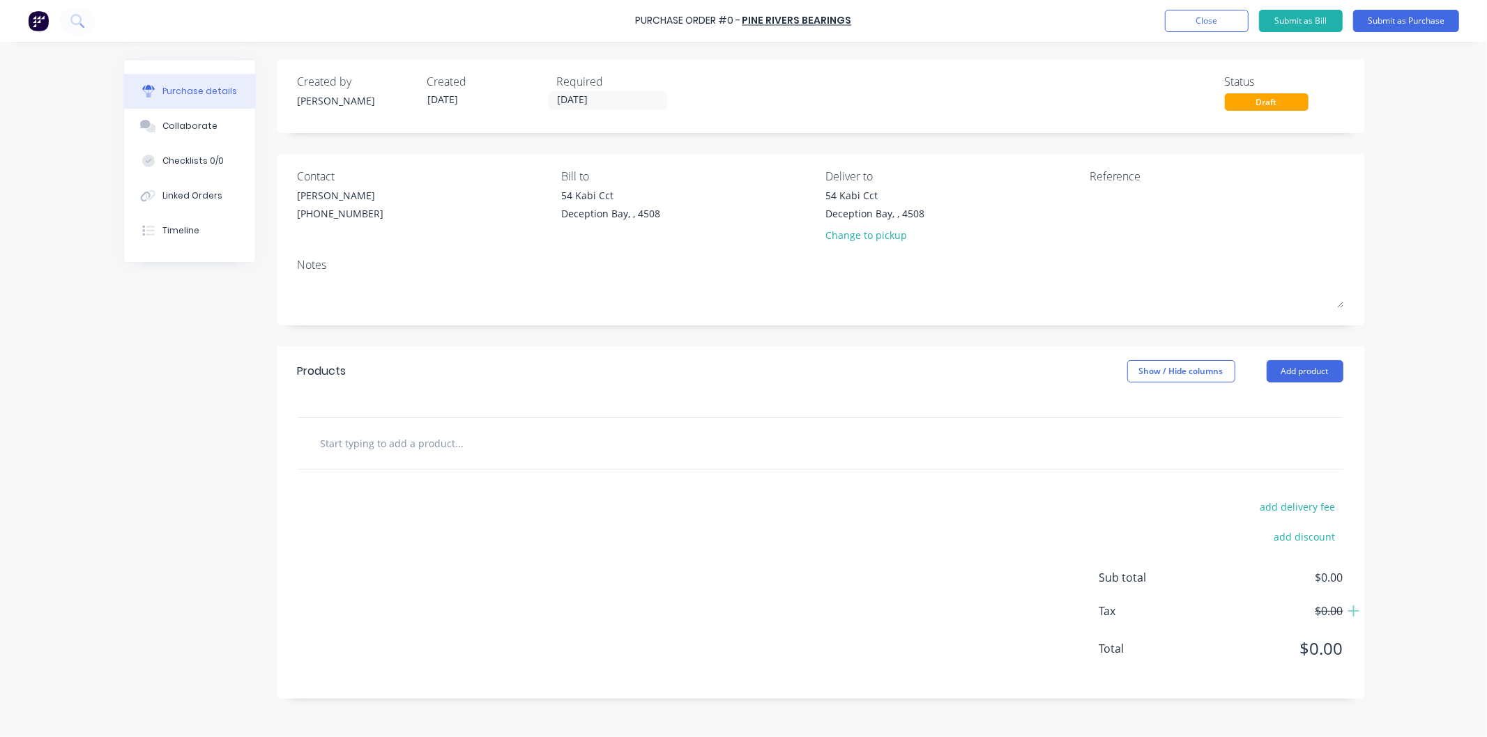
click at [351, 443] on input "text" at bounding box center [459, 443] width 279 height 28
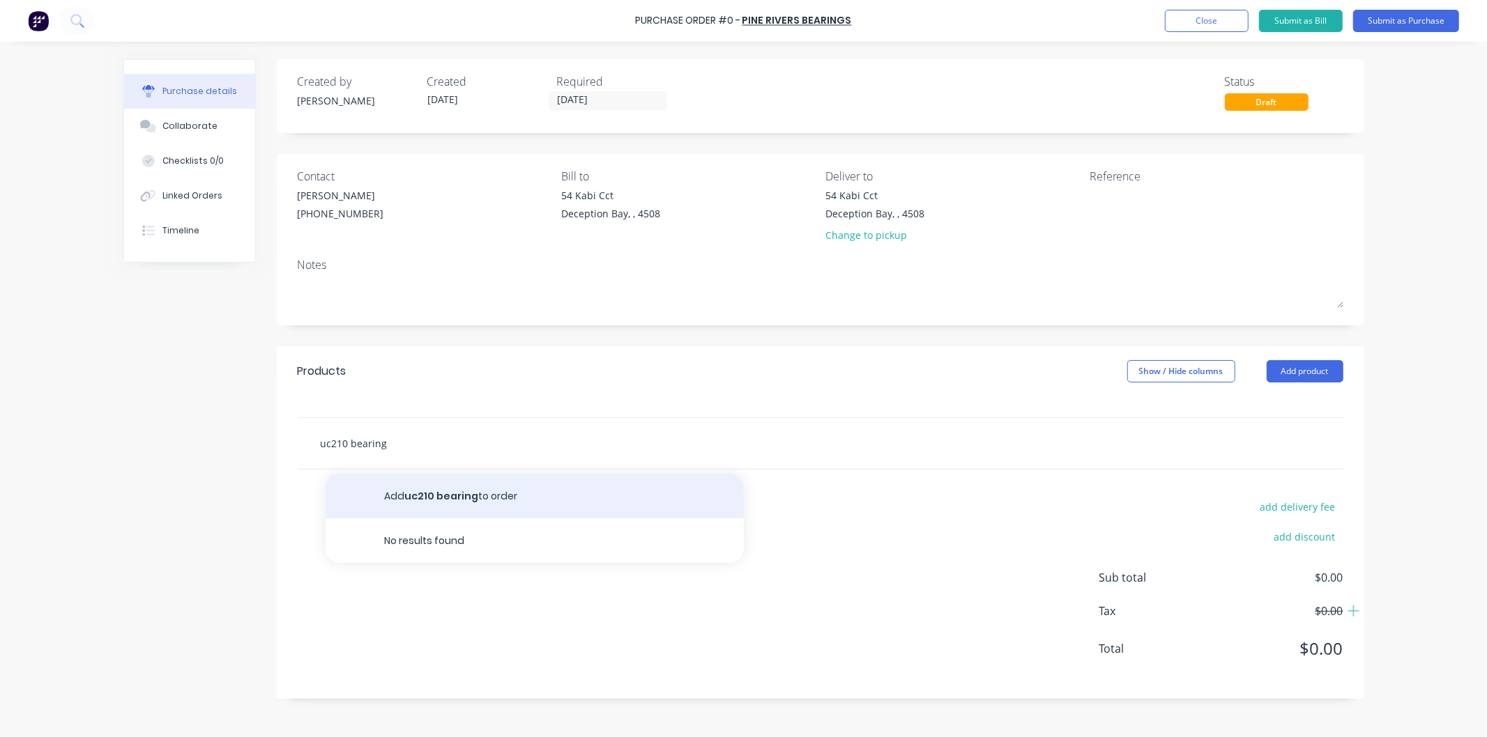
type input "uc210 bearing"
click at [436, 493] on button "Add uc210 bearing to order" at bounding box center [534, 496] width 418 height 45
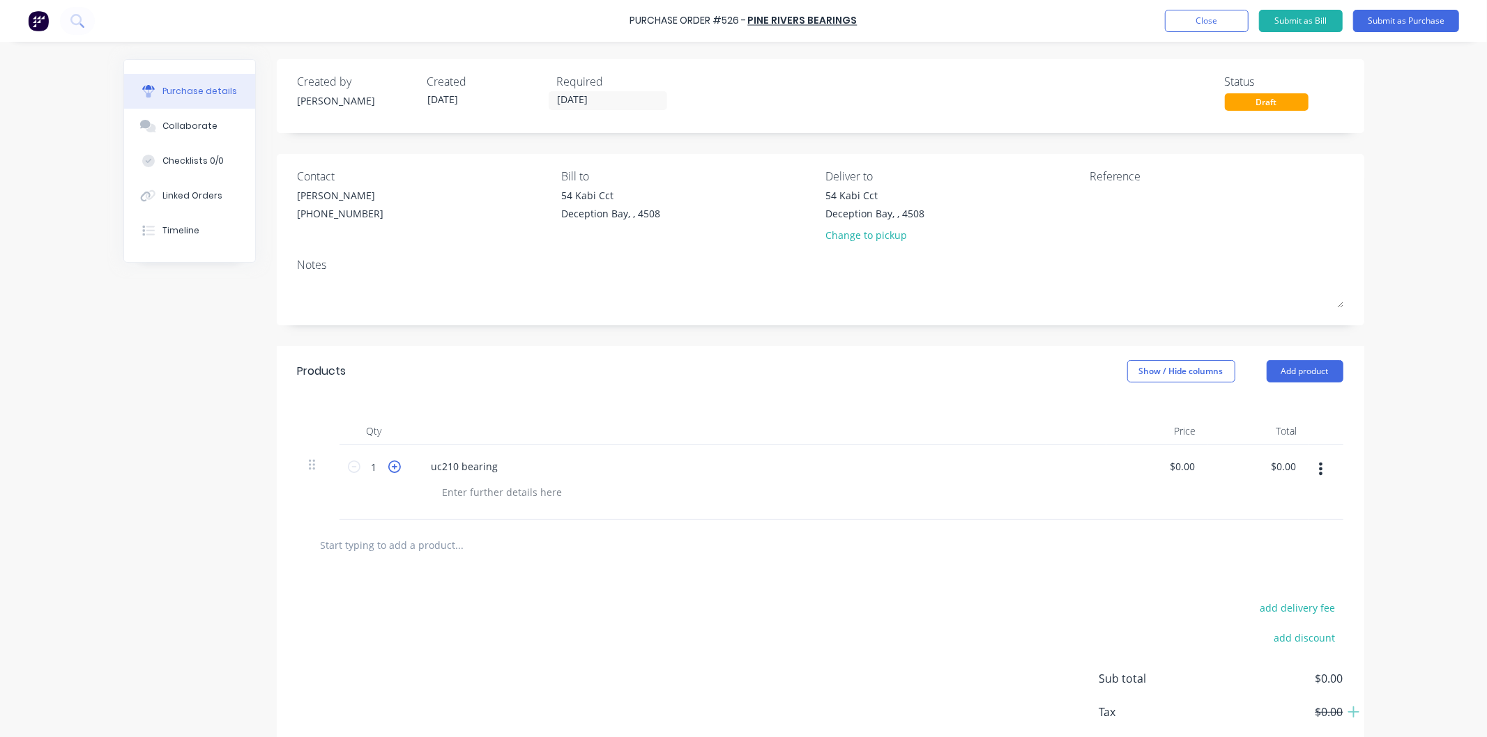
click at [391, 468] on icon at bounding box center [394, 467] width 13 height 13
type input "3"
click at [1190, 468] on input "0.0000" at bounding box center [1181, 467] width 32 height 20
type input "0"
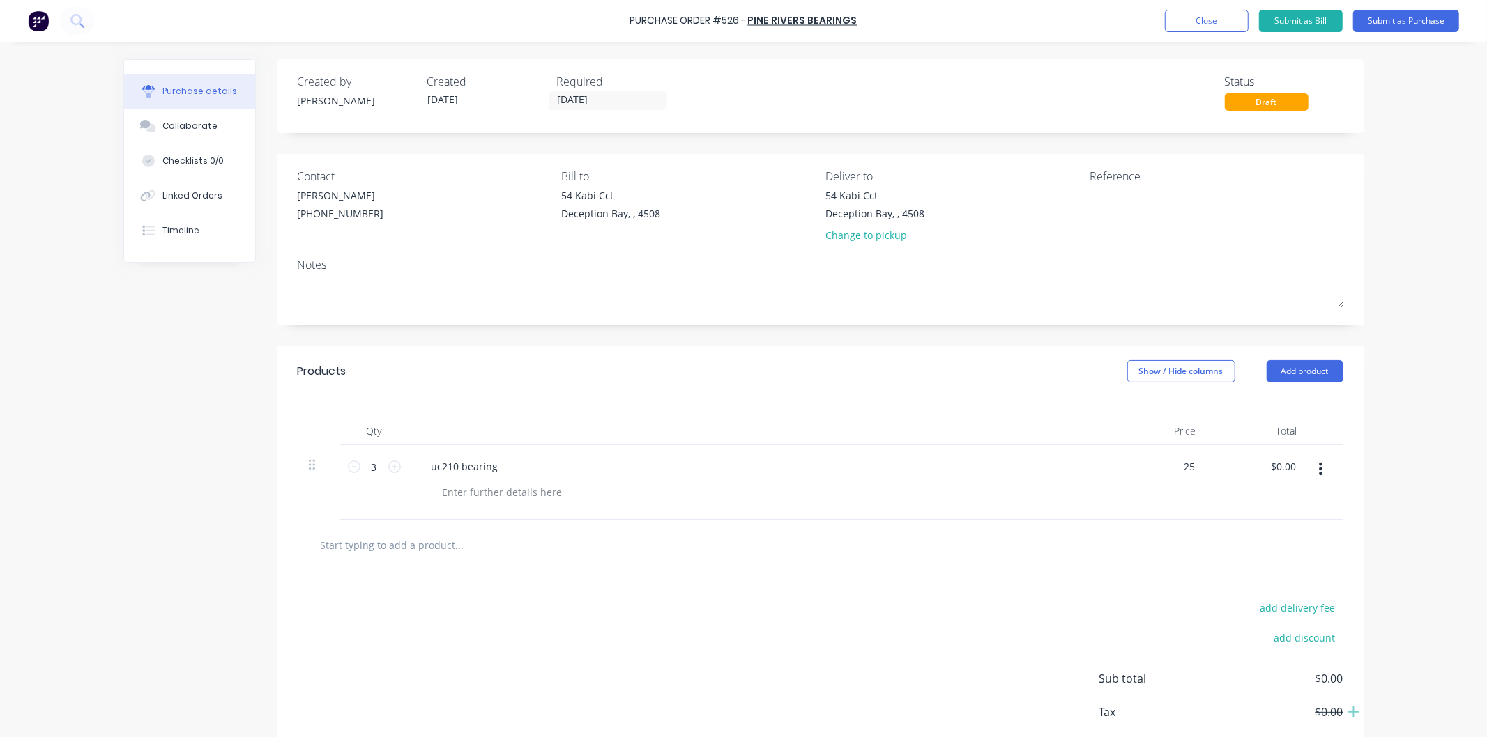
type input "$25.00"
type input "$75.00"
click at [1106, 482] on div "$25.00 $25.00" at bounding box center [1156, 482] width 101 height 75
click at [1396, 14] on button "Submit as Purchase" at bounding box center [1406, 21] width 106 height 22
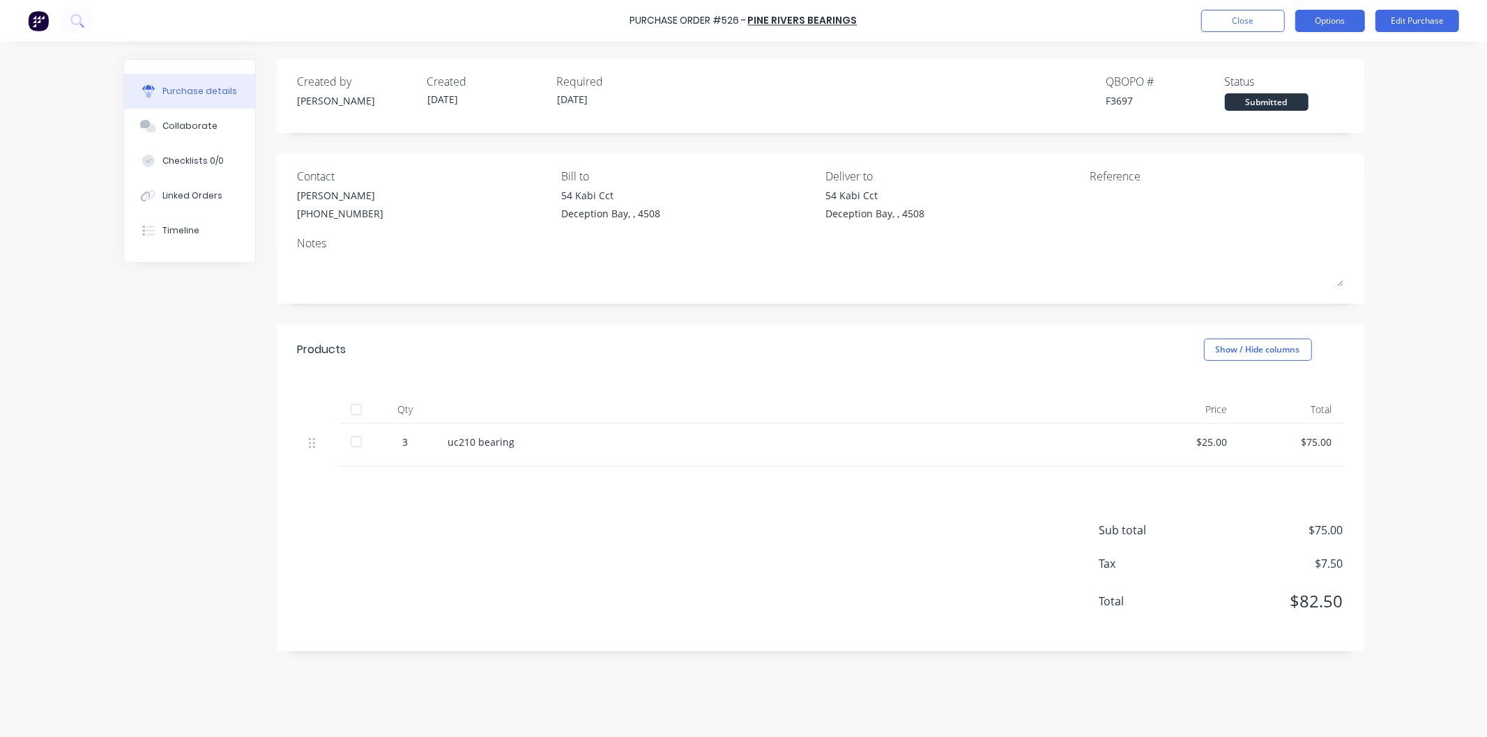
click at [1340, 18] on button "Options" at bounding box center [1330, 21] width 70 height 22
click at [1281, 59] on div "Print / Email" at bounding box center [1298, 57] width 107 height 20
click at [1274, 85] on div "With pricing" at bounding box center [1298, 85] width 107 height 20
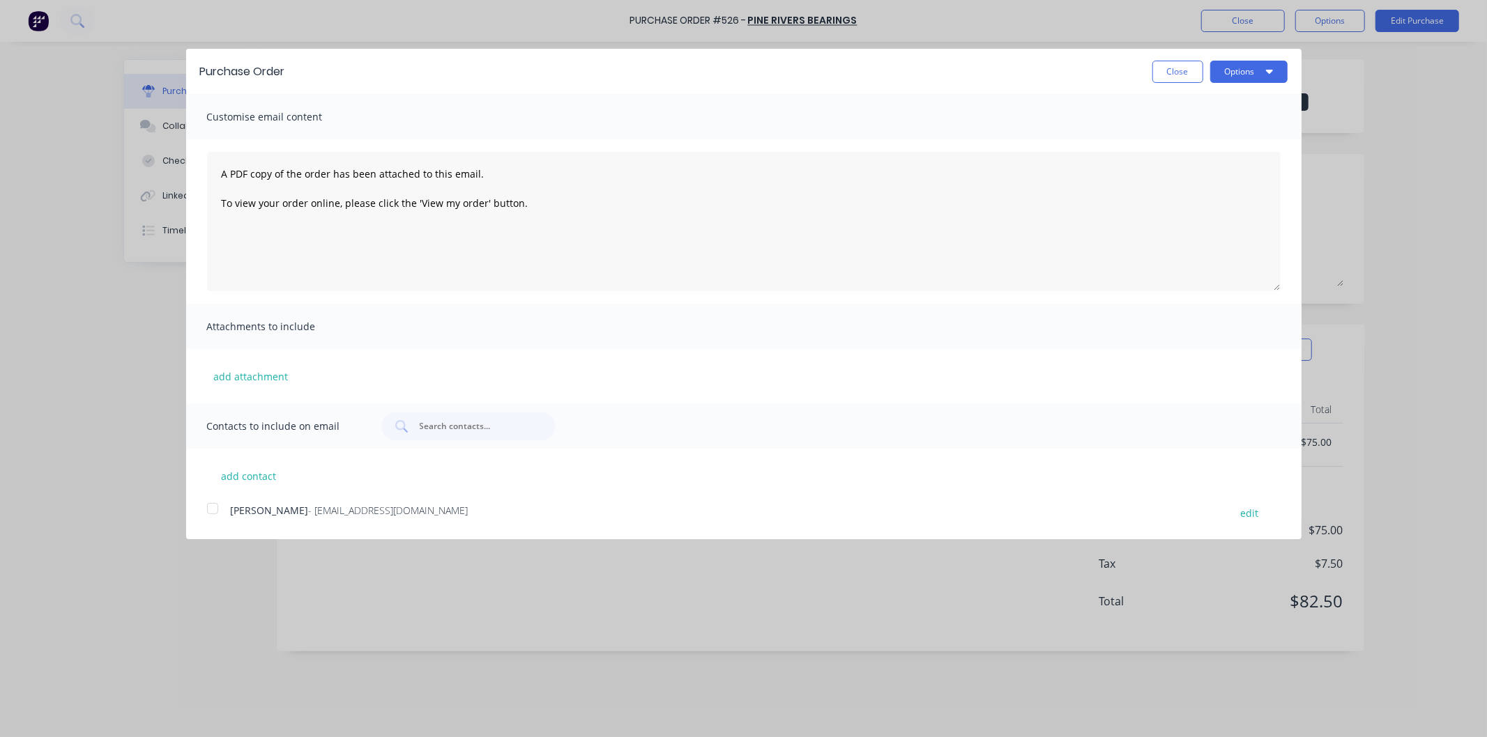
click at [212, 513] on div at bounding box center [213, 509] width 28 height 28
click at [1229, 68] on button "Options" at bounding box center [1248, 72] width 77 height 22
click at [1188, 133] on div "Email" at bounding box center [1220, 135] width 107 height 20
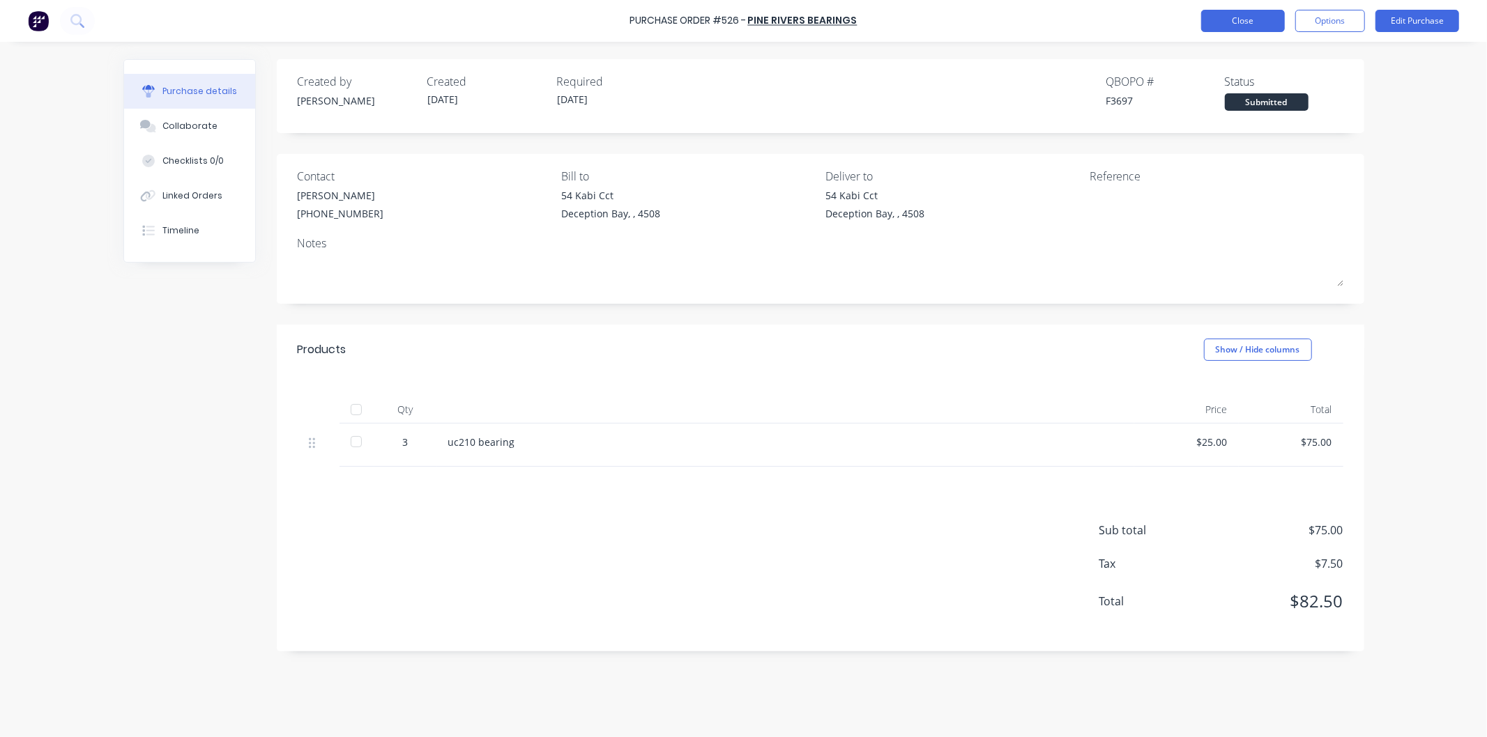
click at [1244, 15] on button "Close" at bounding box center [1243, 21] width 84 height 22
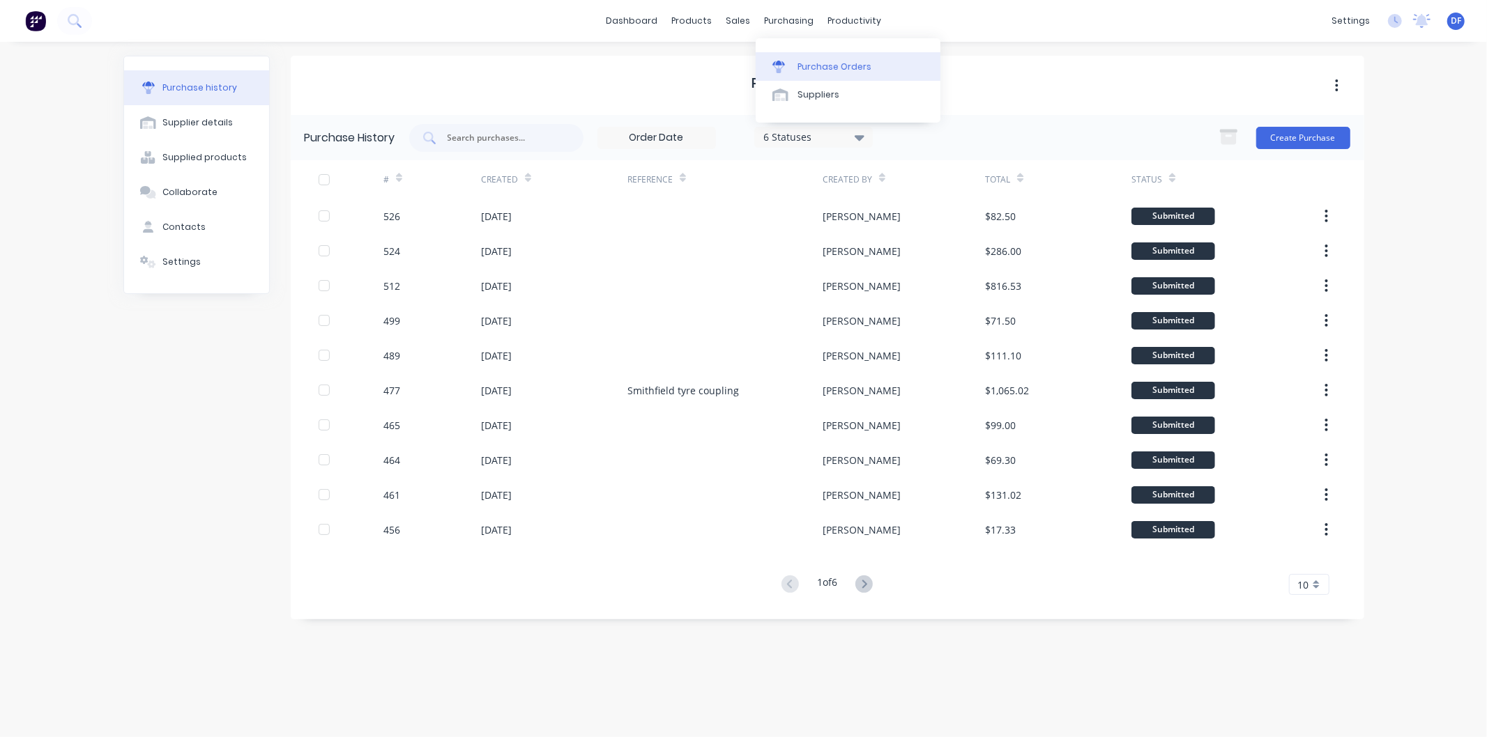
click at [814, 70] on div "Purchase Orders" at bounding box center [834, 67] width 74 height 13
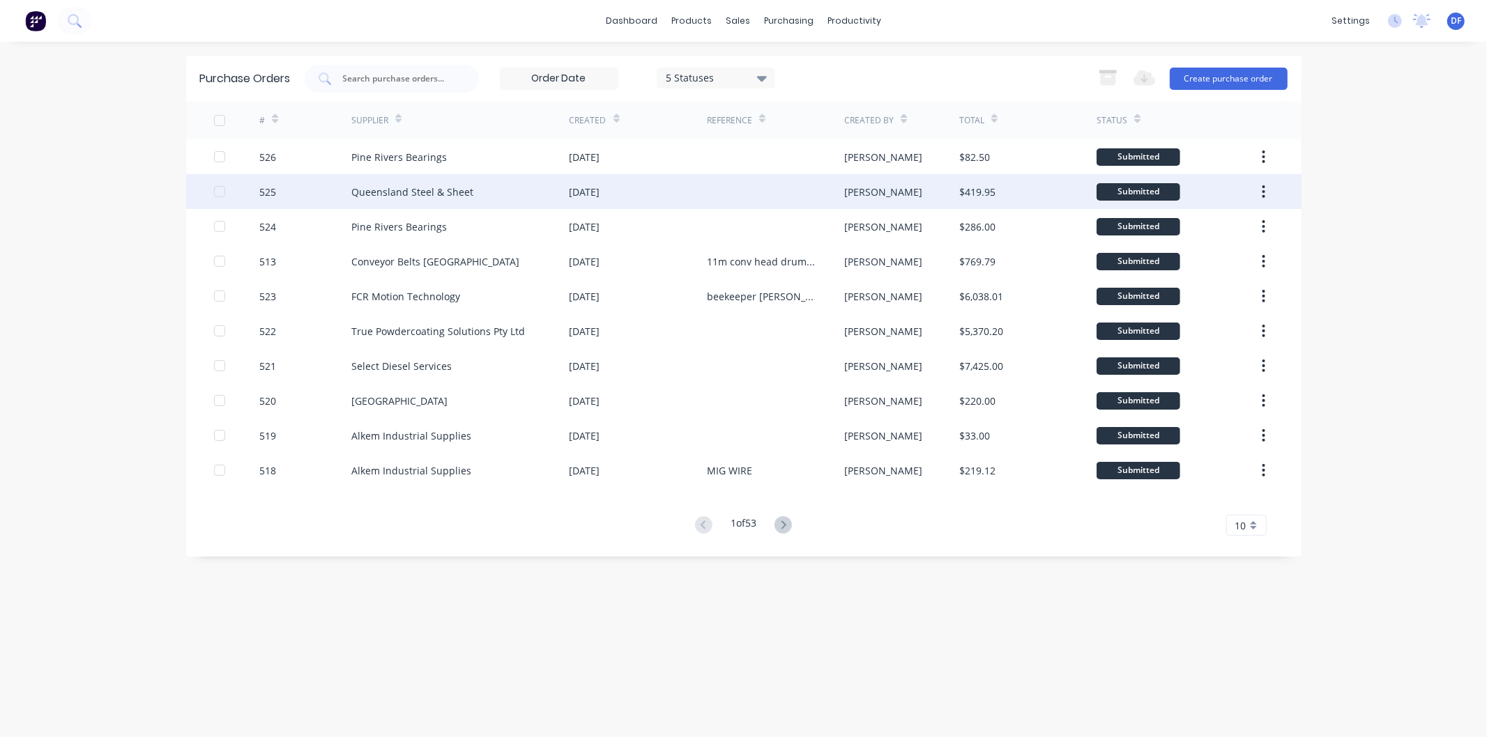
click at [390, 189] on div "Queensland Steel & Sheet" at bounding box center [412, 192] width 122 height 15
